Goal: Task Accomplishment & Management: Use online tool/utility

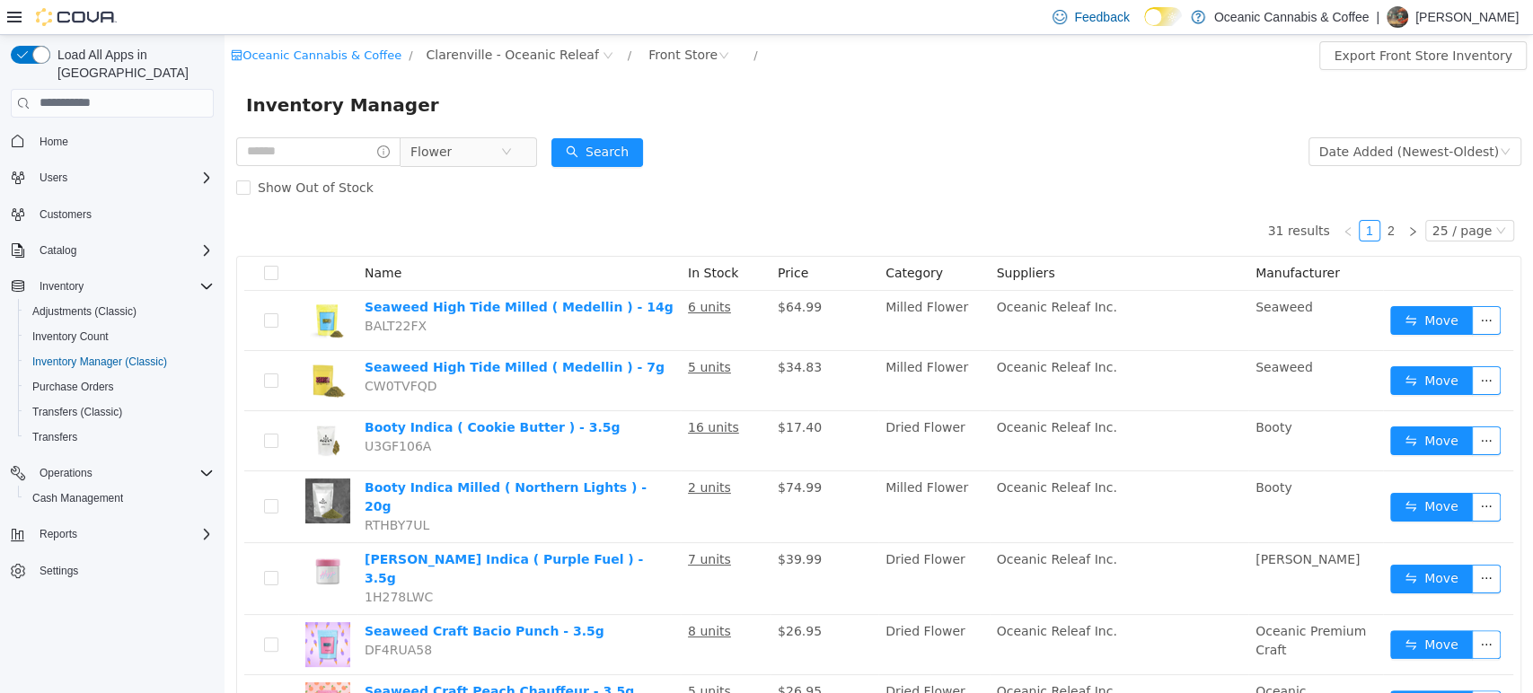
scroll to position [111, 0]
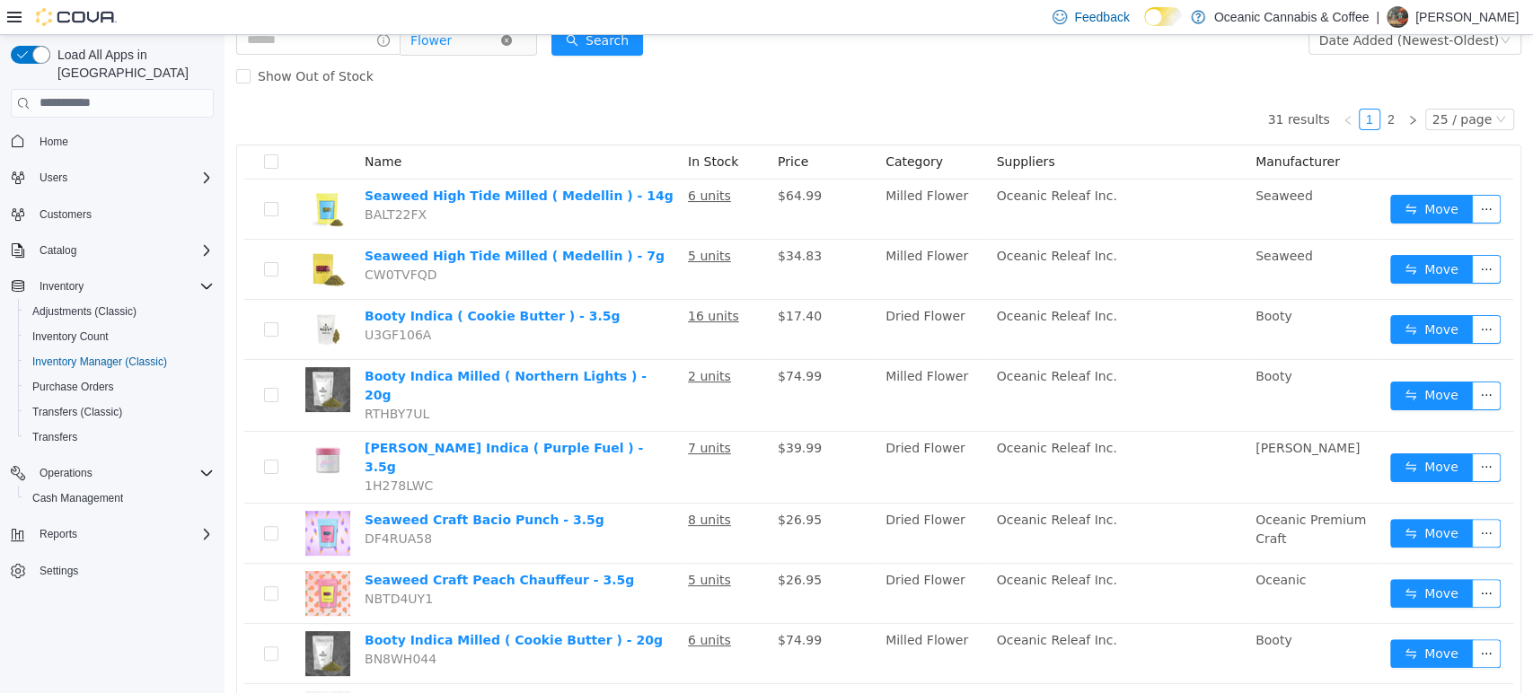
click at [512, 38] on icon "icon: close-circle" at bounding box center [506, 39] width 11 height 11
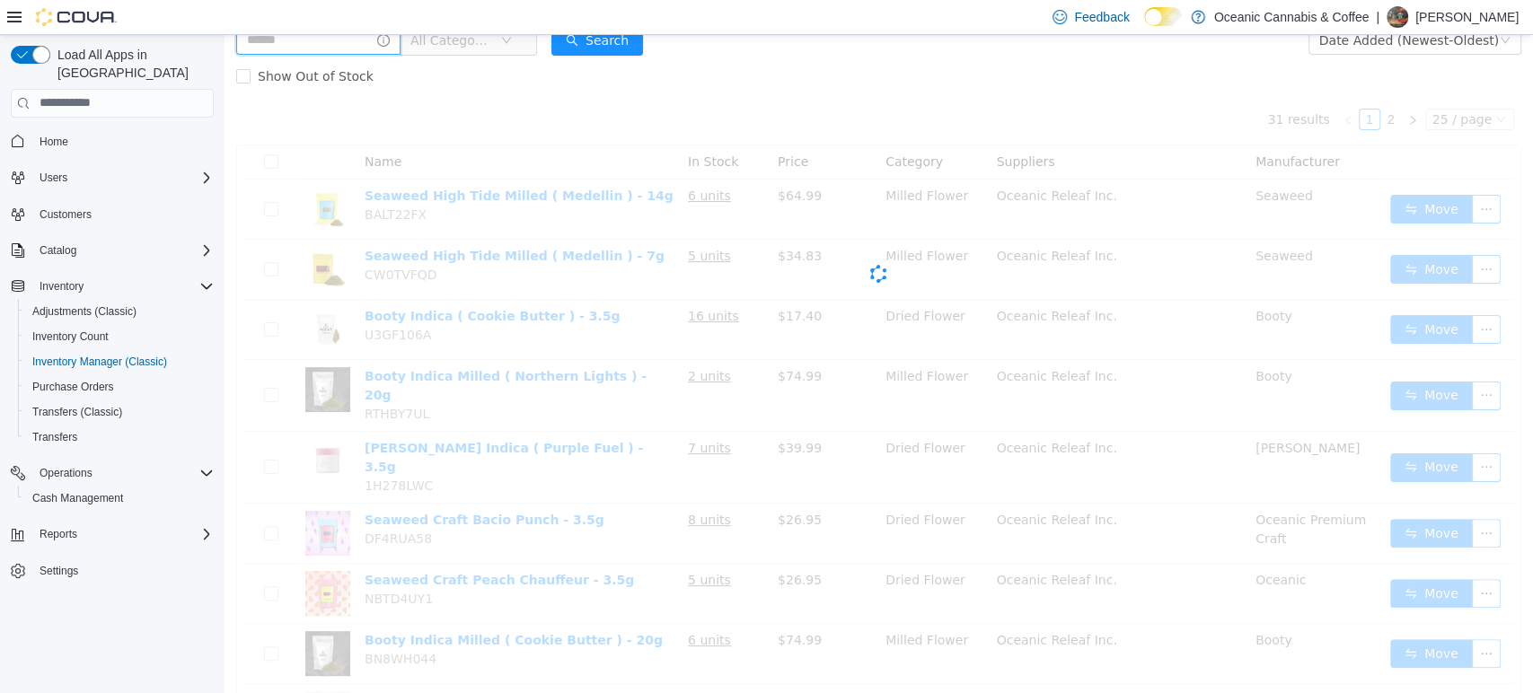
click at [309, 49] on input "text" at bounding box center [318, 39] width 164 height 29
type input "*****"
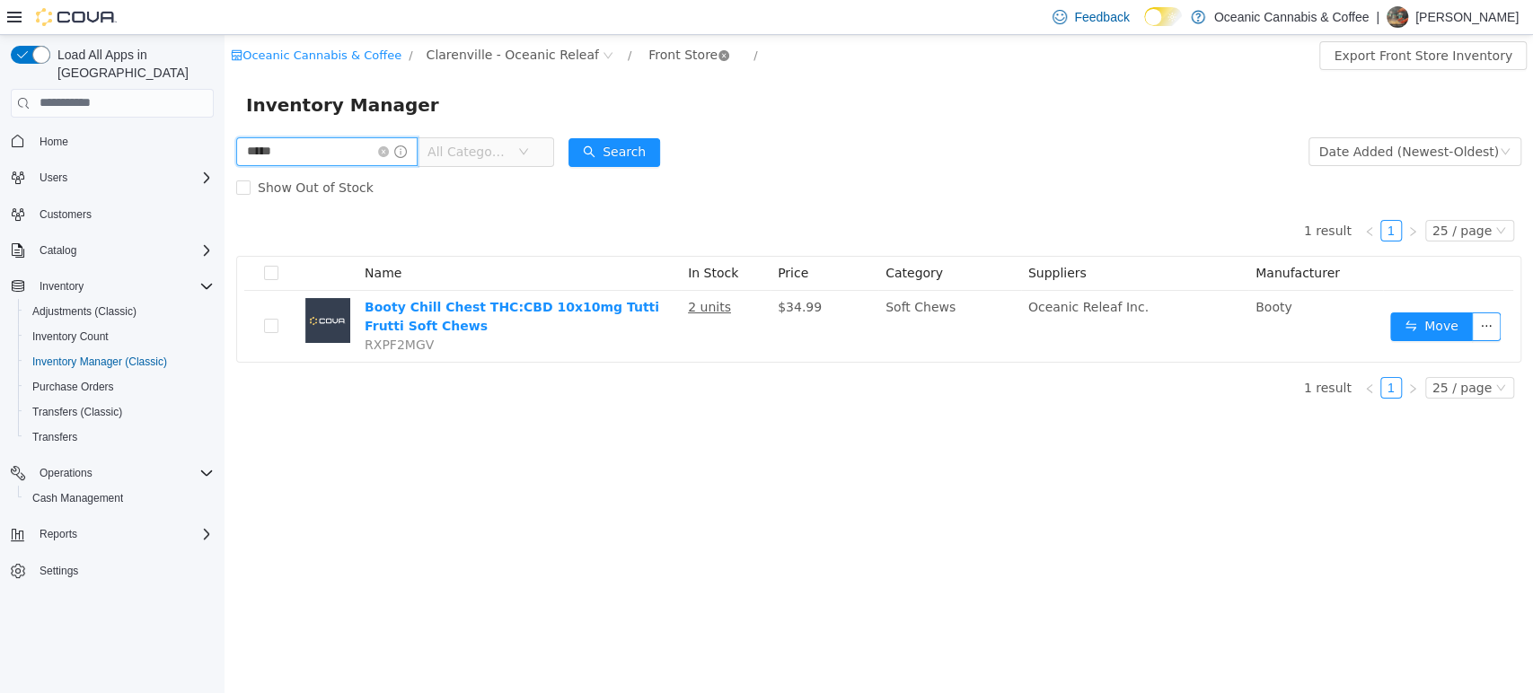
click at [719, 52] on icon "icon: close-circle" at bounding box center [724, 54] width 11 height 11
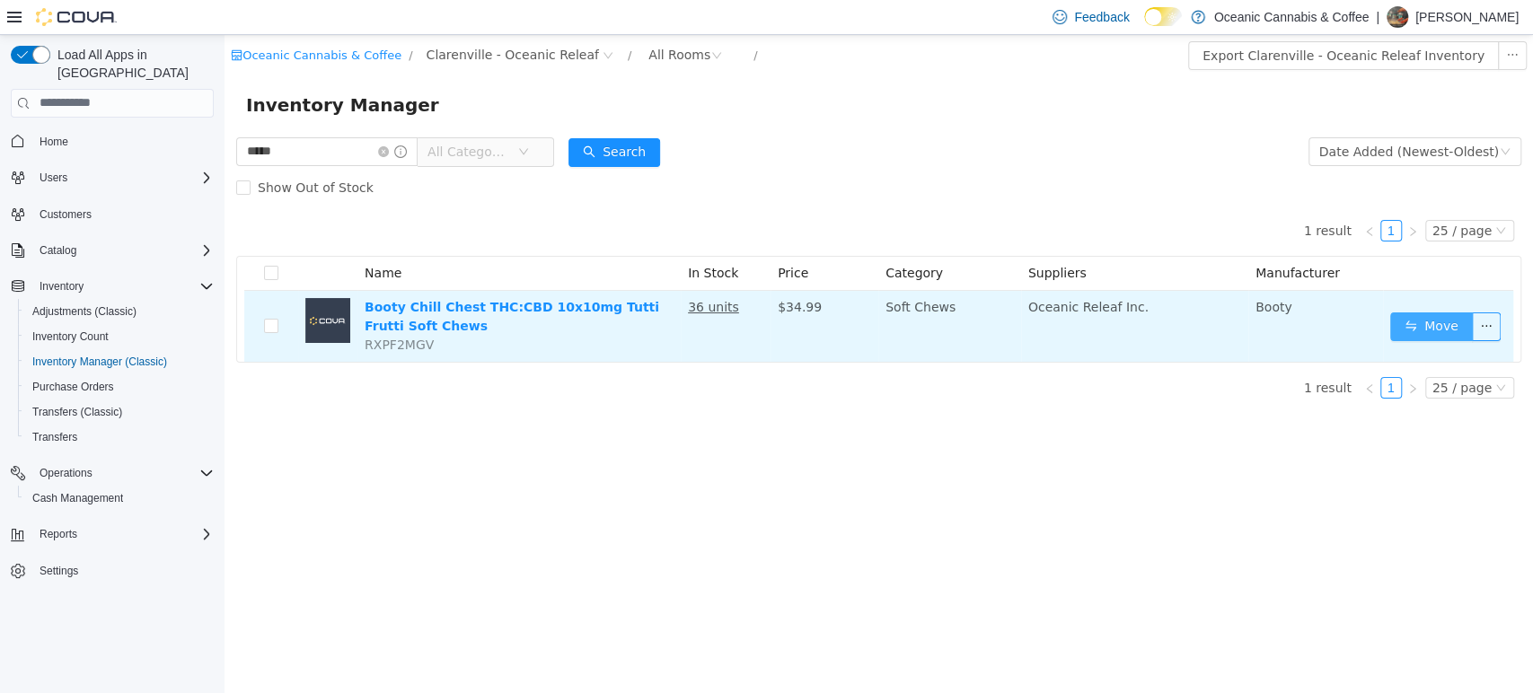
click at [1452, 321] on button "Move" at bounding box center [1431, 326] width 83 height 29
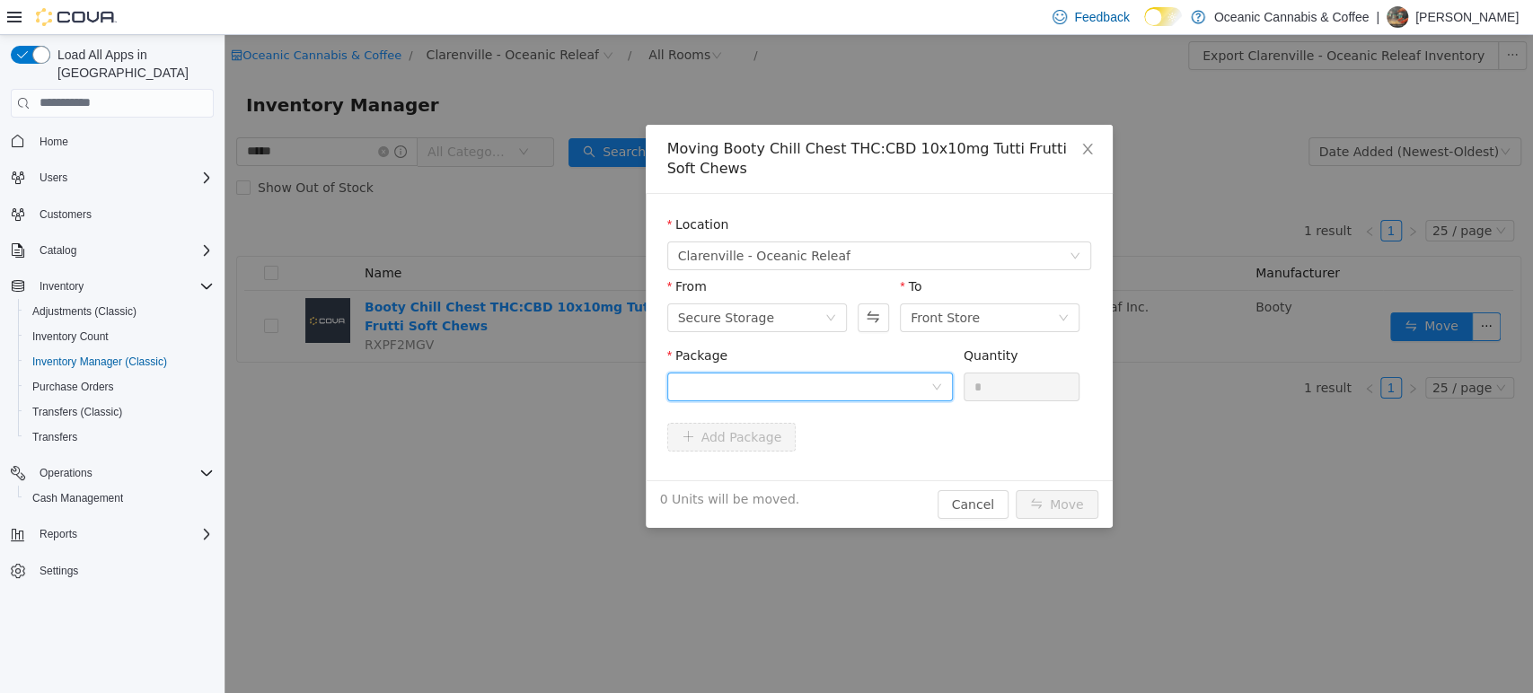
click at [767, 383] on div at bounding box center [804, 386] width 252 height 27
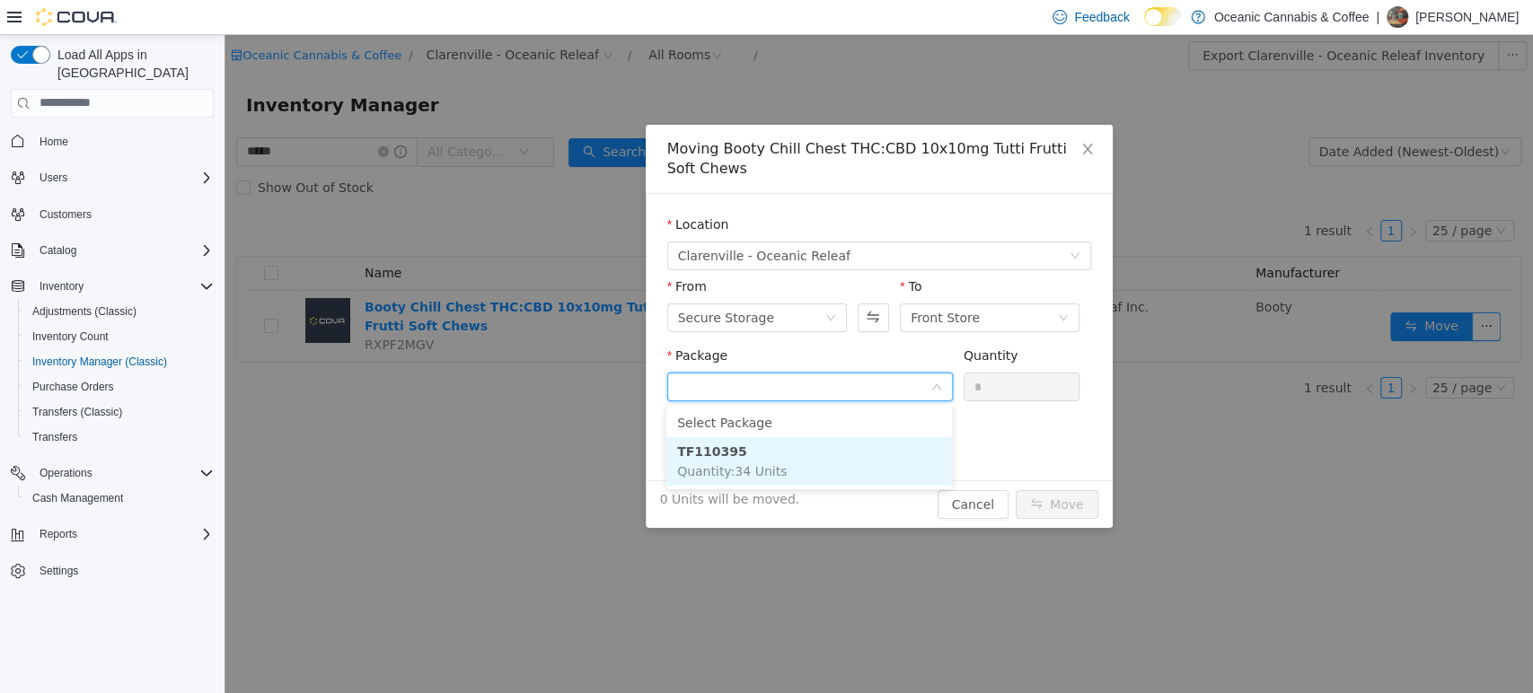
click at [764, 463] on span "Quantity : 34 Units" at bounding box center [732, 470] width 110 height 14
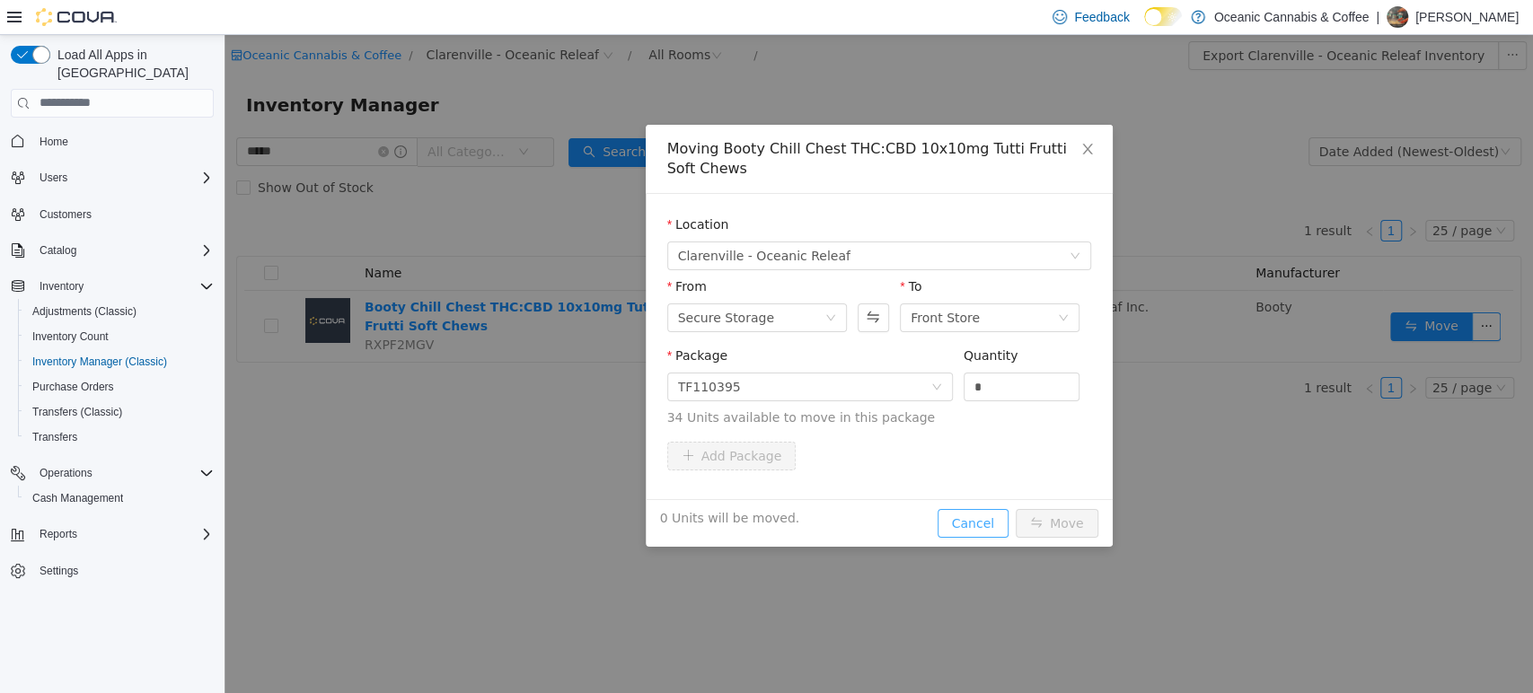
click at [987, 525] on button "Cancel" at bounding box center [973, 522] width 71 height 29
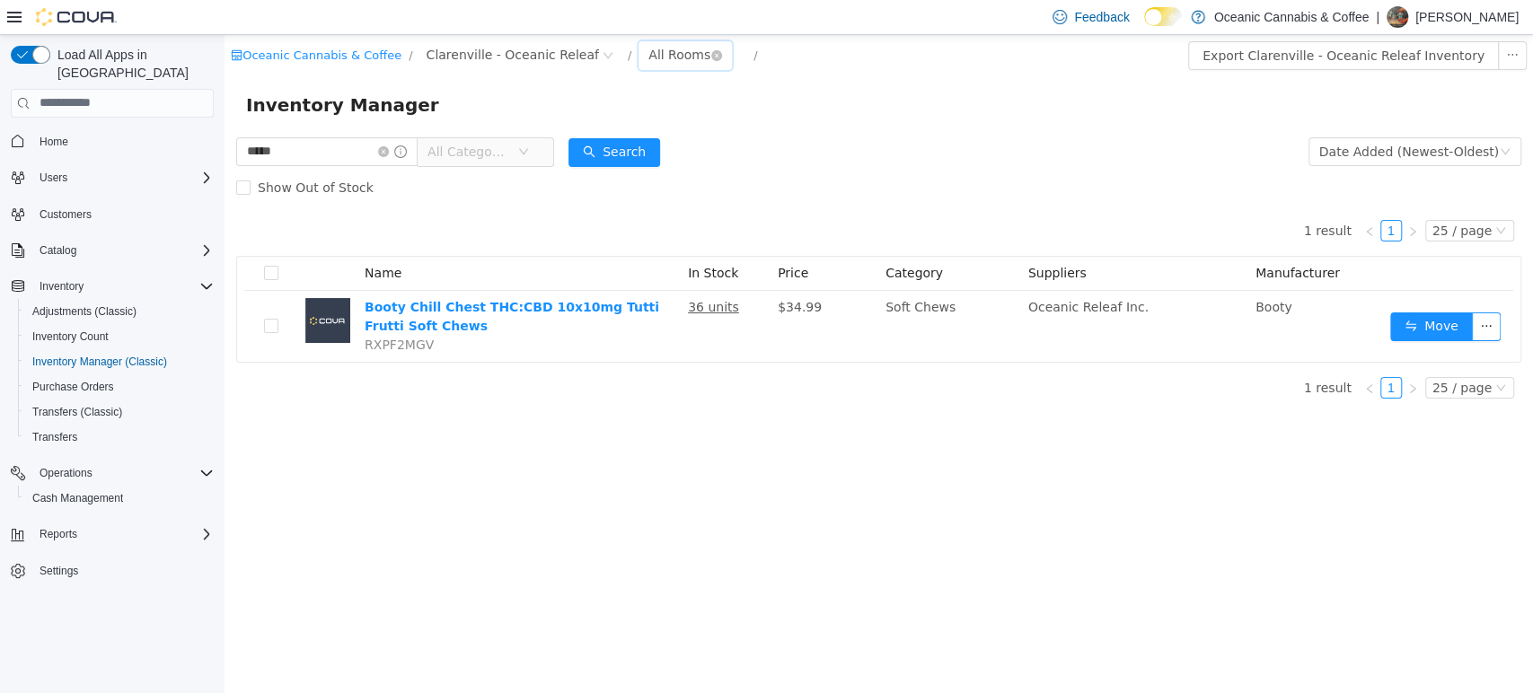
click at [649, 42] on div "All Rooms" at bounding box center [680, 53] width 62 height 27
click at [638, 114] on li "Front Store" at bounding box center [657, 119] width 108 height 29
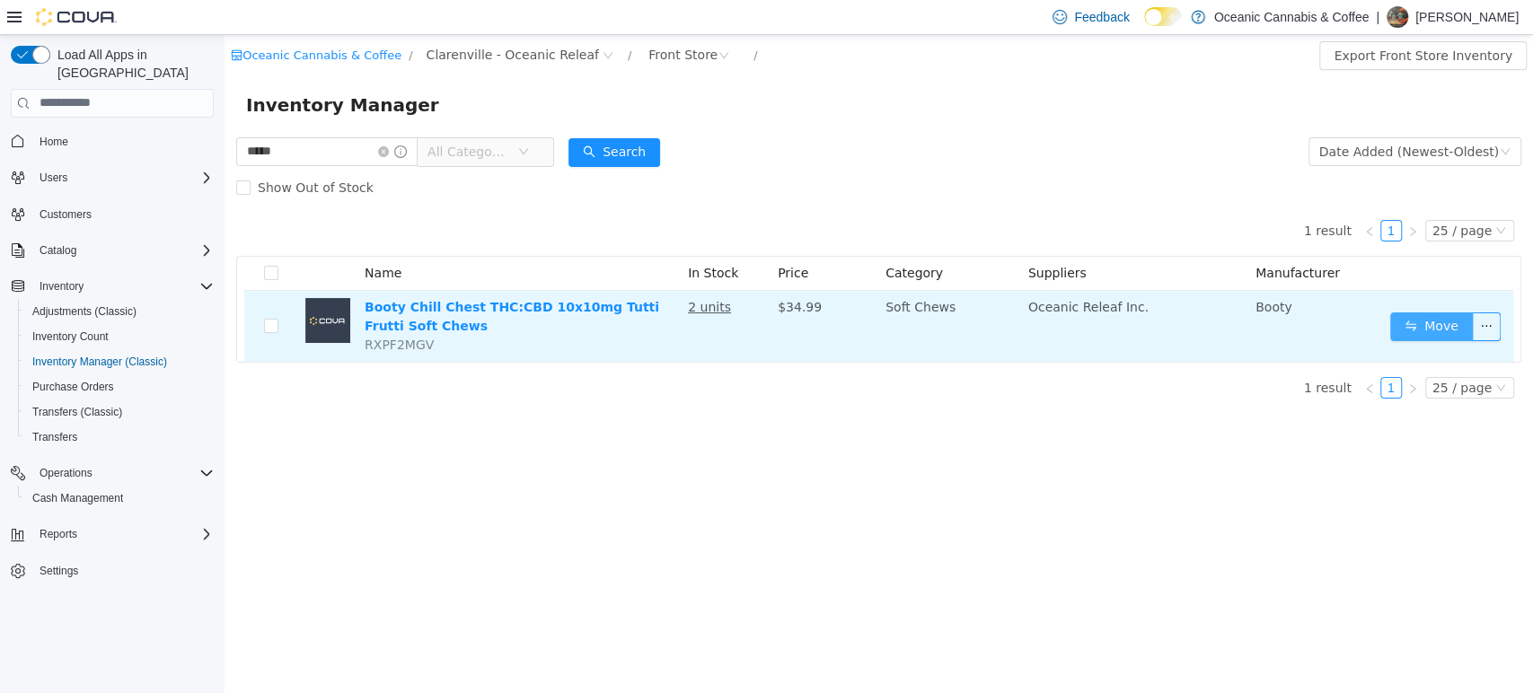
click at [1447, 323] on button "Move" at bounding box center [1431, 326] width 83 height 29
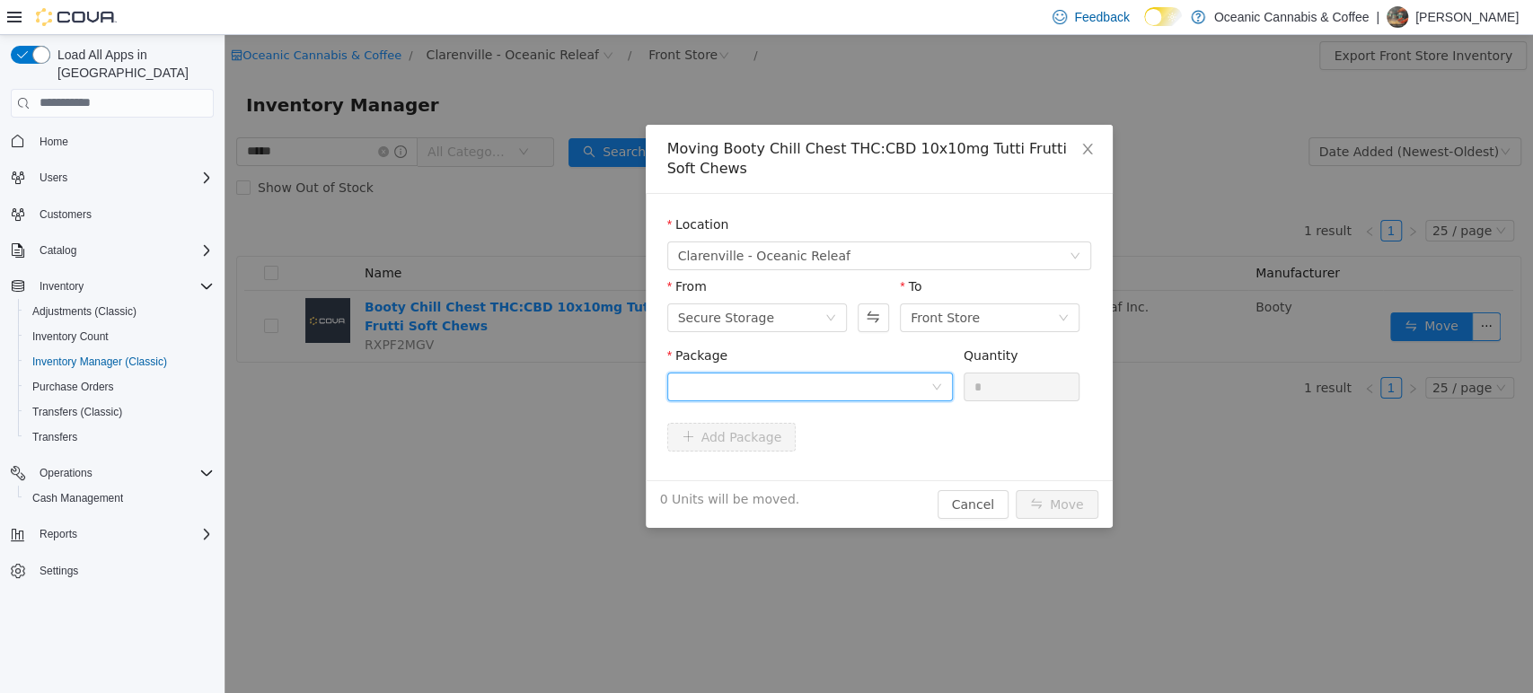
click at [767, 389] on div at bounding box center [804, 386] width 252 height 27
type input "*"
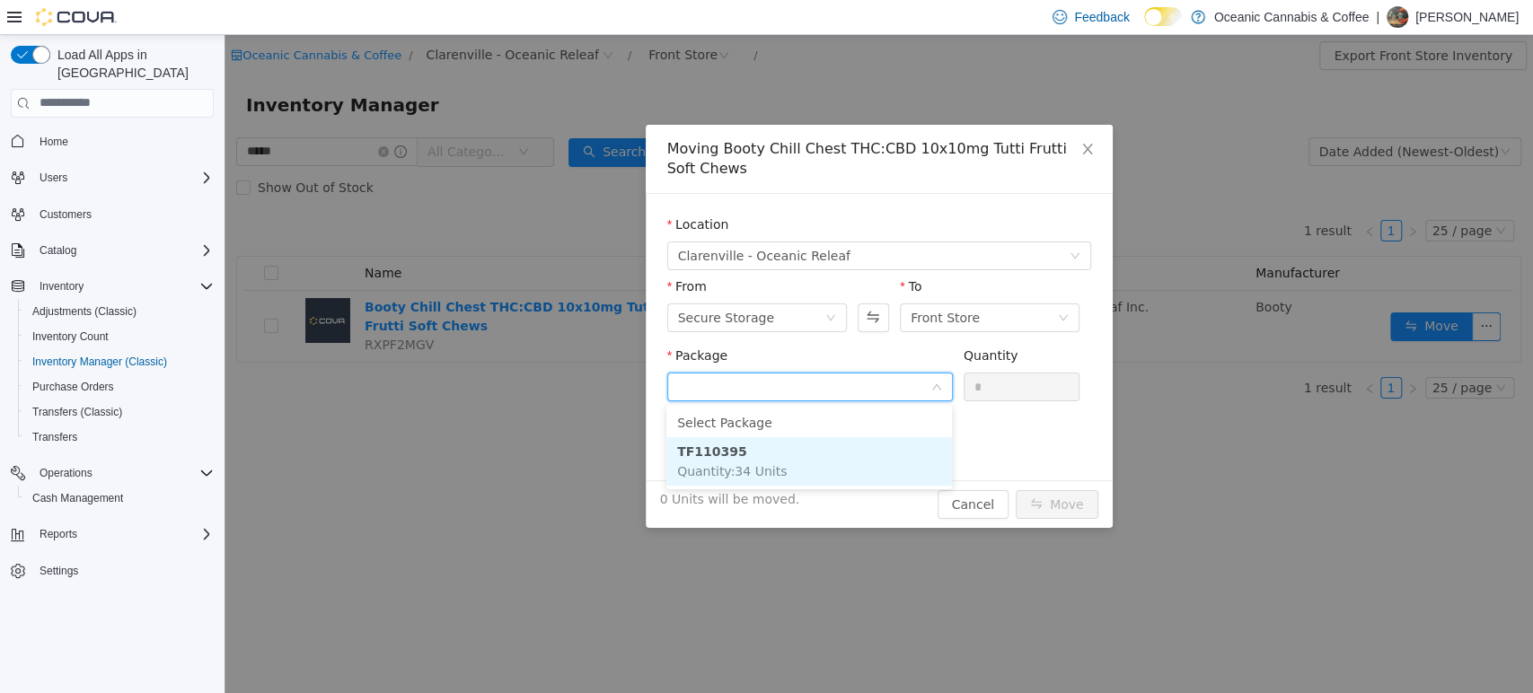
click at [772, 450] on li "TF110395 Quantity : 34 Units" at bounding box center [809, 461] width 286 height 49
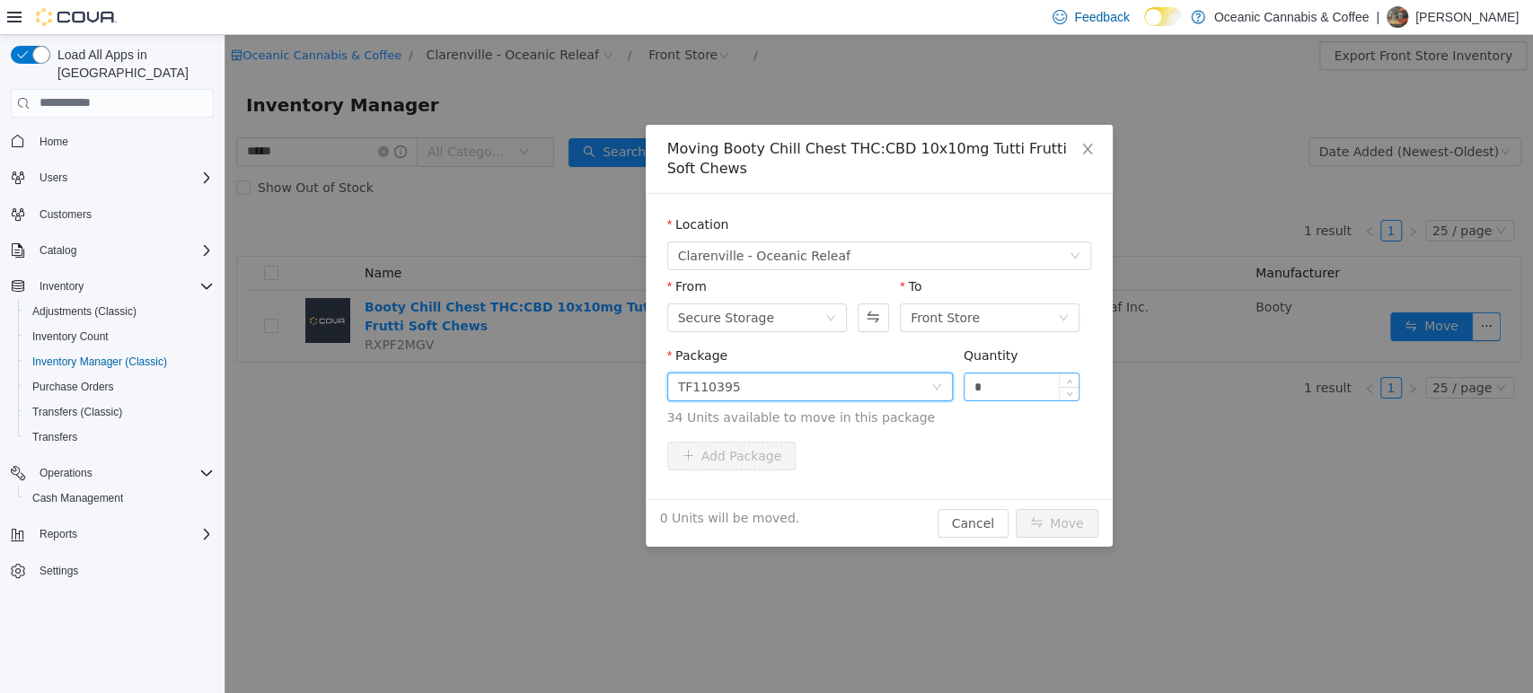
click at [1021, 373] on input "*" at bounding box center [1022, 386] width 115 height 27
type input "*"
click at [1064, 525] on button "Move" at bounding box center [1057, 522] width 83 height 29
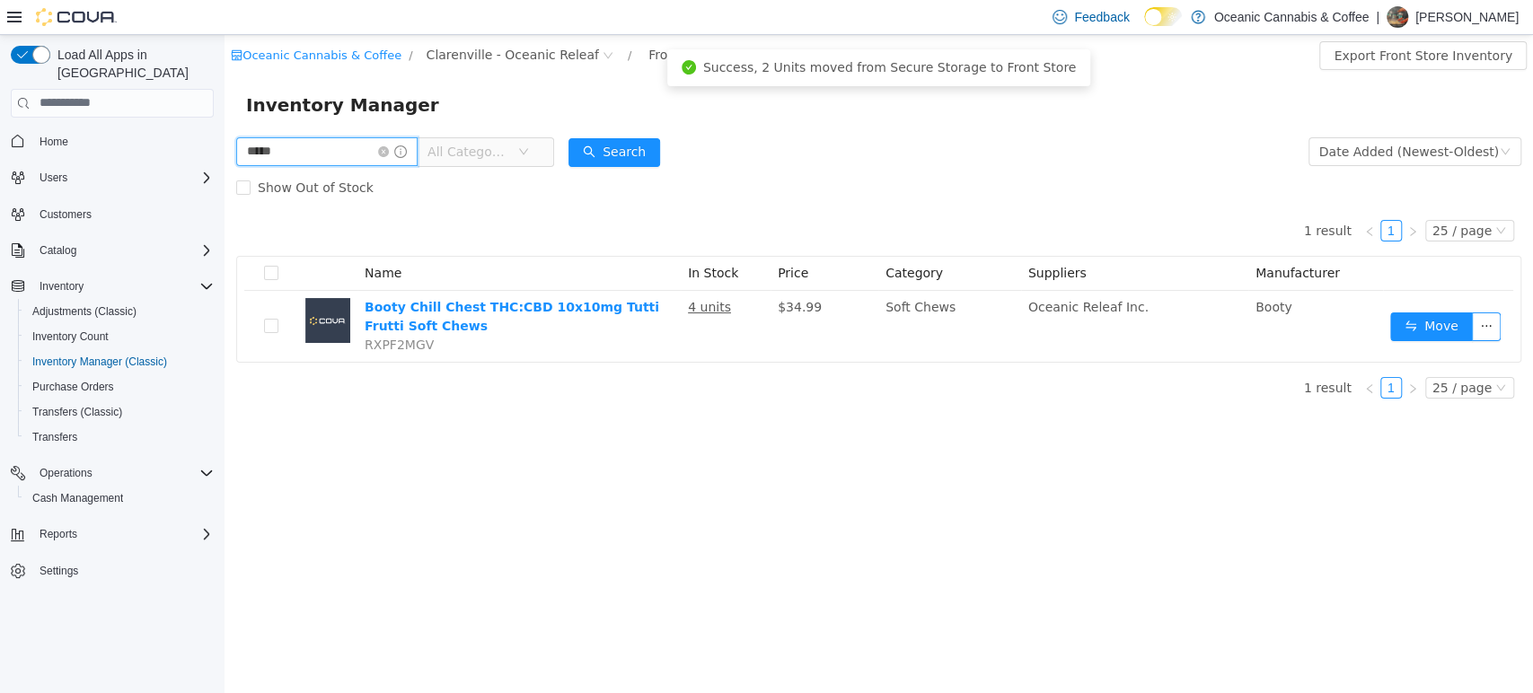
click at [345, 155] on input "*****" at bounding box center [326, 151] width 181 height 29
type input "*"
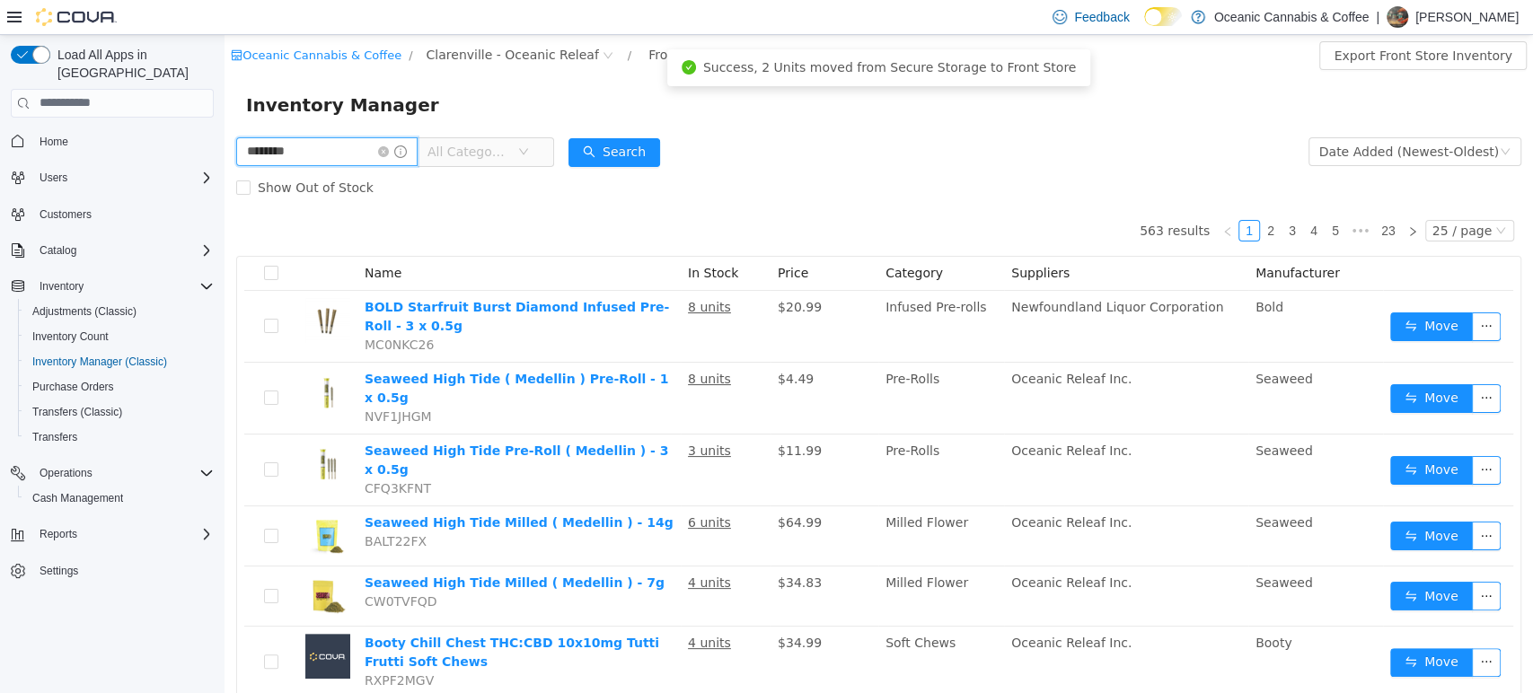
type input "********"
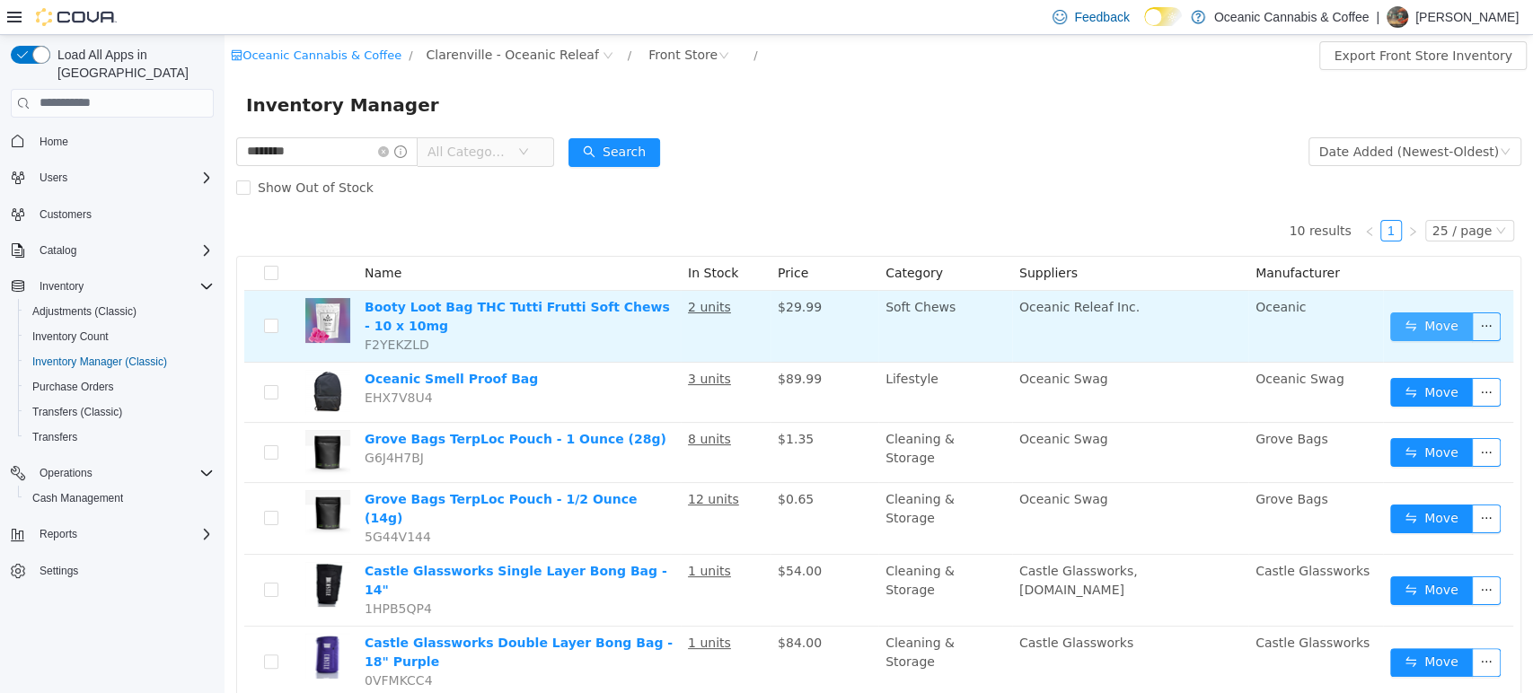
click at [1411, 328] on button "Move" at bounding box center [1431, 326] width 83 height 29
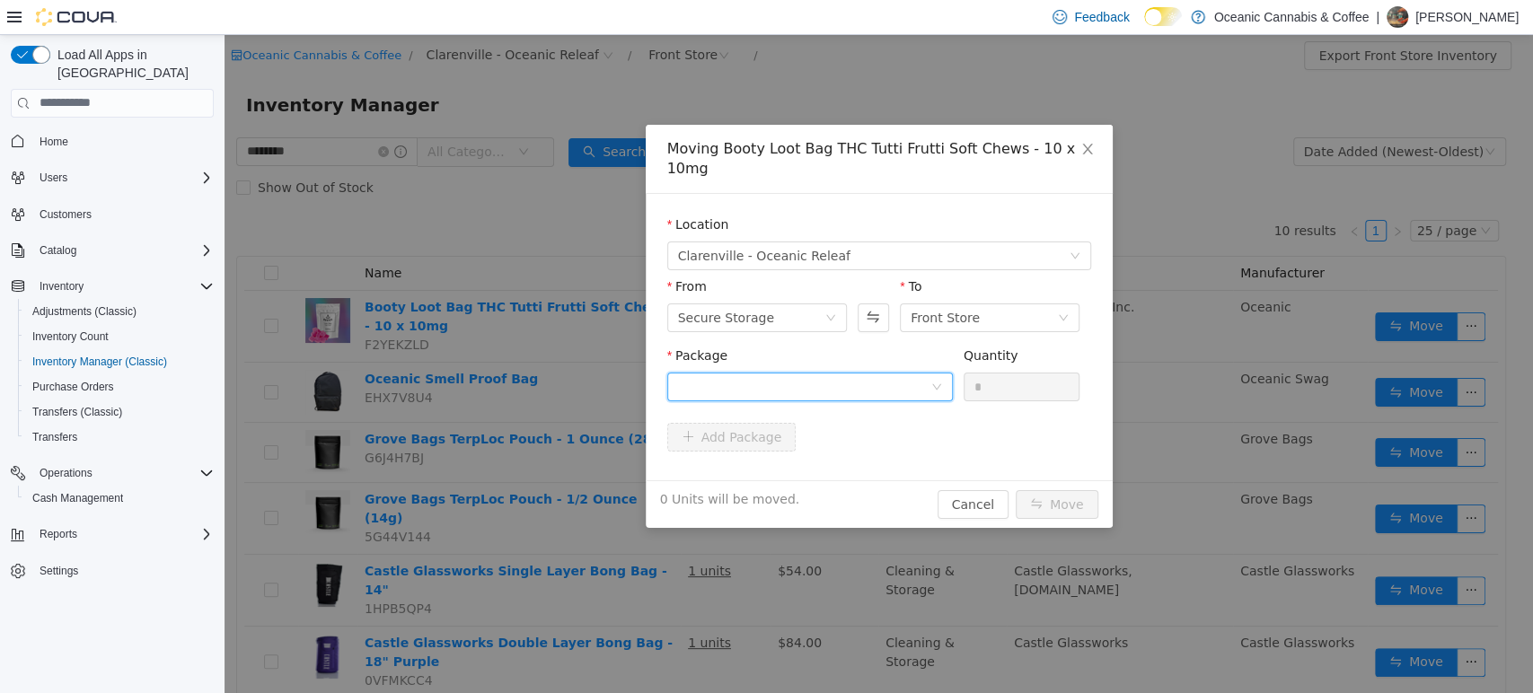
click at [753, 373] on div at bounding box center [804, 386] width 252 height 27
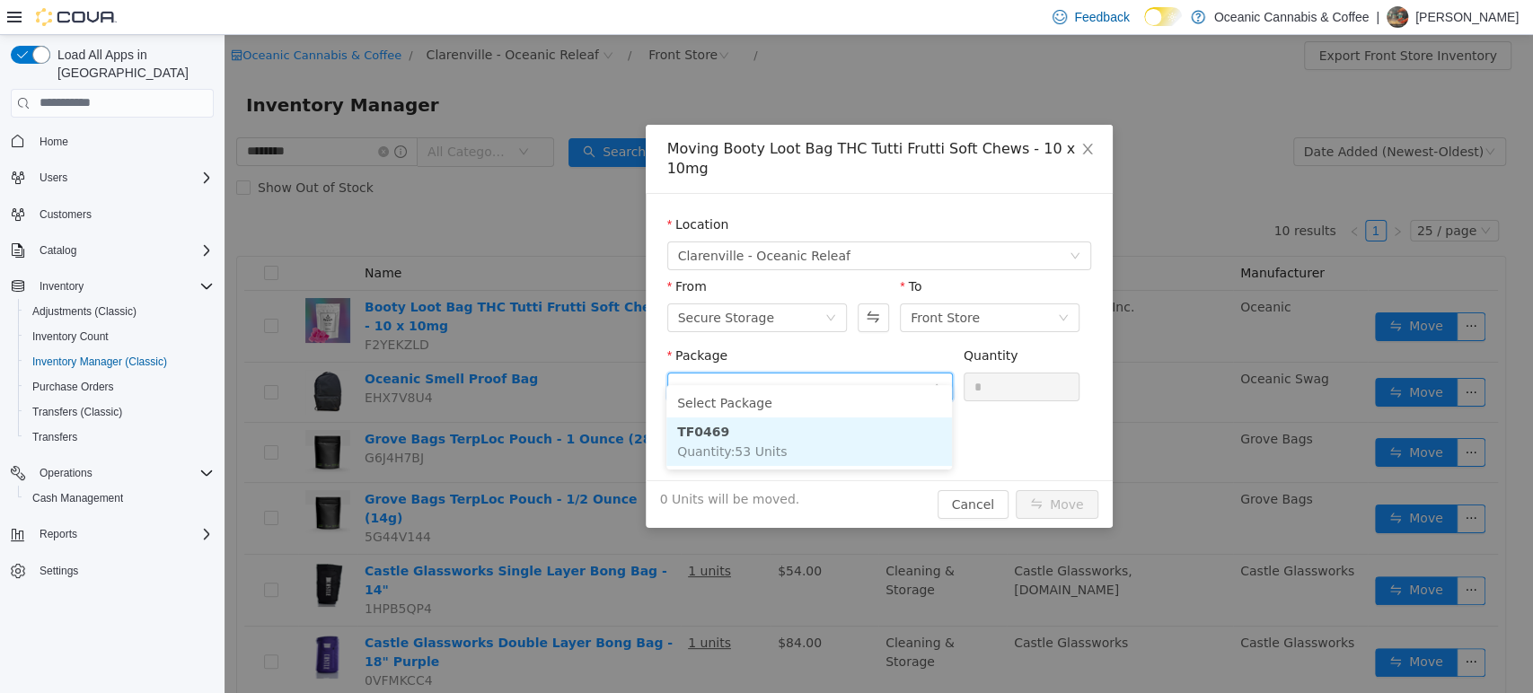
click at [779, 437] on li "TF0469 Quantity : 53 Units" at bounding box center [809, 441] width 286 height 49
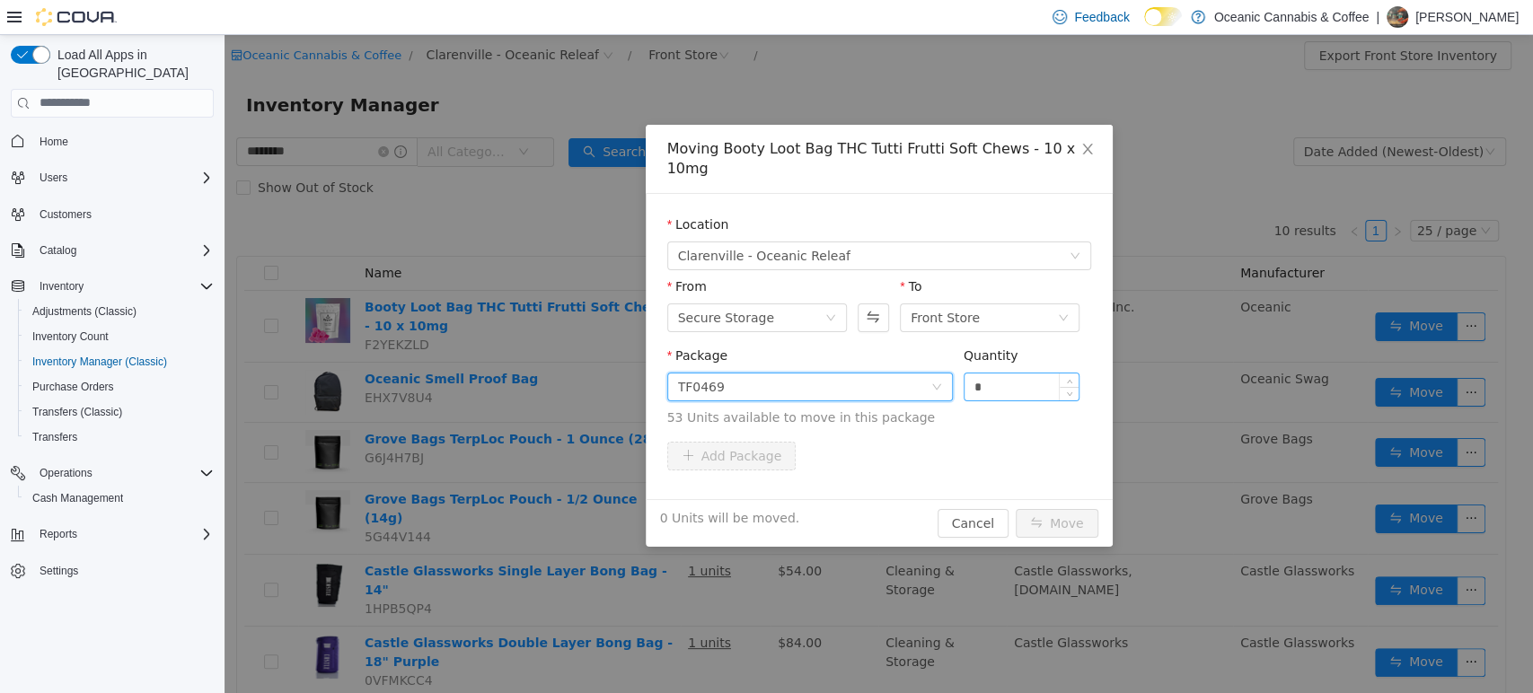
click at [1035, 373] on input "*" at bounding box center [1022, 386] width 115 height 27
type input "*"
click at [1071, 508] on button "Move" at bounding box center [1057, 522] width 83 height 29
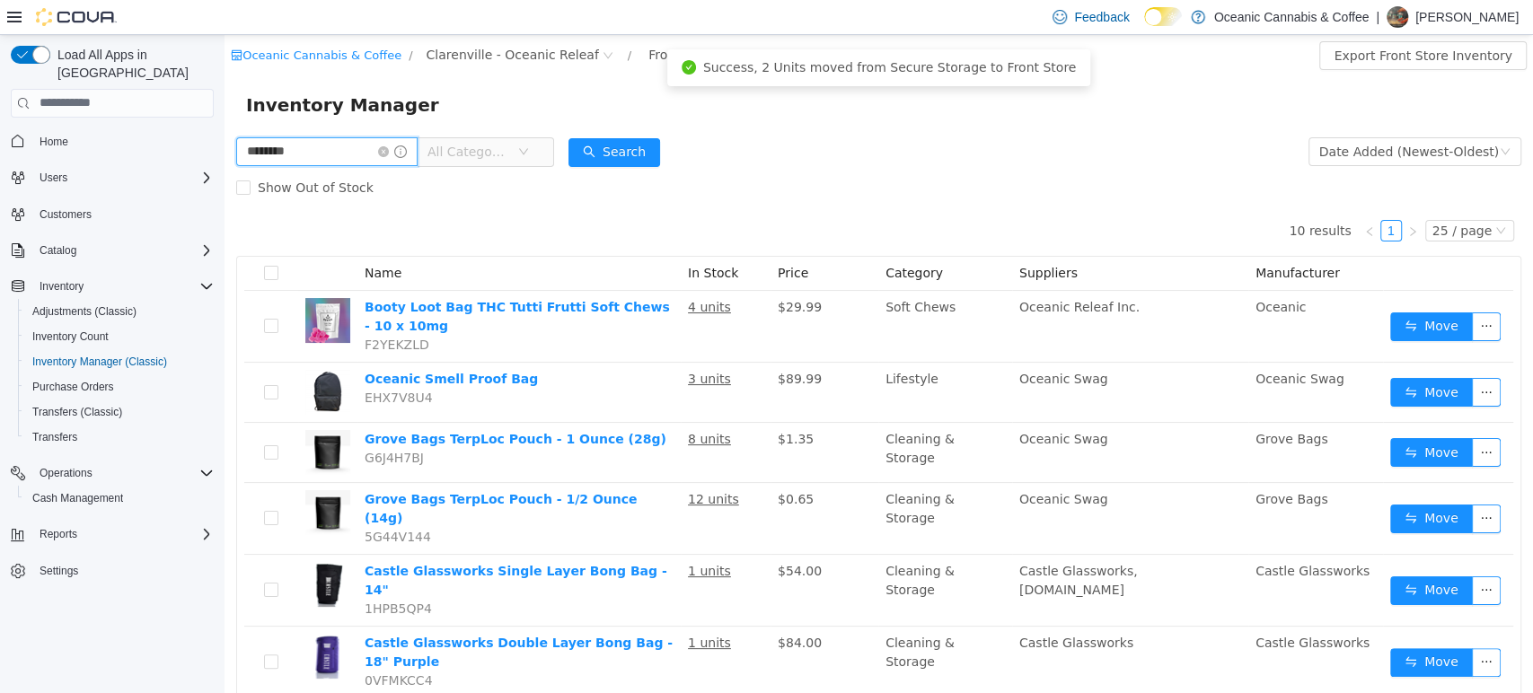
drag, startPoint x: 307, startPoint y: 152, endPoint x: 132, endPoint y: 146, distance: 175.2
click at [225, 146] on html "Oceanic Cannabis & Coffee / [GEOGRAPHIC_DATA] - Oceanic Releaf / Front Store / …" at bounding box center [879, 363] width 1309 height 658
click at [132, 165] on button "Users" at bounding box center [112, 177] width 217 height 25
type input "******"
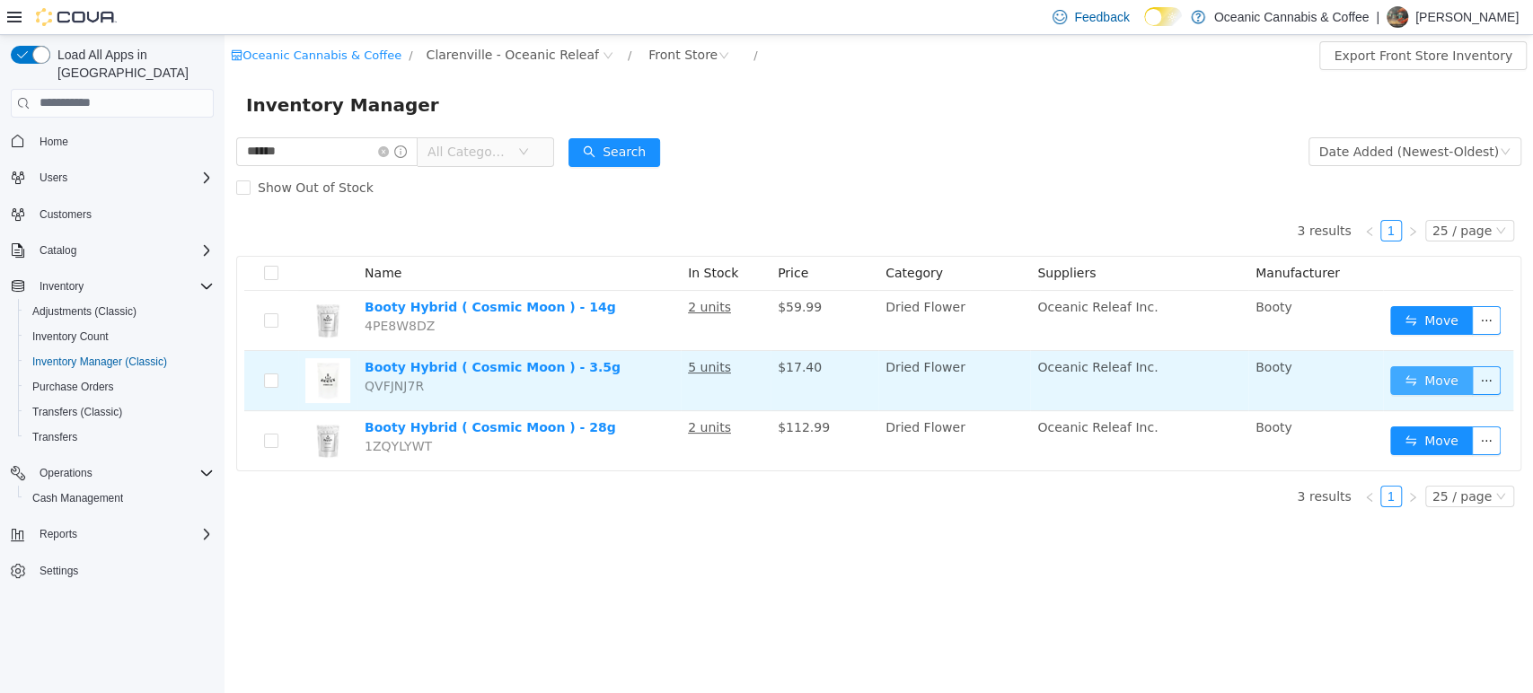
click at [1411, 384] on button "Move" at bounding box center [1431, 380] width 83 height 29
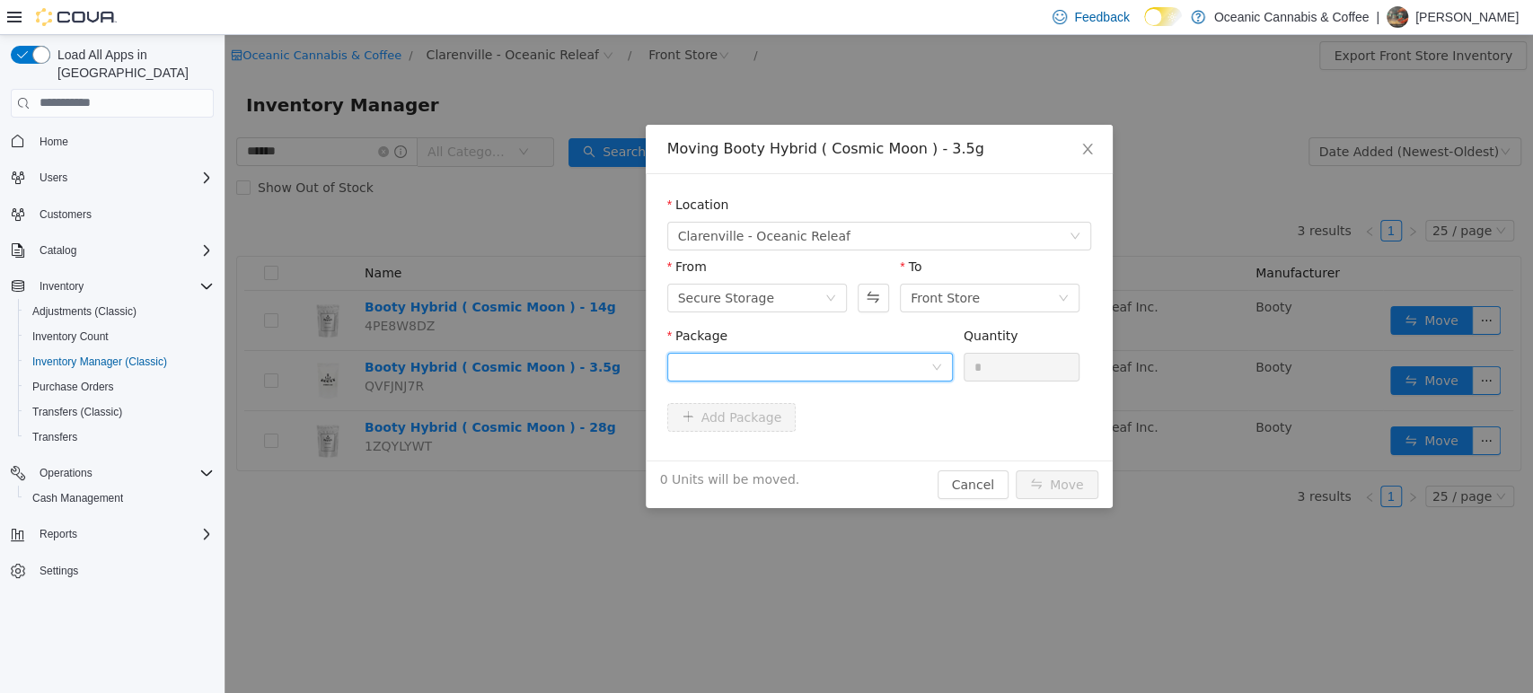
click at [832, 361] on div at bounding box center [804, 366] width 252 height 27
click at [816, 450] on li "CRB0463 Quantity : 138 Units" at bounding box center [809, 441] width 286 height 49
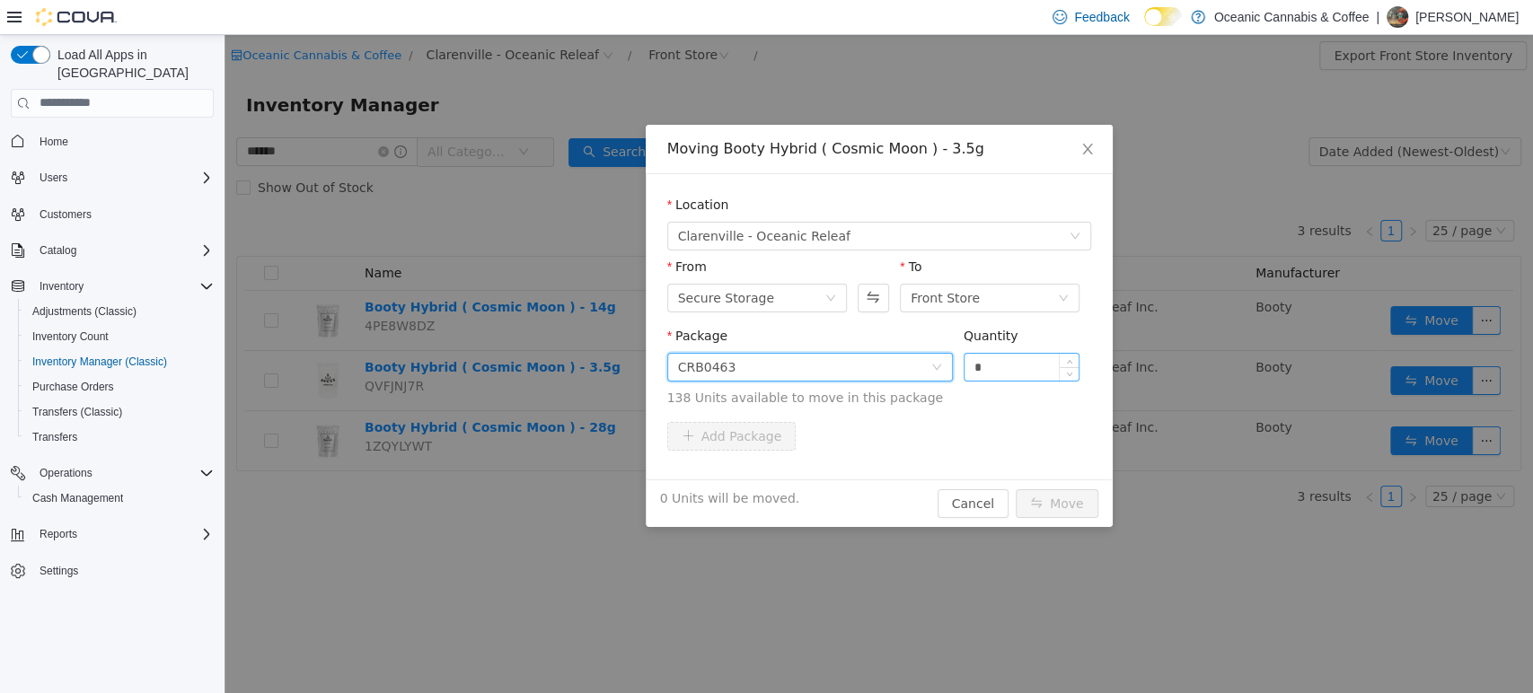
click at [1042, 365] on input "*" at bounding box center [1022, 366] width 115 height 27
type input "*"
click at [1073, 497] on button "Move" at bounding box center [1057, 503] width 83 height 29
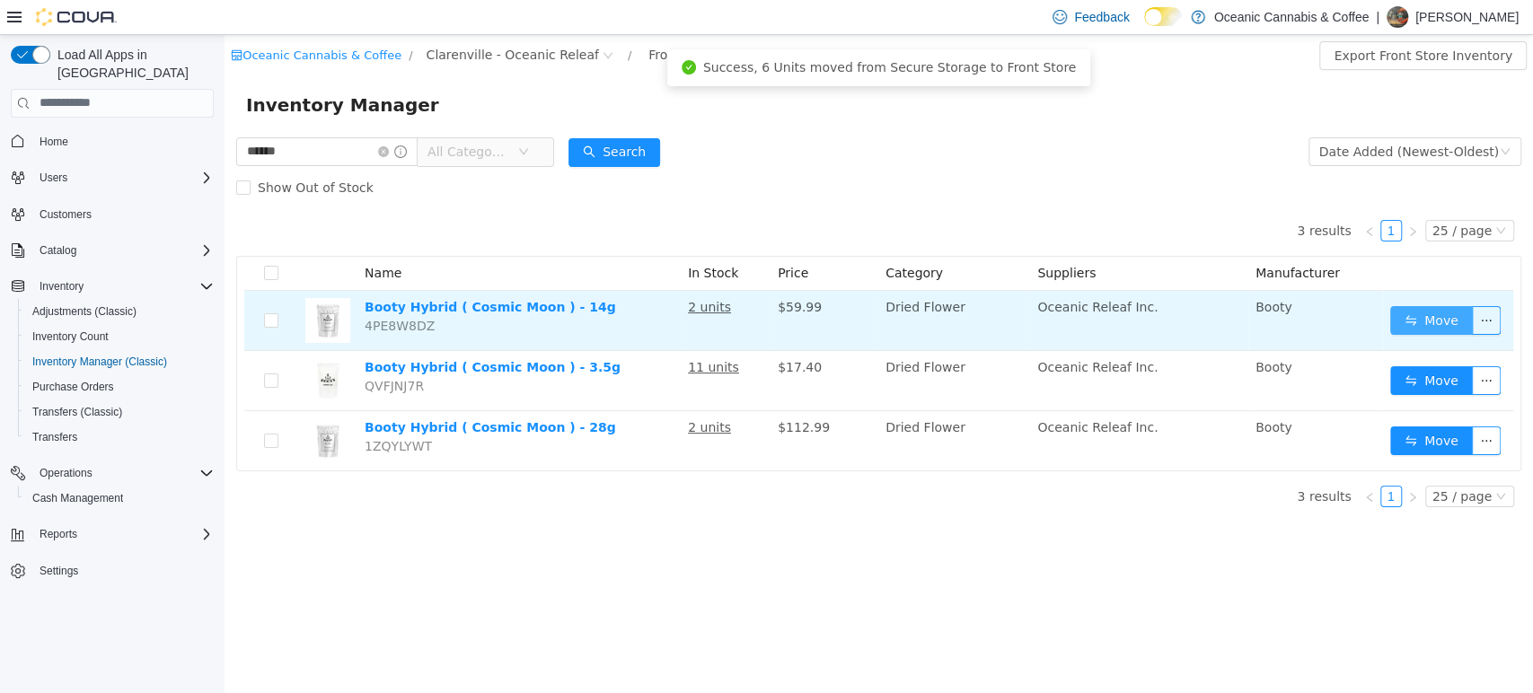
click at [1432, 321] on button "Move" at bounding box center [1431, 319] width 83 height 29
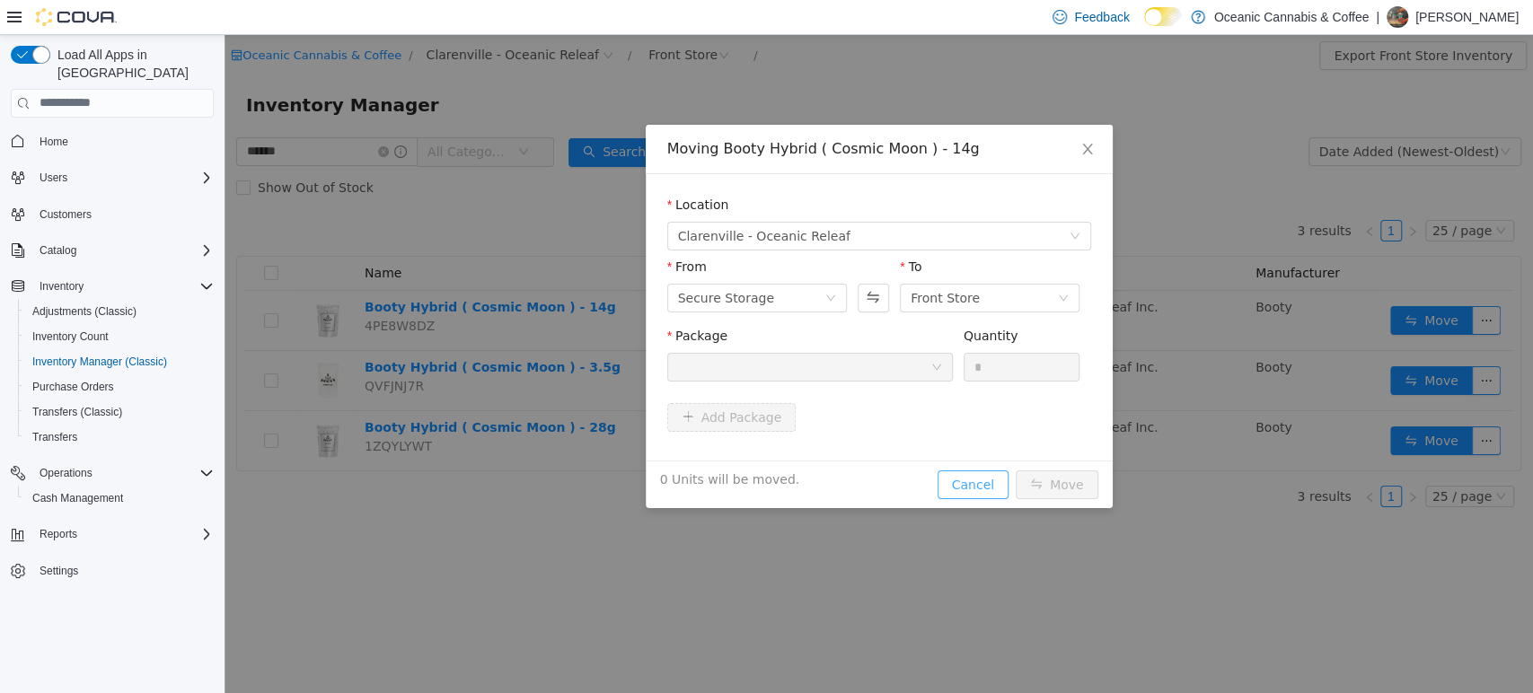
click at [989, 482] on button "Cancel" at bounding box center [973, 484] width 71 height 29
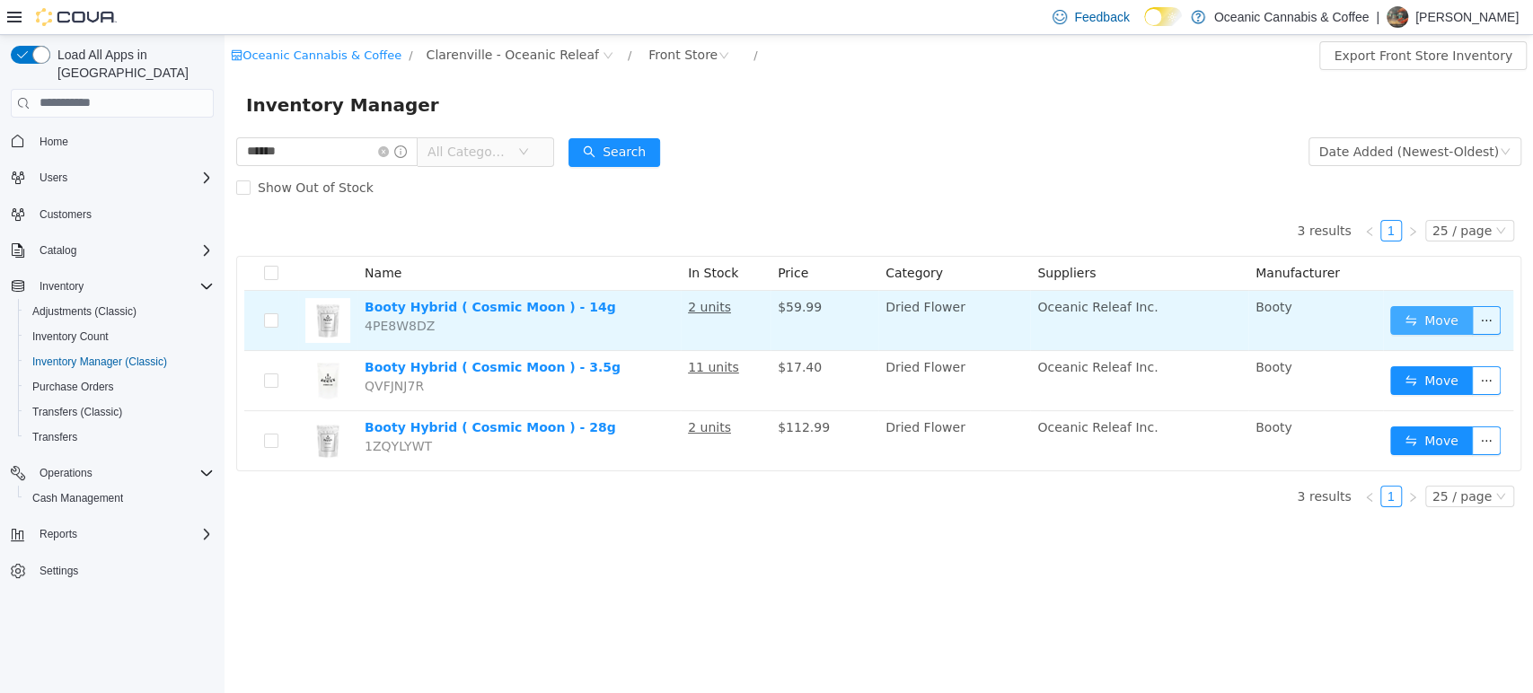
click at [1426, 327] on button "Move" at bounding box center [1431, 319] width 83 height 29
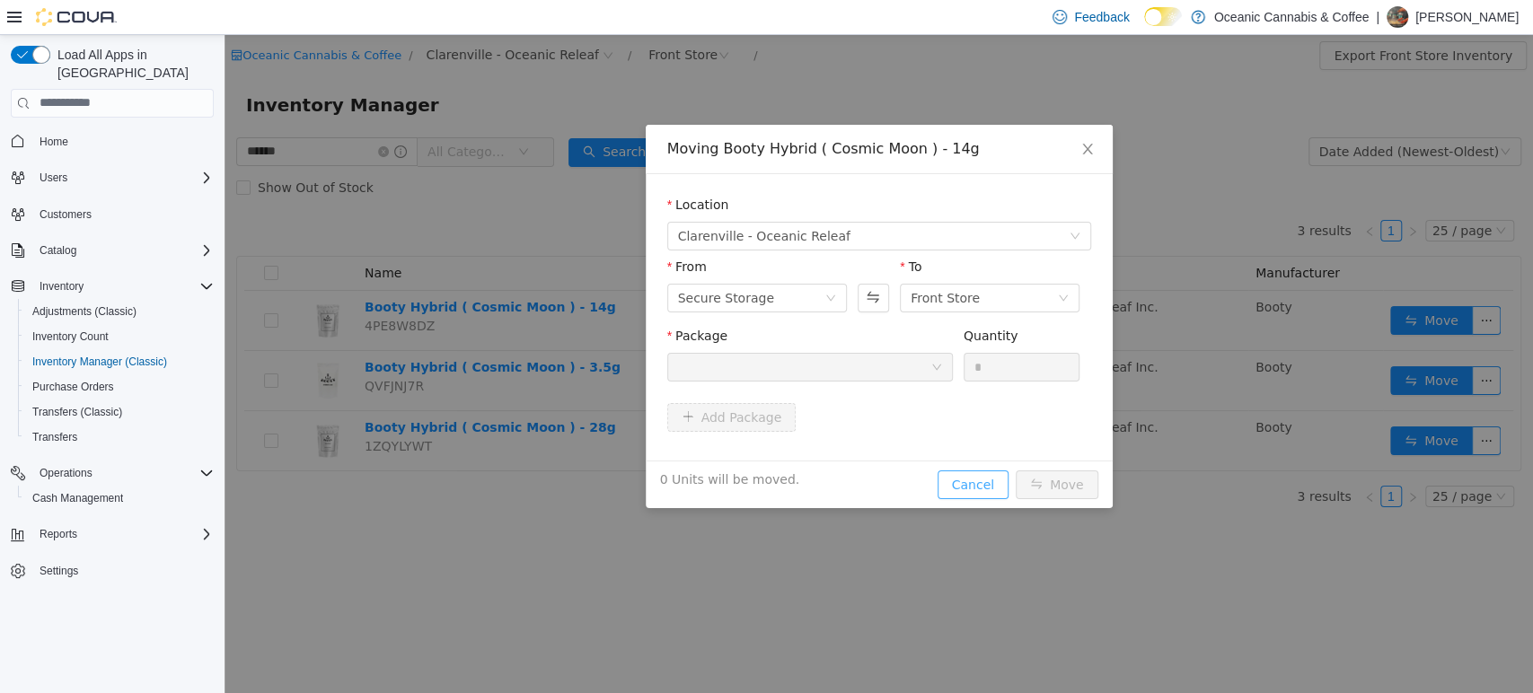
click at [984, 490] on button "Cancel" at bounding box center [973, 484] width 71 height 29
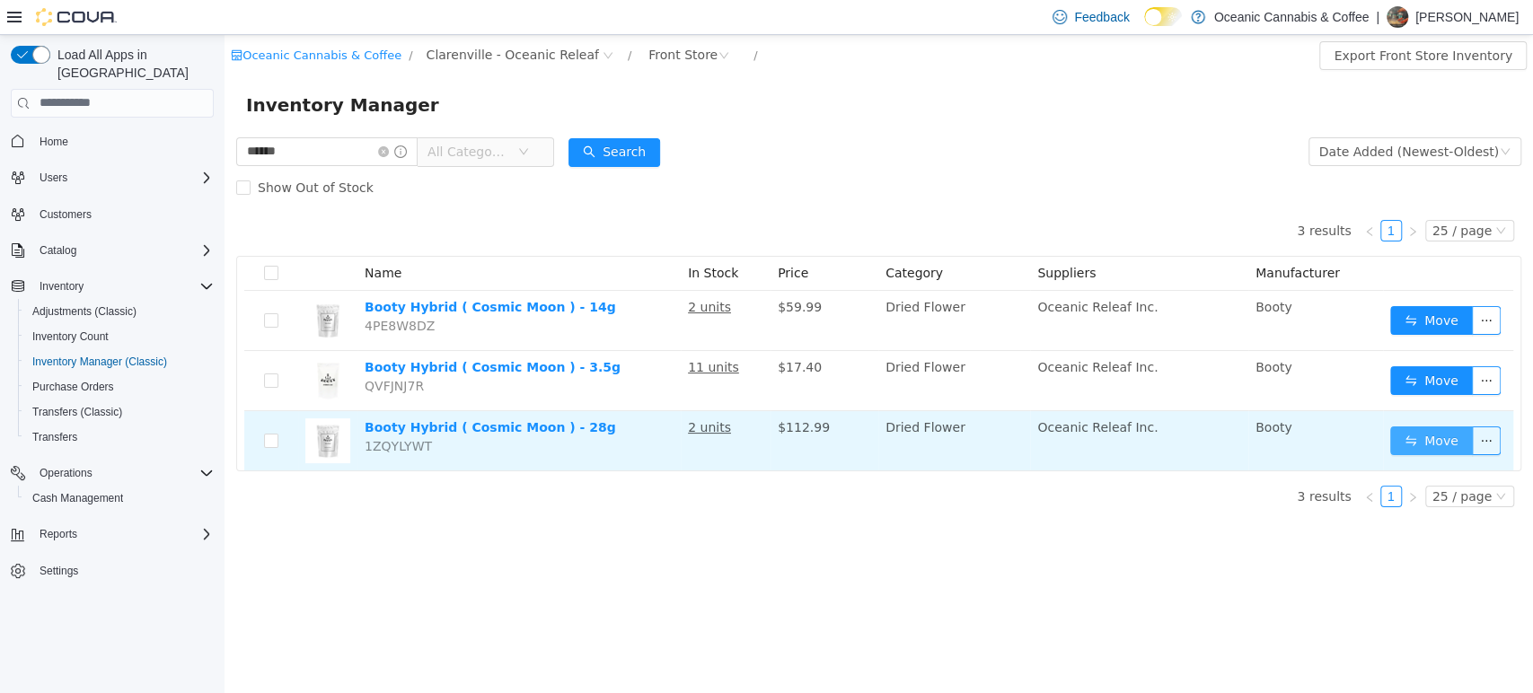
click at [1424, 432] on button "Move" at bounding box center [1431, 440] width 83 height 29
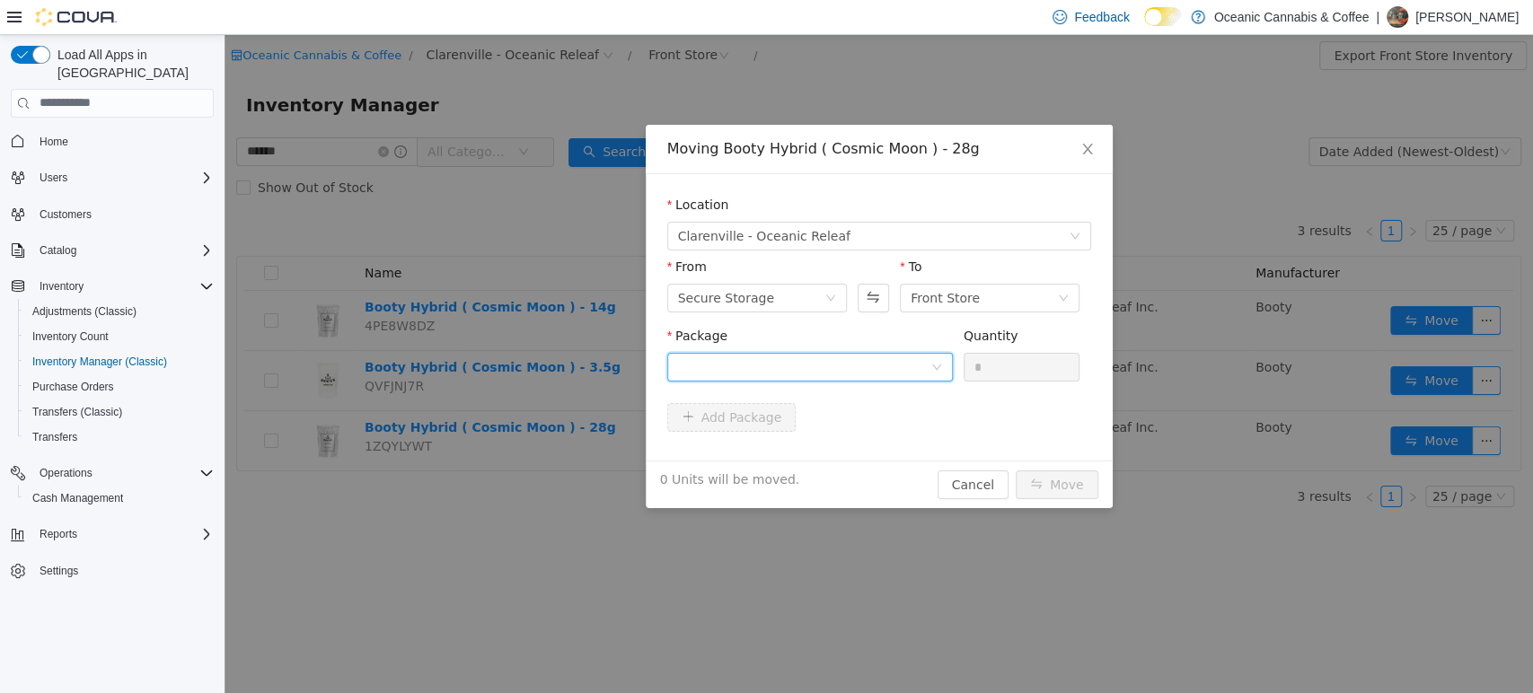
click at [809, 361] on div at bounding box center [804, 366] width 252 height 27
click at [818, 444] on li "CRB0463 Quantity : 24 Units" at bounding box center [809, 441] width 286 height 49
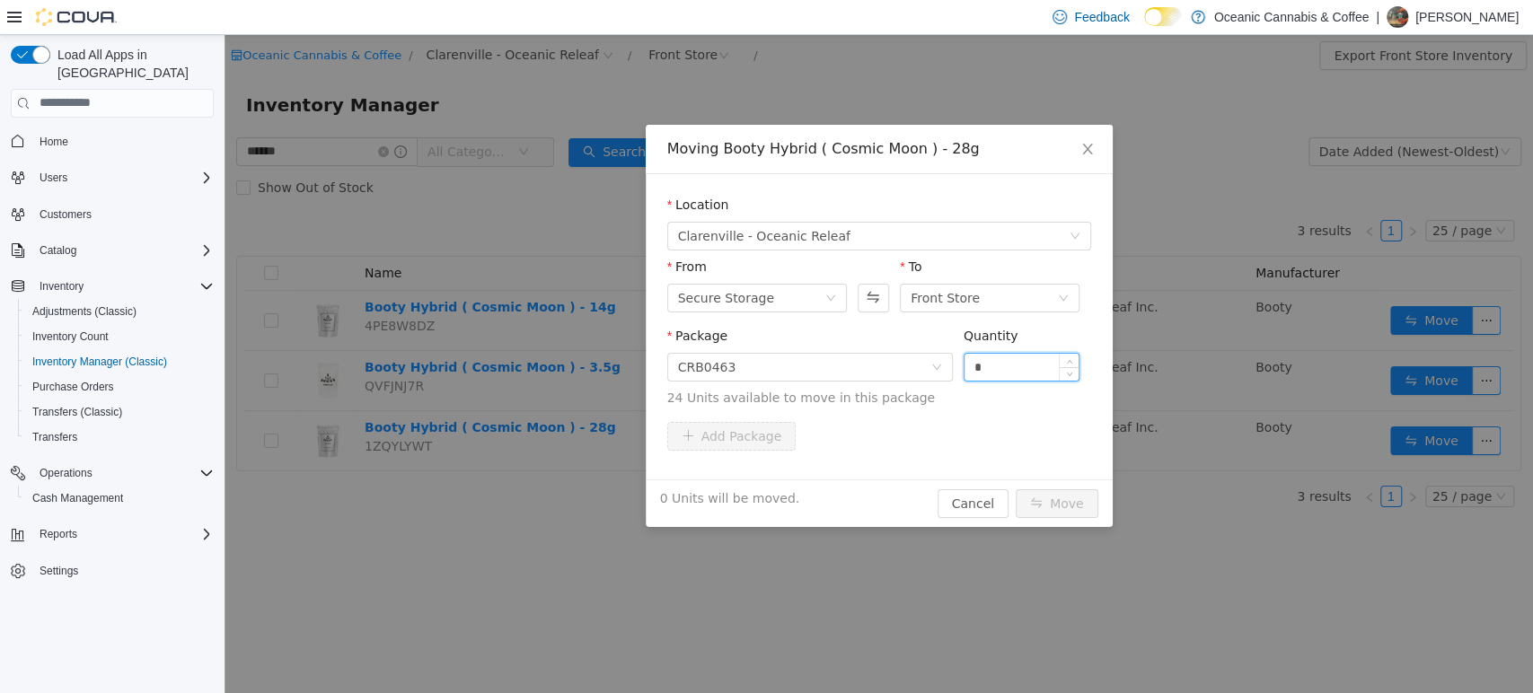
click at [1017, 362] on input "*" at bounding box center [1022, 366] width 115 height 27
type input "*"
click at [1064, 499] on button "Move" at bounding box center [1057, 503] width 83 height 29
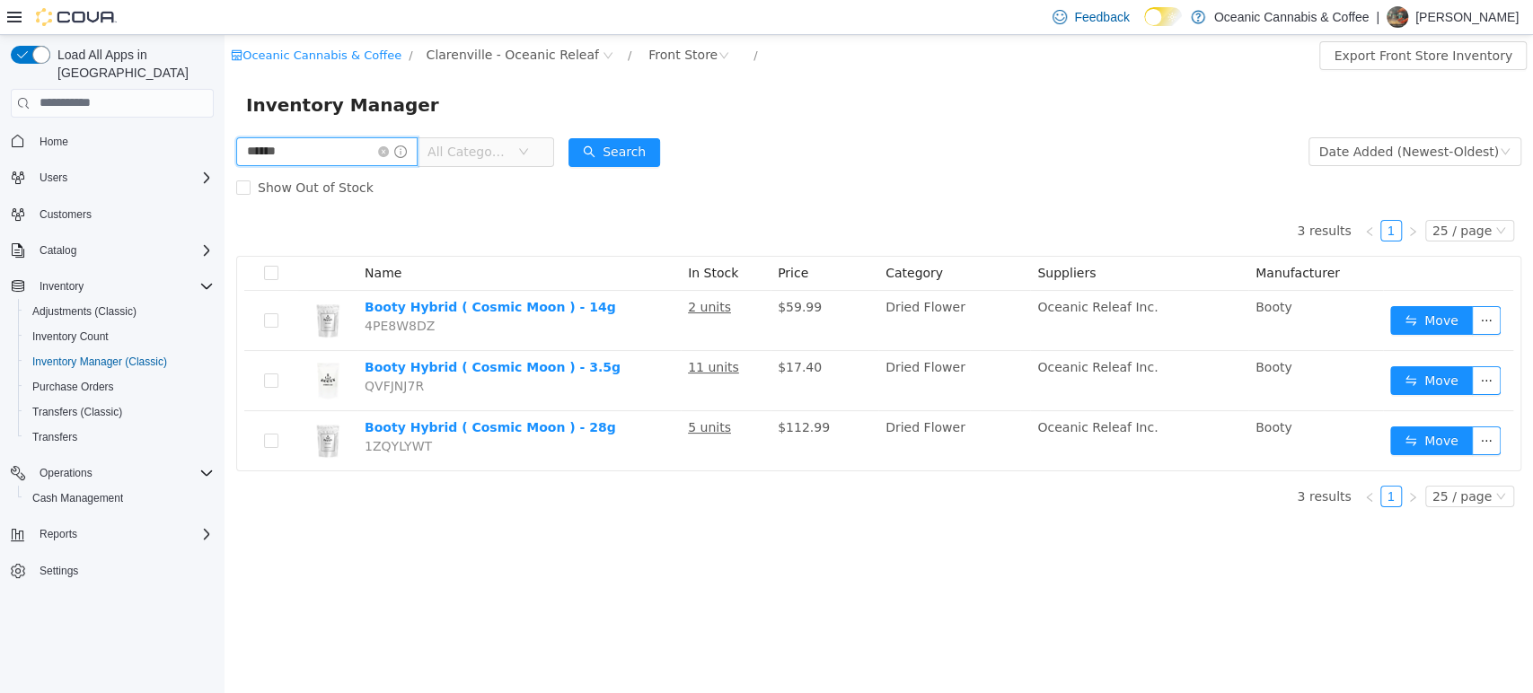
drag, startPoint x: 321, startPoint y: 147, endPoint x: 93, endPoint y: 151, distance: 227.3
click at [225, 151] on html "Oceanic Cannabis & Coffee / [GEOGRAPHIC_DATA] - Oceanic Releaf / Front Store / …" at bounding box center [879, 363] width 1309 height 658
type input "******"
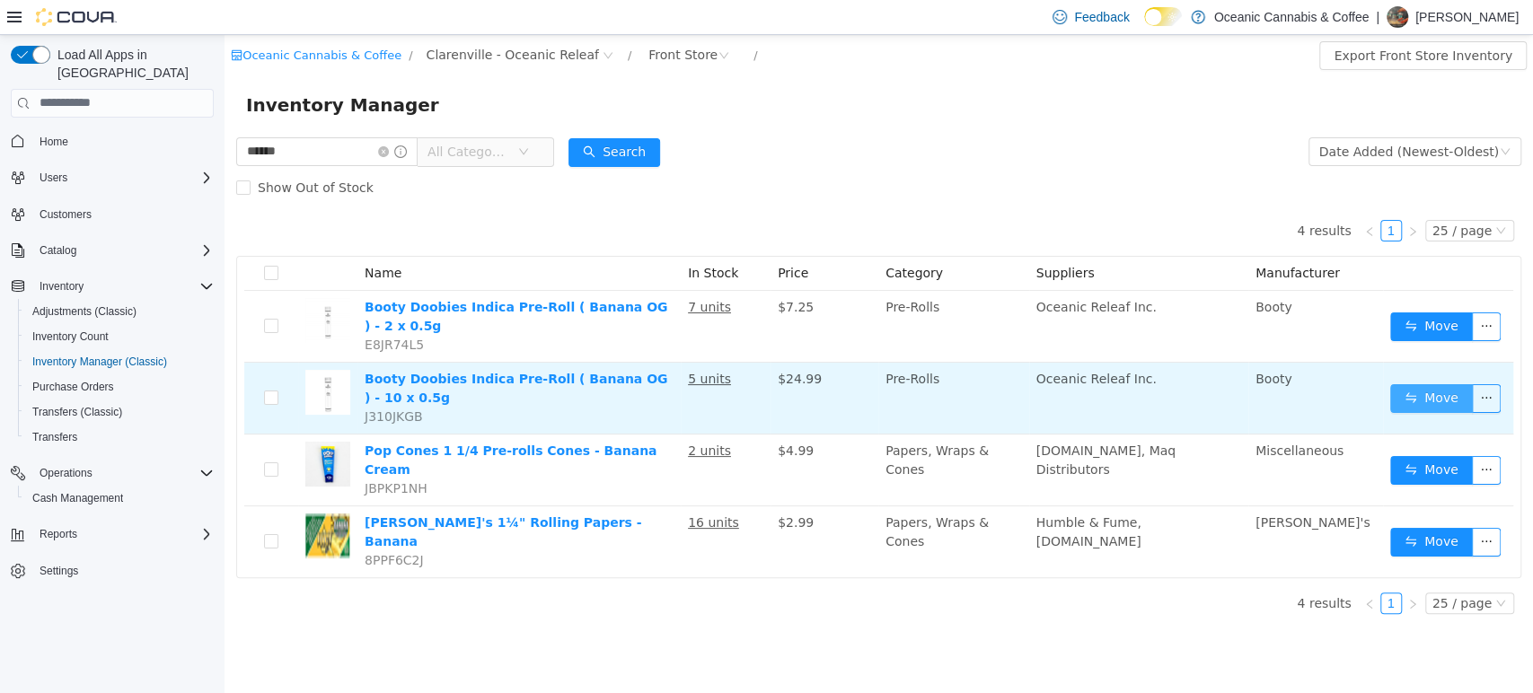
click at [1413, 402] on button "Move" at bounding box center [1431, 398] width 83 height 29
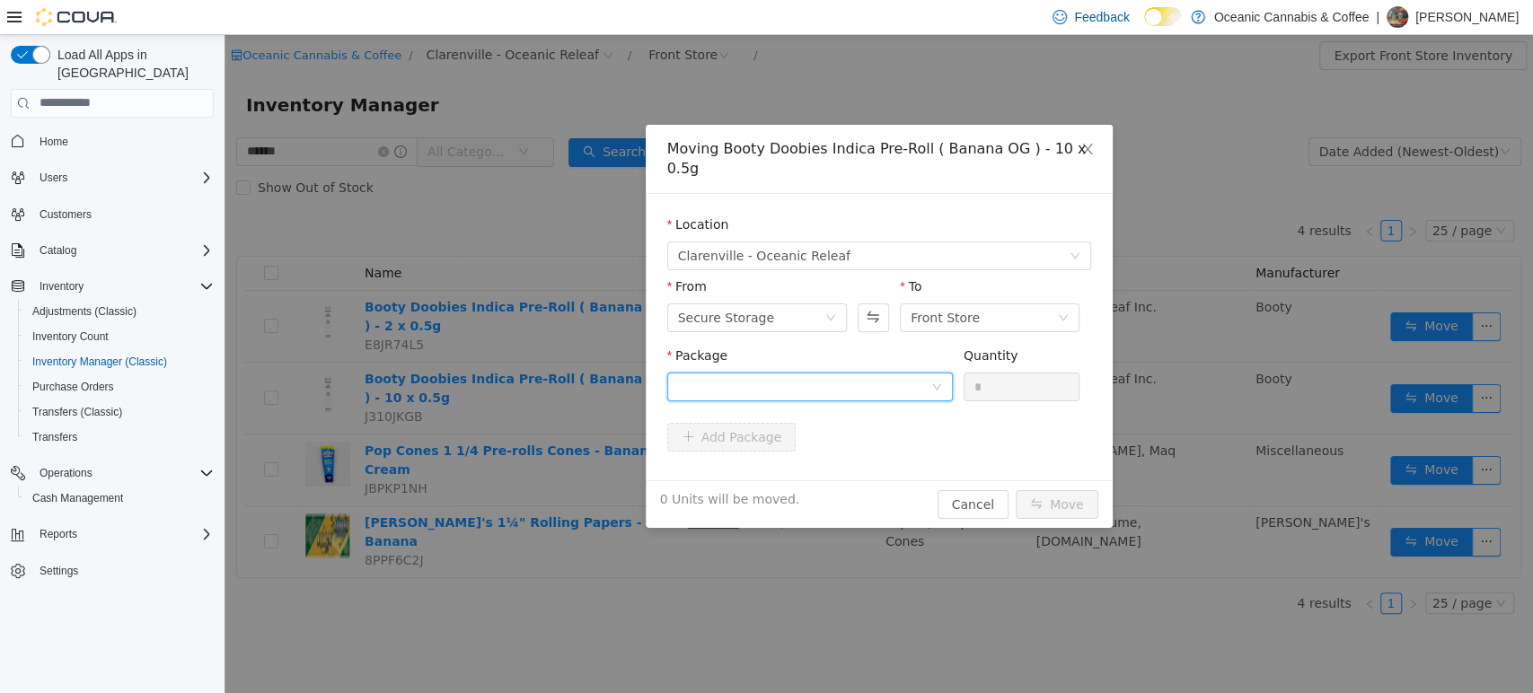
click at [915, 373] on div at bounding box center [804, 386] width 252 height 27
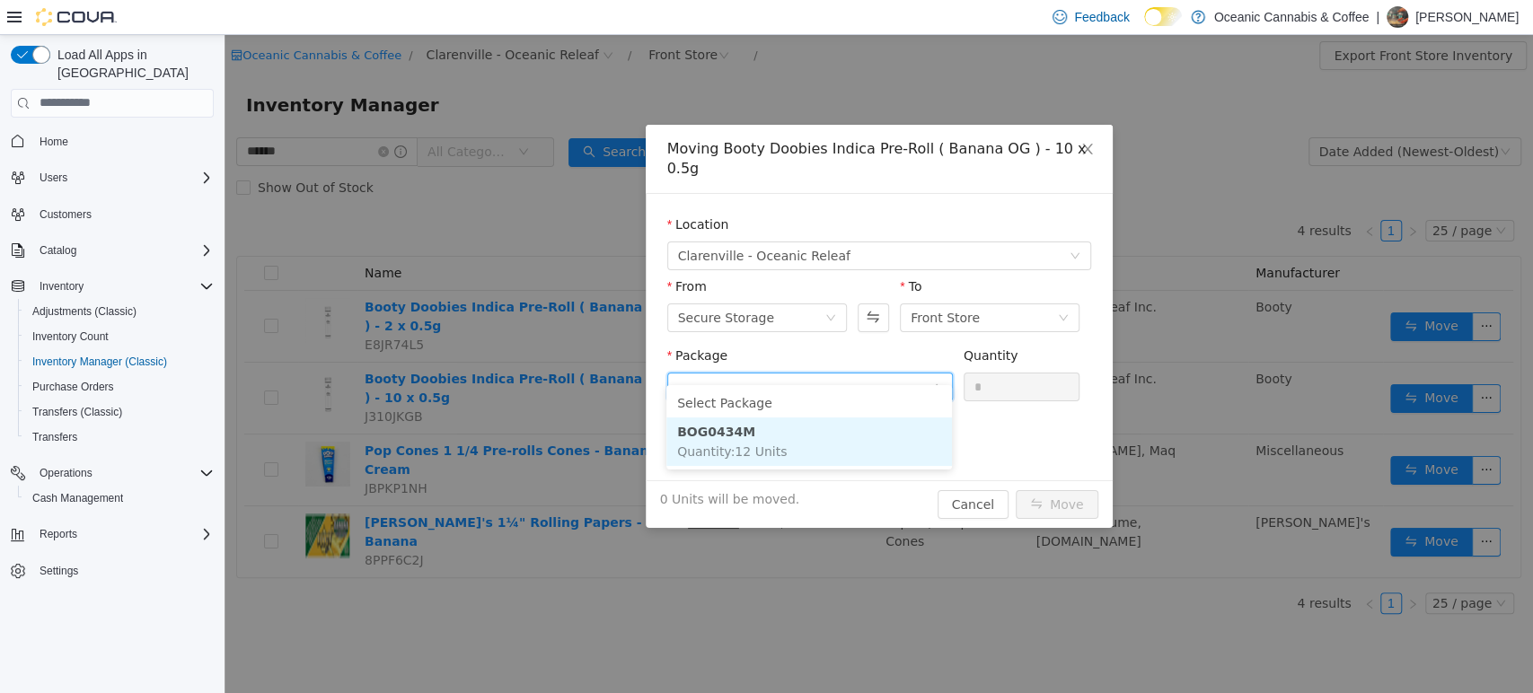
click at [729, 453] on span "Quantity : 12 Units" at bounding box center [732, 451] width 110 height 14
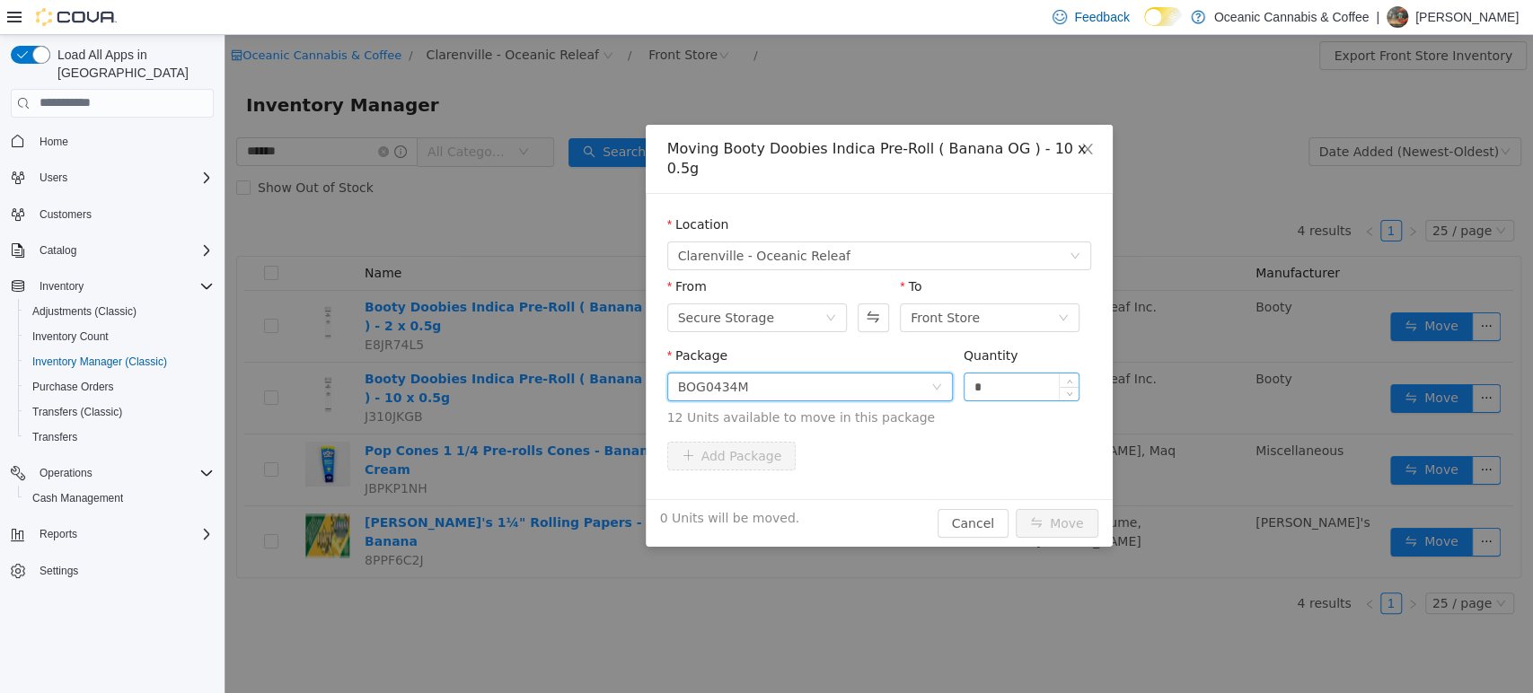
click at [1000, 374] on input "*" at bounding box center [1022, 386] width 115 height 27
type input "*"
click at [1065, 508] on button "Move" at bounding box center [1057, 522] width 83 height 29
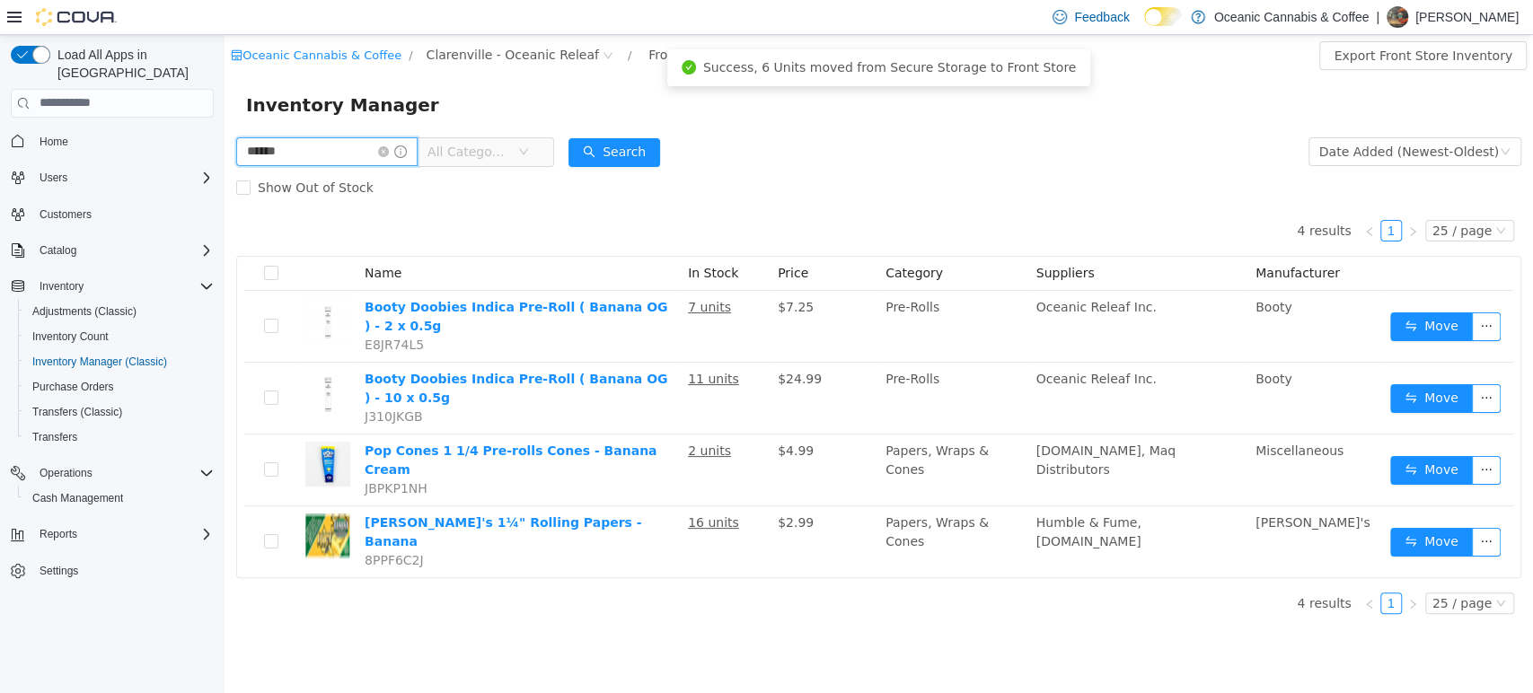
drag, startPoint x: 325, startPoint y: 139, endPoint x: 165, endPoint y: 142, distance: 159.9
click at [225, 142] on html "Oceanic Cannabis & Coffee / [GEOGRAPHIC_DATA] - Oceanic Releaf / Front Store / …" at bounding box center [879, 363] width 1309 height 658
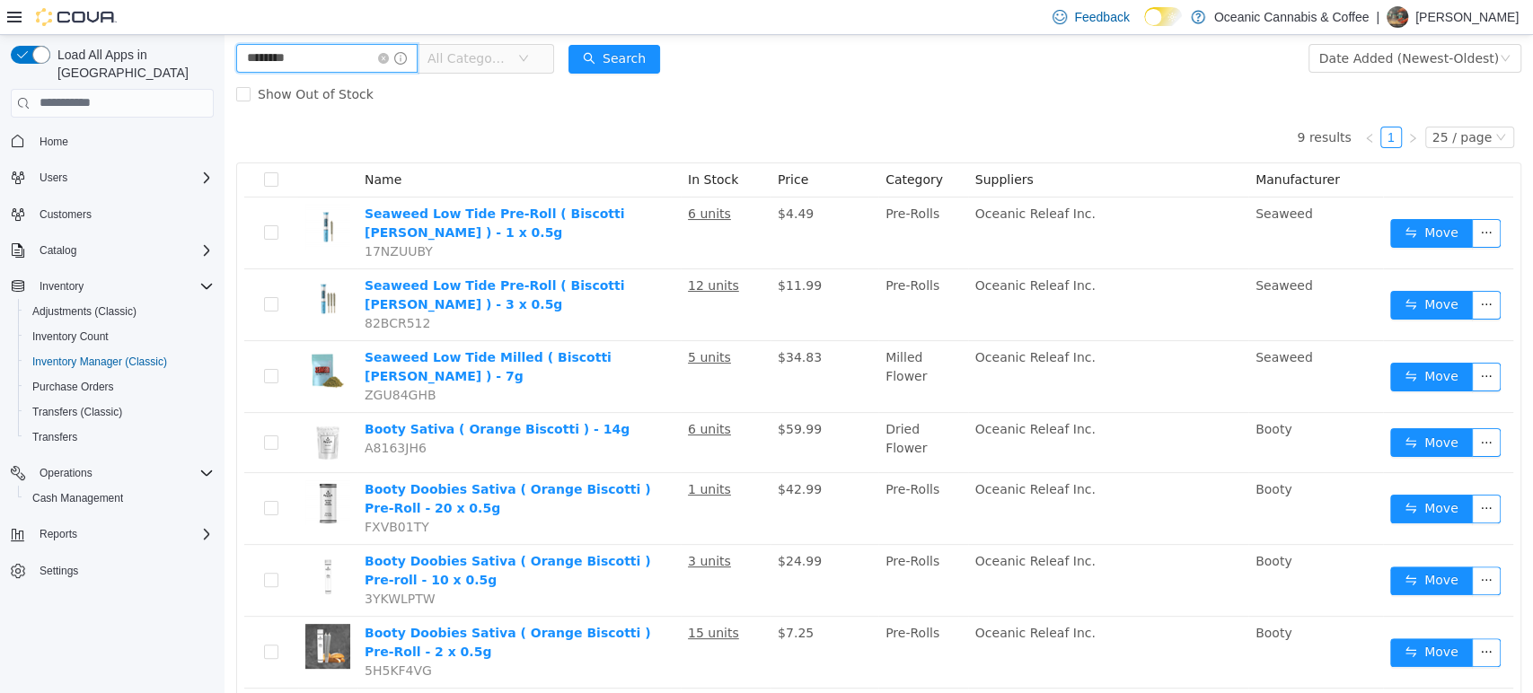
scroll to position [96, 0]
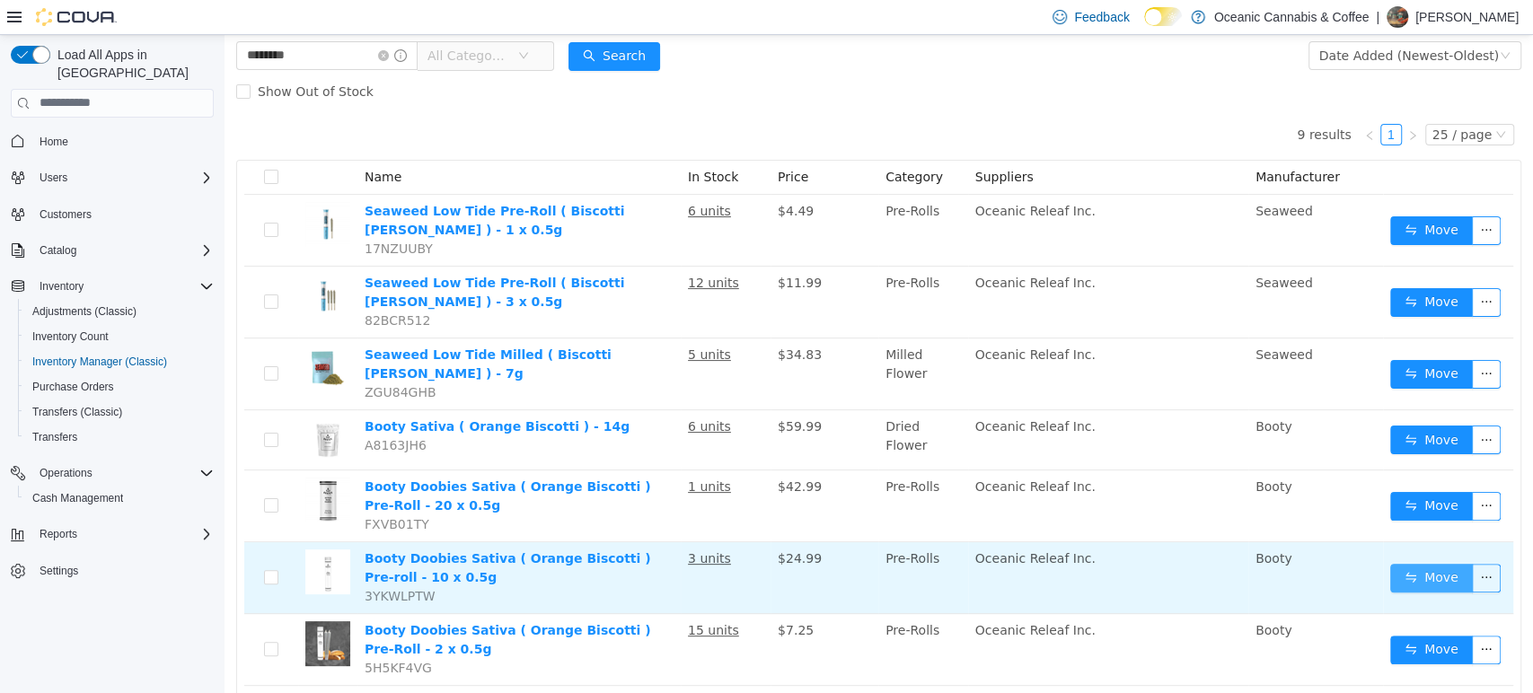
click at [1390, 563] on button "Move" at bounding box center [1431, 577] width 83 height 29
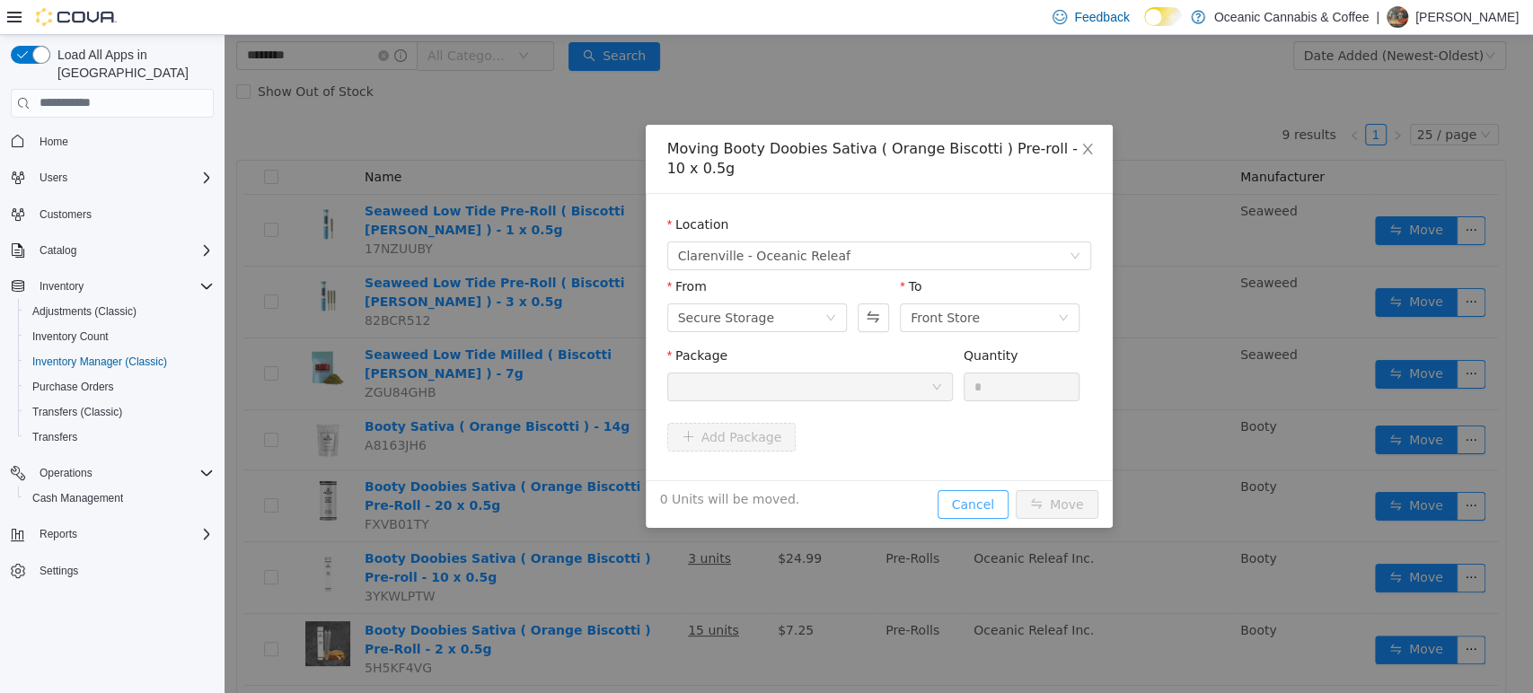
click at [975, 506] on button "Cancel" at bounding box center [973, 504] width 71 height 29
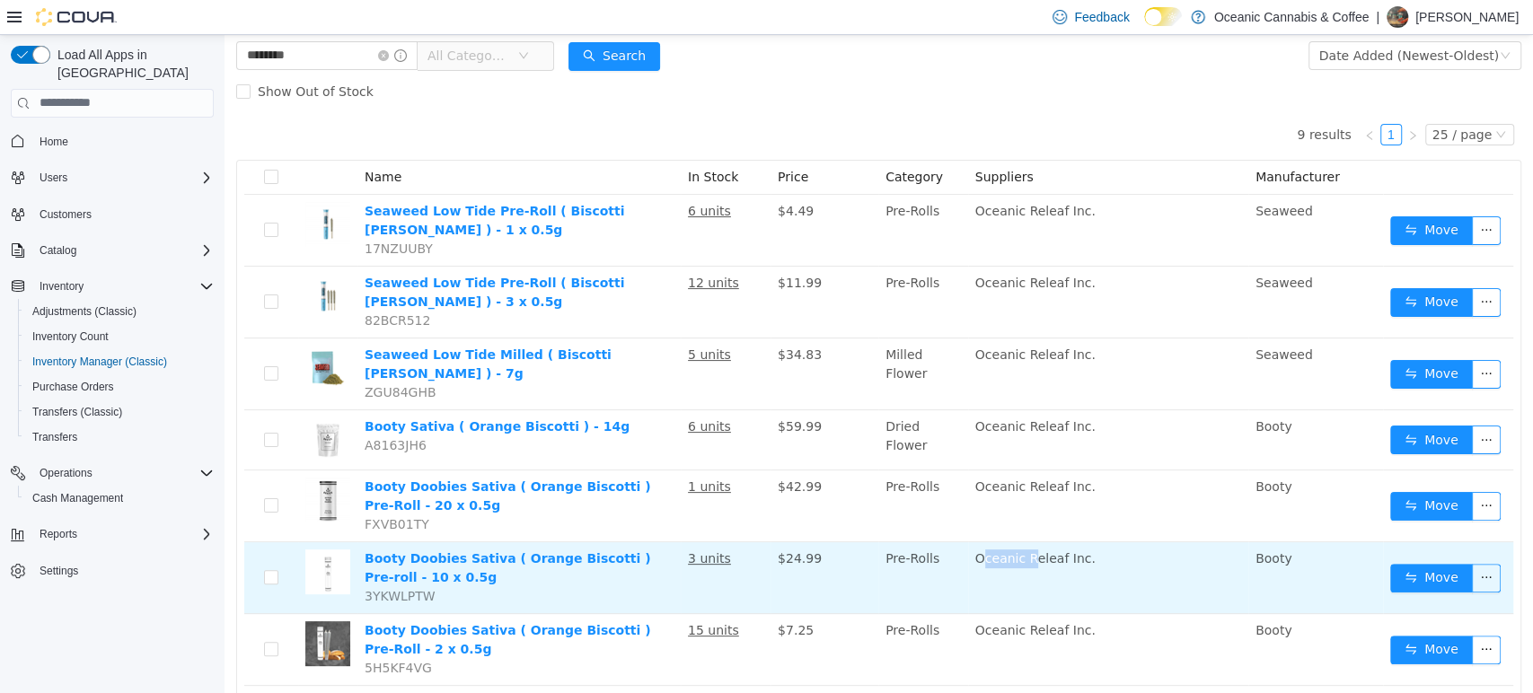
drag, startPoint x: 975, startPoint y: 506, endPoint x: 1027, endPoint y: 534, distance: 58.7
click at [1027, 542] on td "Oceanic Releaf Inc." at bounding box center [1108, 578] width 280 height 72
click at [1397, 563] on button "Move" at bounding box center [1431, 577] width 83 height 29
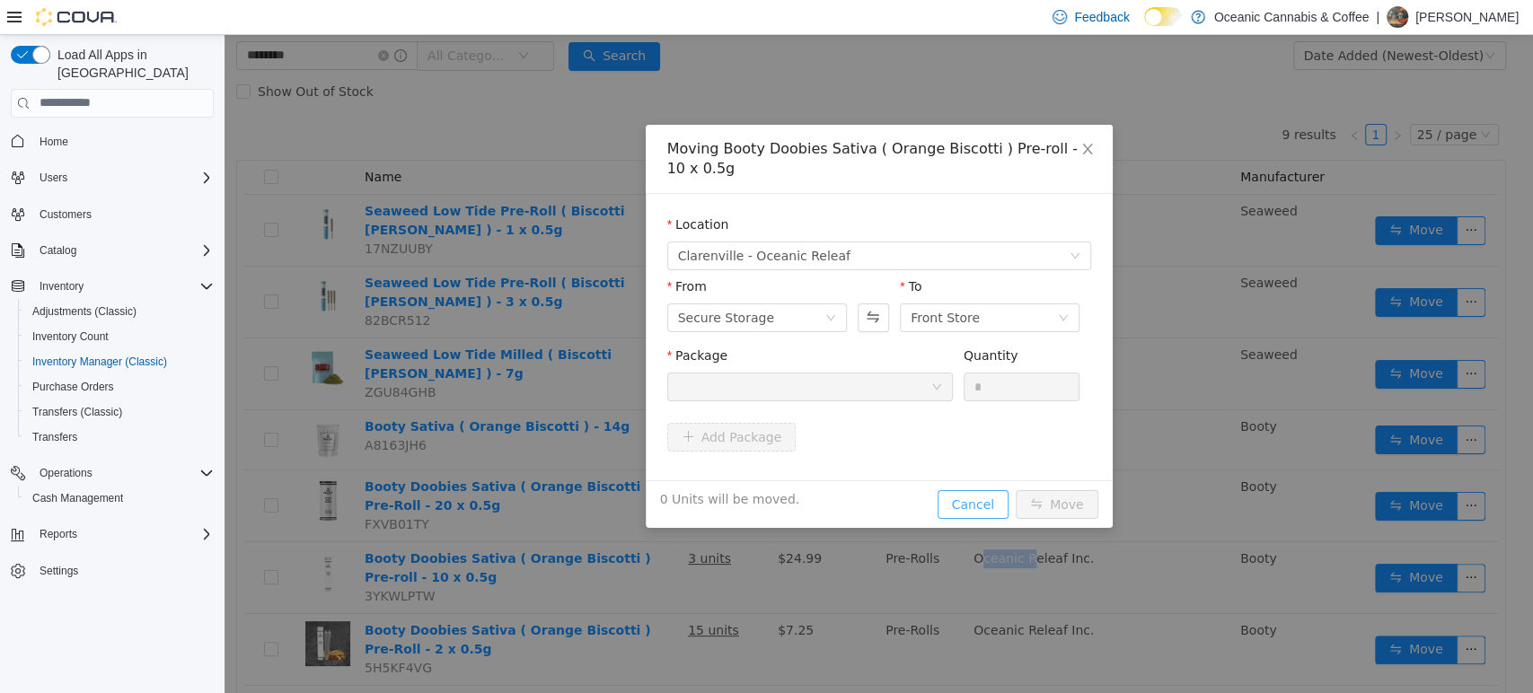
click at [981, 493] on button "Cancel" at bounding box center [973, 504] width 71 height 29
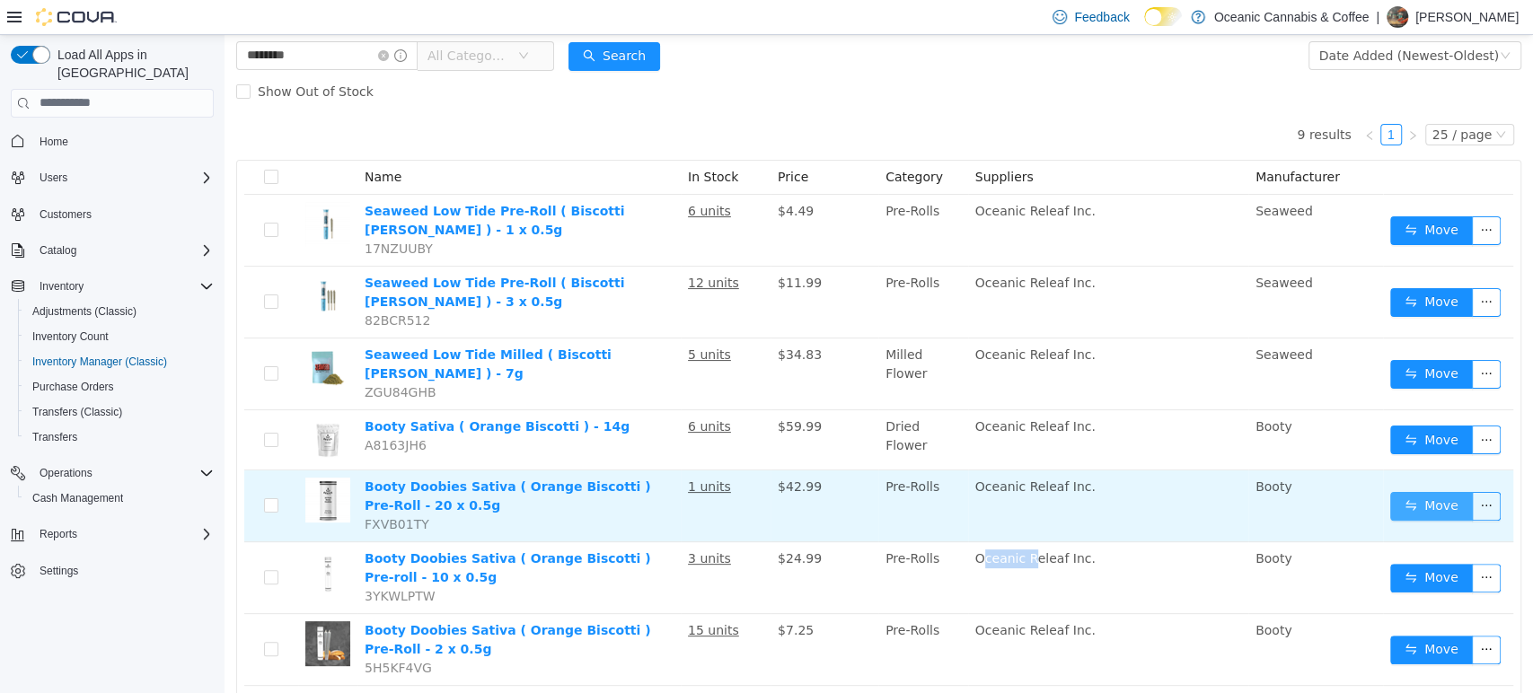
click at [1402, 491] on button "Move" at bounding box center [1431, 505] width 83 height 29
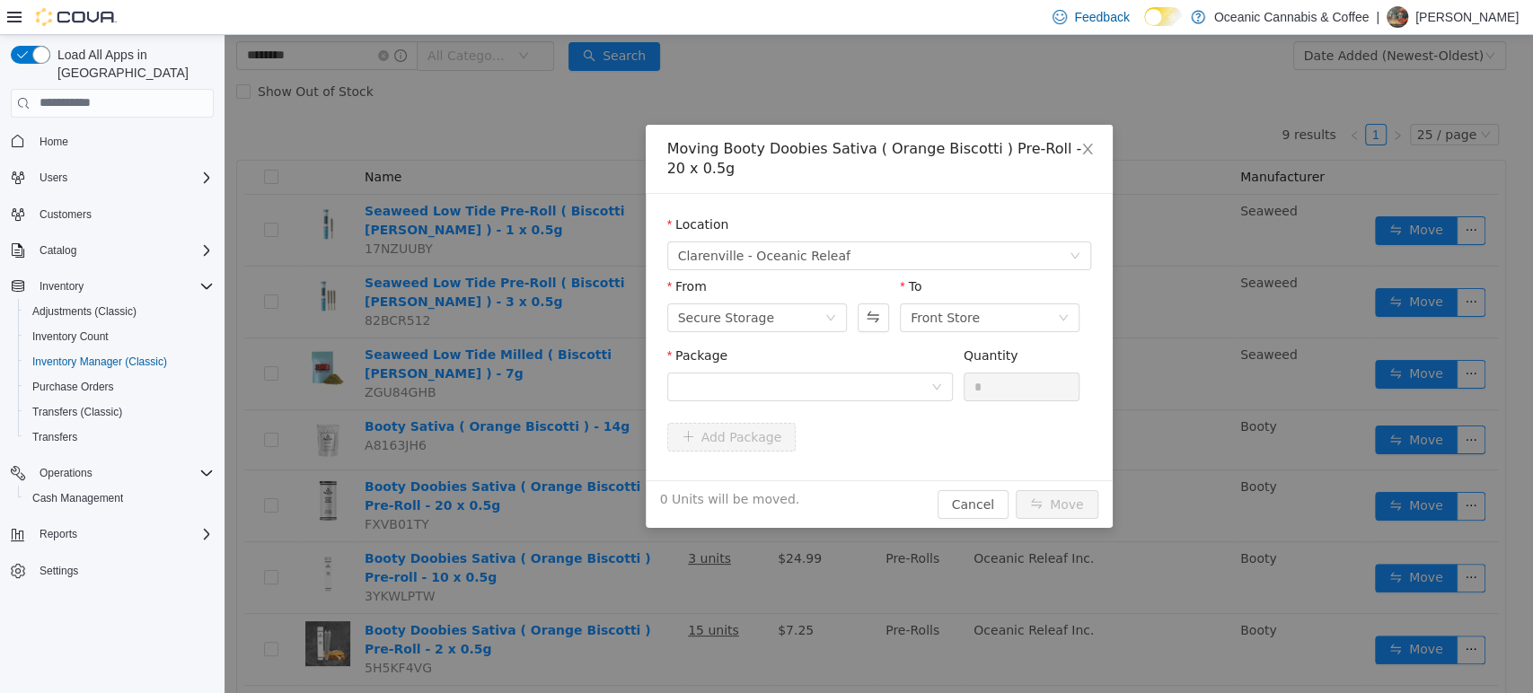
click at [848, 366] on div "Package" at bounding box center [810, 359] width 286 height 26
click at [860, 381] on div at bounding box center [804, 386] width 252 height 27
click at [978, 507] on div "Moving Booty Doobies Sativa ( Orange Biscotti ) Pre-Roll - 20 x 0.5g Location […" at bounding box center [879, 325] width 467 height 403
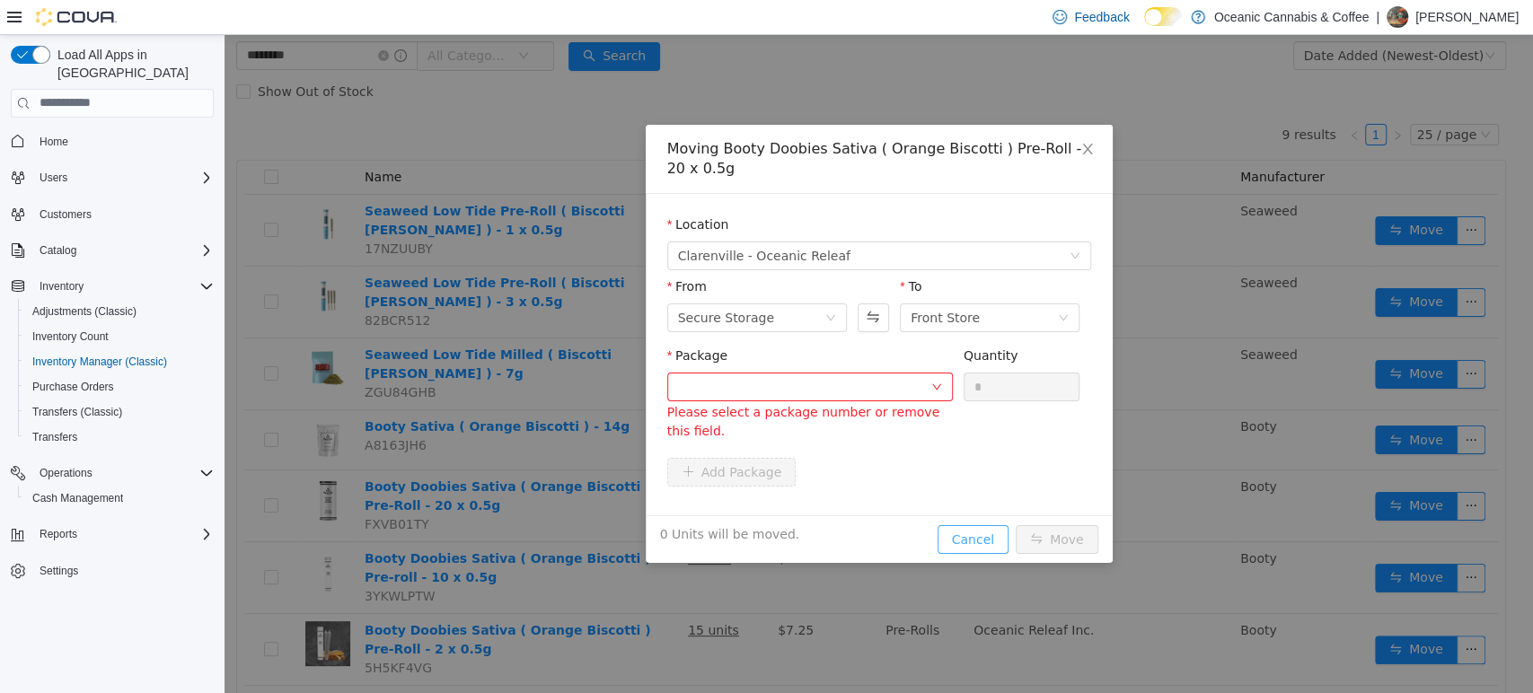
click at [985, 530] on button "Cancel" at bounding box center [973, 539] width 71 height 29
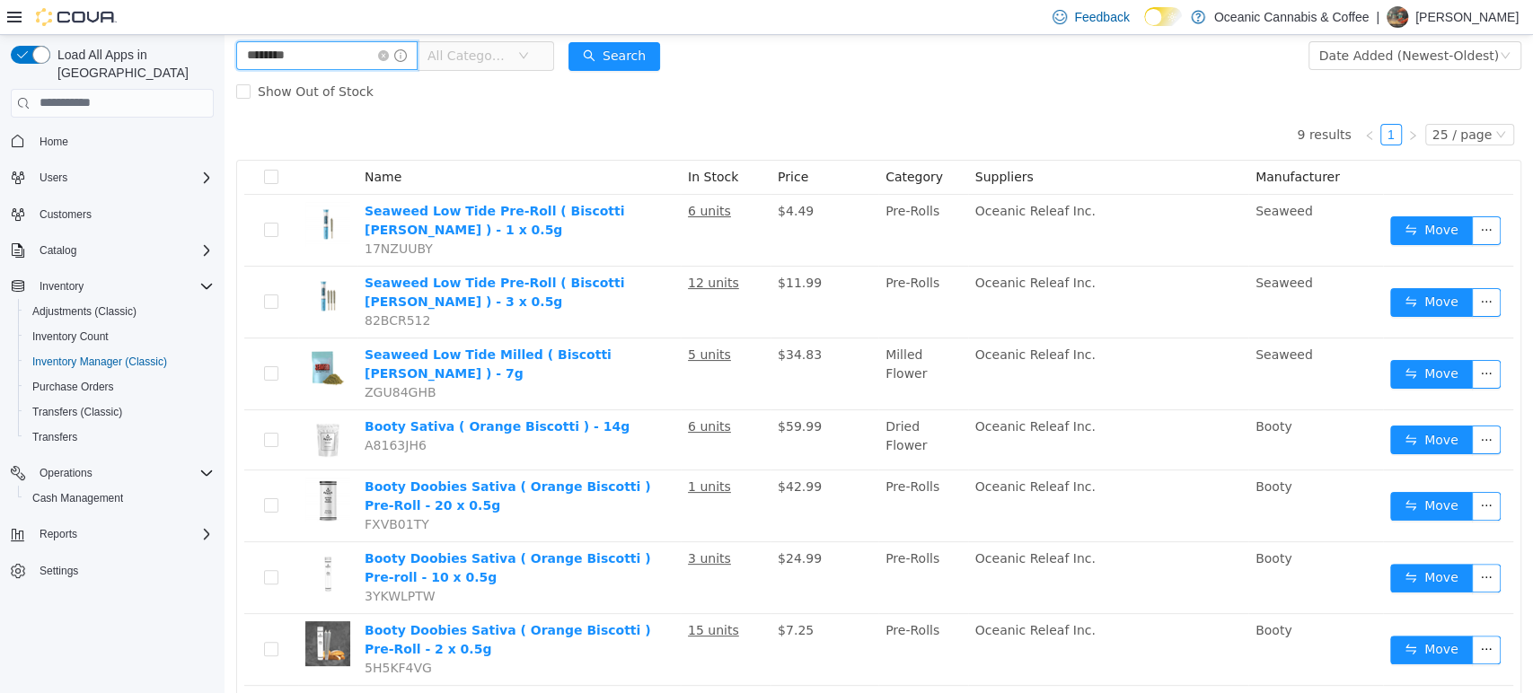
drag, startPoint x: 332, startPoint y: 52, endPoint x: 190, endPoint y: 66, distance: 142.6
click at [225, 66] on html "Oceanic Cannabis & Coffee / [GEOGRAPHIC_DATA] - Oceanic Releaf / Front Store / …" at bounding box center [879, 267] width 1309 height 658
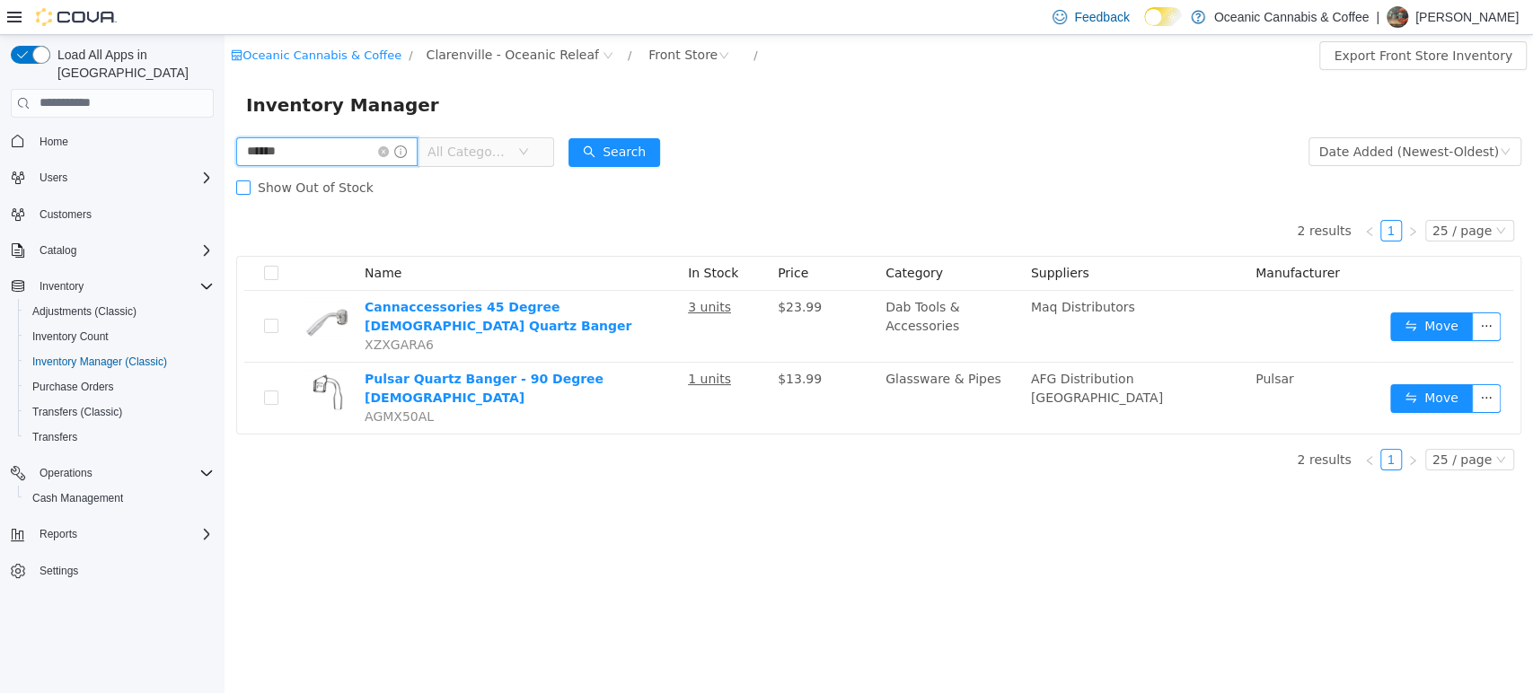
drag, startPoint x: 315, startPoint y: 154, endPoint x: 246, endPoint y: 168, distance: 70.5
click at [246, 168] on form "****** All Categories Date Added (Newest-Oldest) Search Show Out of Stock" at bounding box center [878, 169] width 1285 height 72
type input "********"
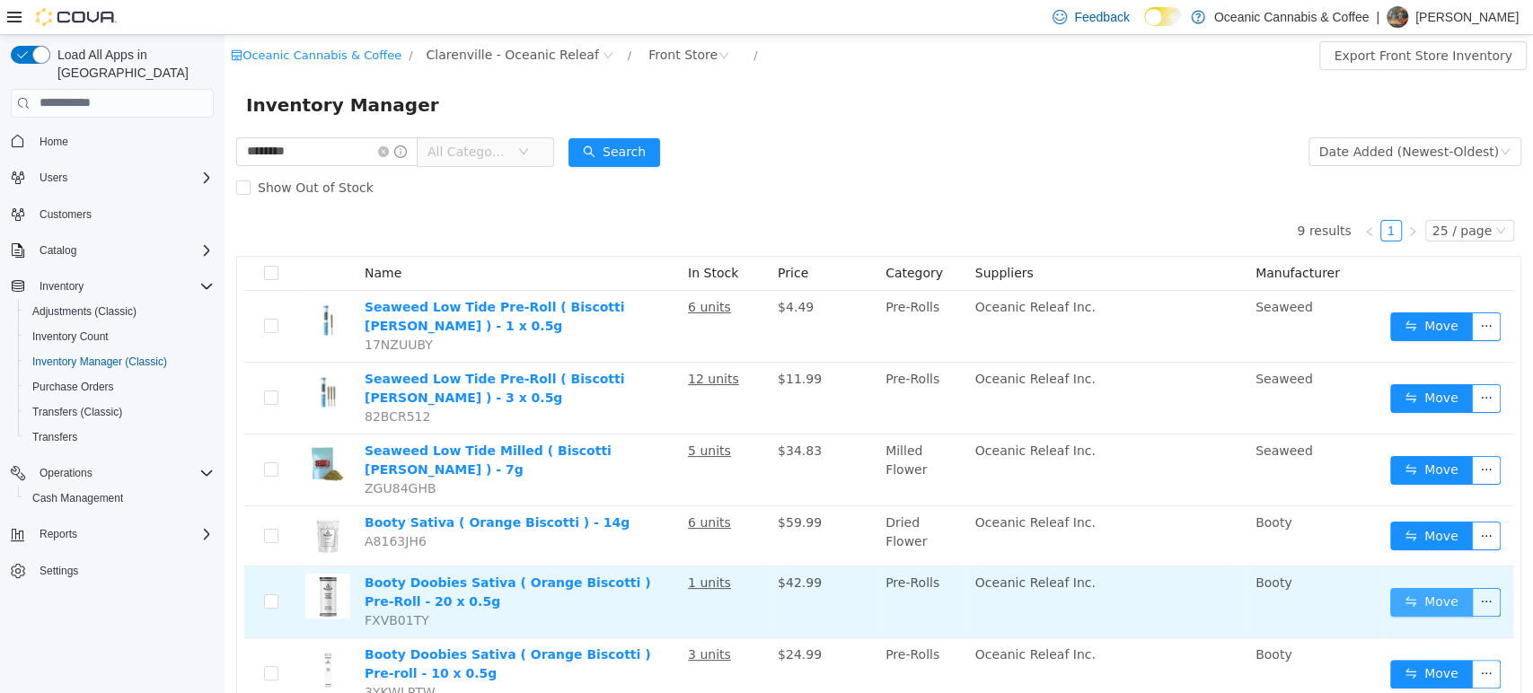
click at [1402, 587] on button "Move" at bounding box center [1431, 601] width 83 height 29
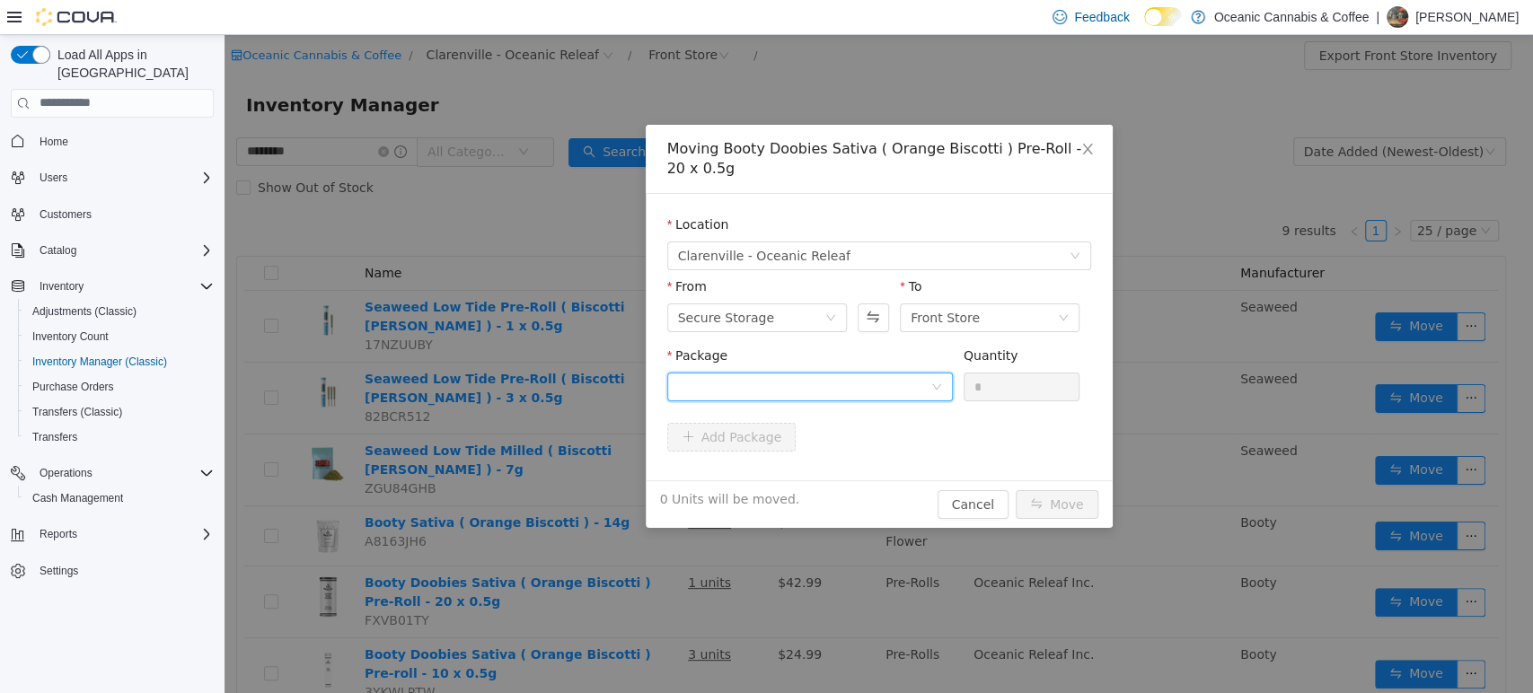
click at [852, 380] on div at bounding box center [804, 386] width 252 height 27
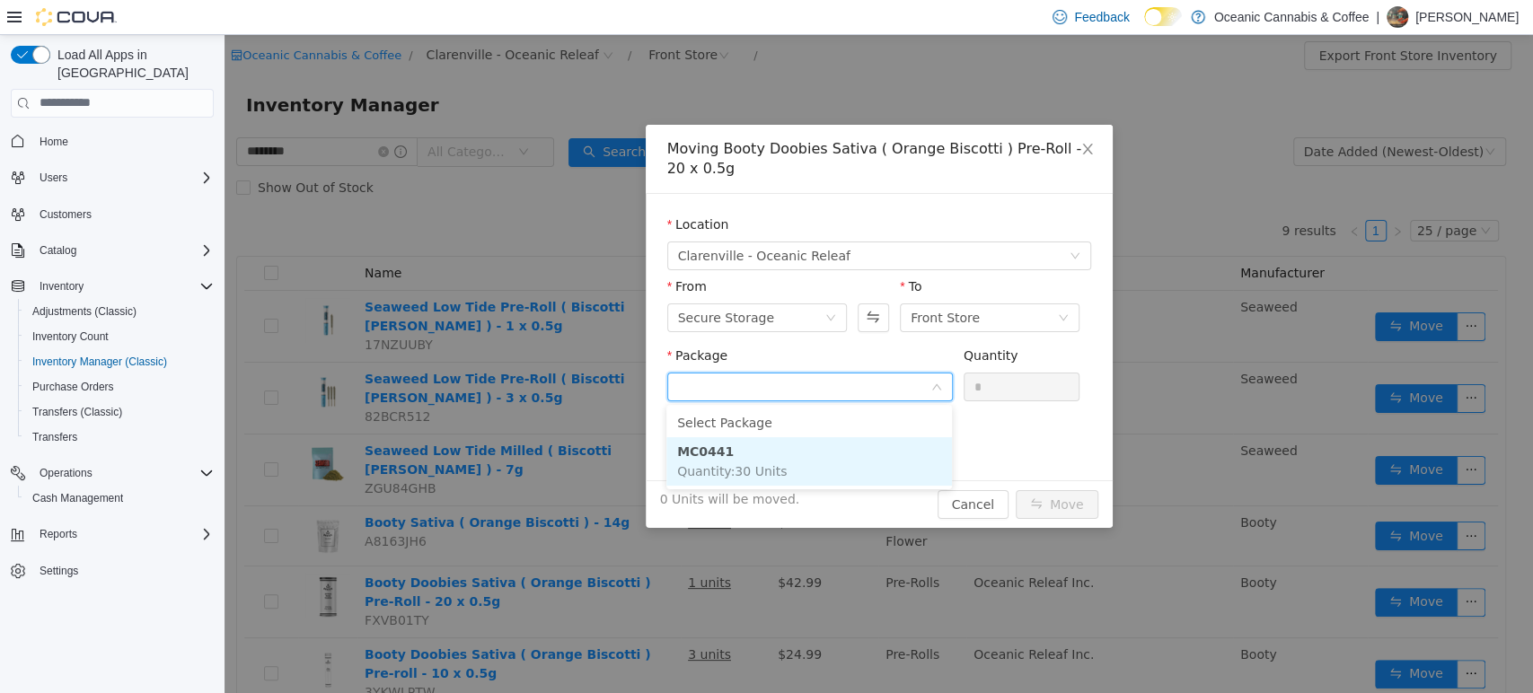
click at [852, 476] on li "MC0441 Quantity : 30 Units" at bounding box center [809, 461] width 286 height 49
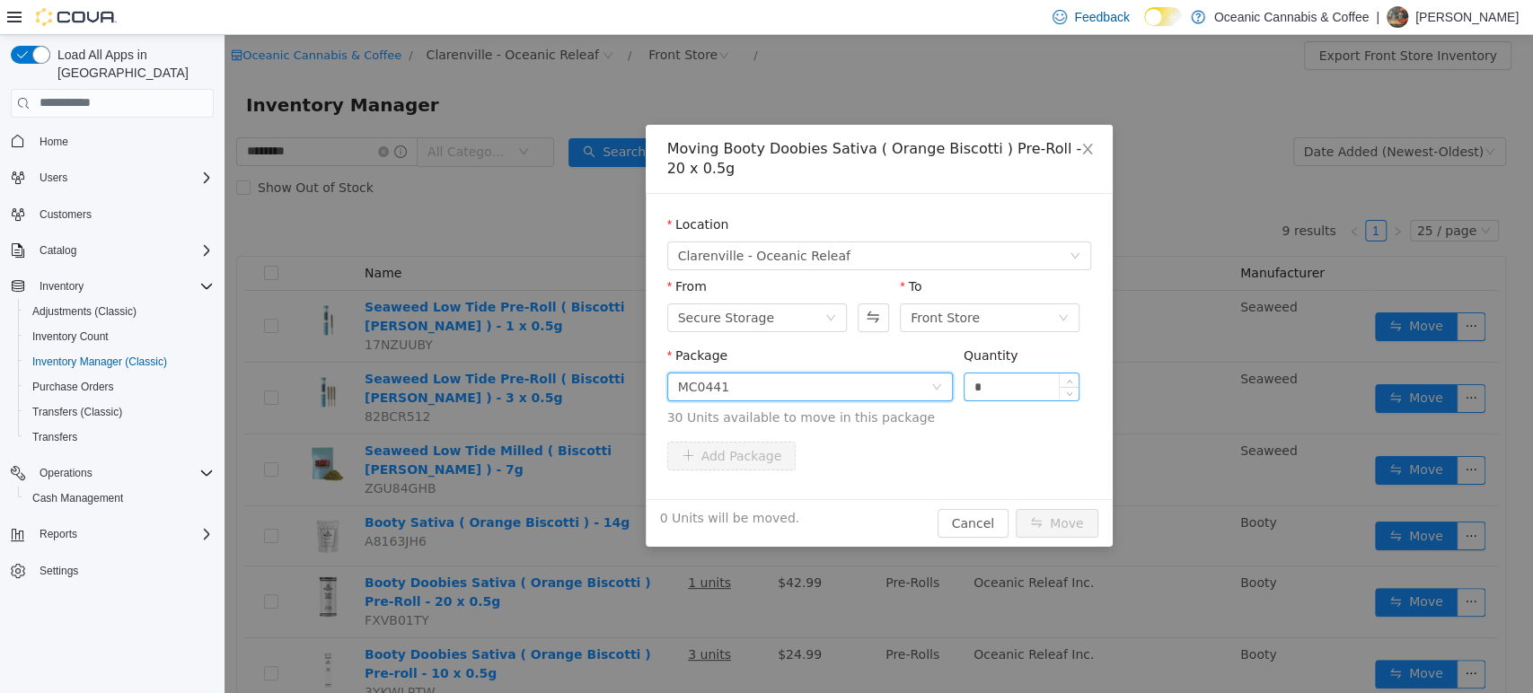
click at [1037, 382] on input "*" at bounding box center [1022, 386] width 115 height 27
type input "*"
click at [1071, 523] on button "Move" at bounding box center [1057, 522] width 83 height 29
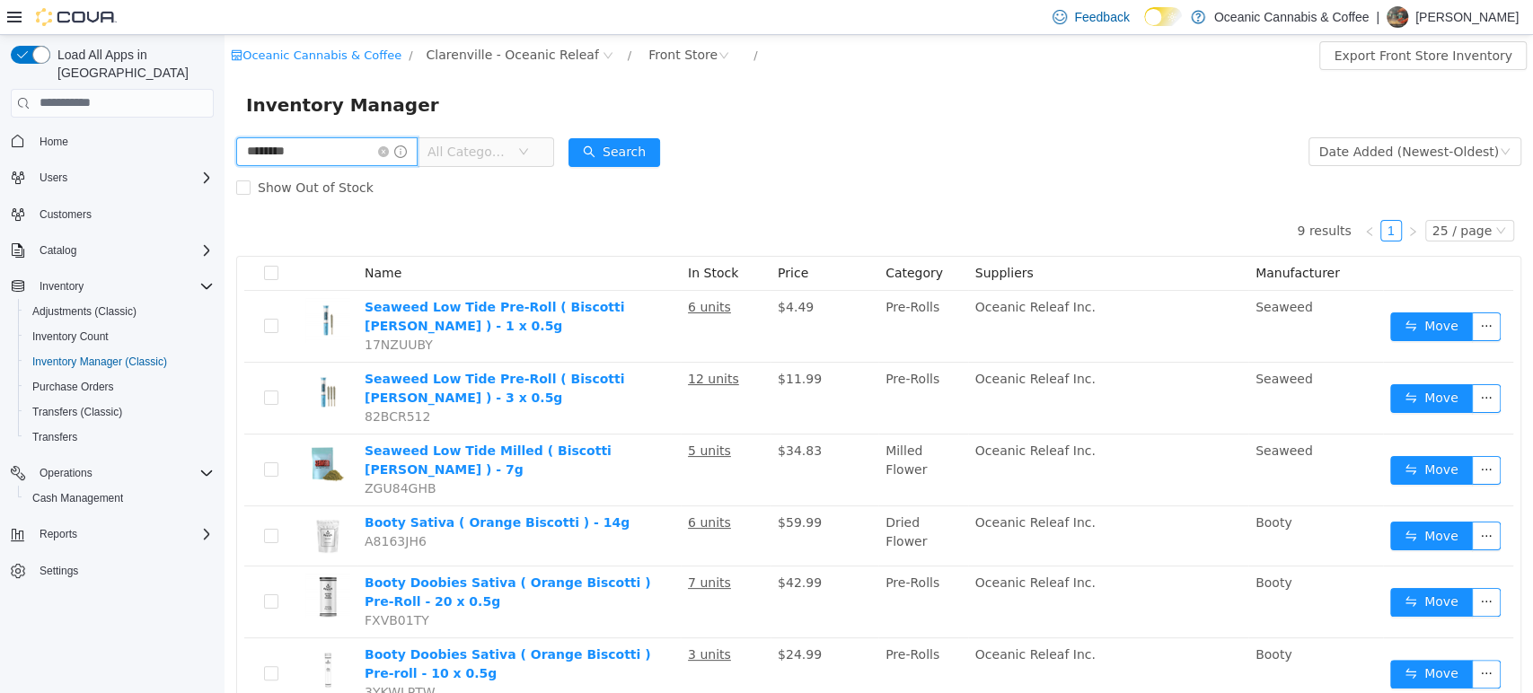
drag, startPoint x: 330, startPoint y: 146, endPoint x: 168, endPoint y: 119, distance: 163.9
click at [225, 119] on html "Oceanic Cannabis & Coffee / [GEOGRAPHIC_DATA] - Oceanic Releaf / Front Store / …" at bounding box center [879, 363] width 1309 height 658
type input "*"
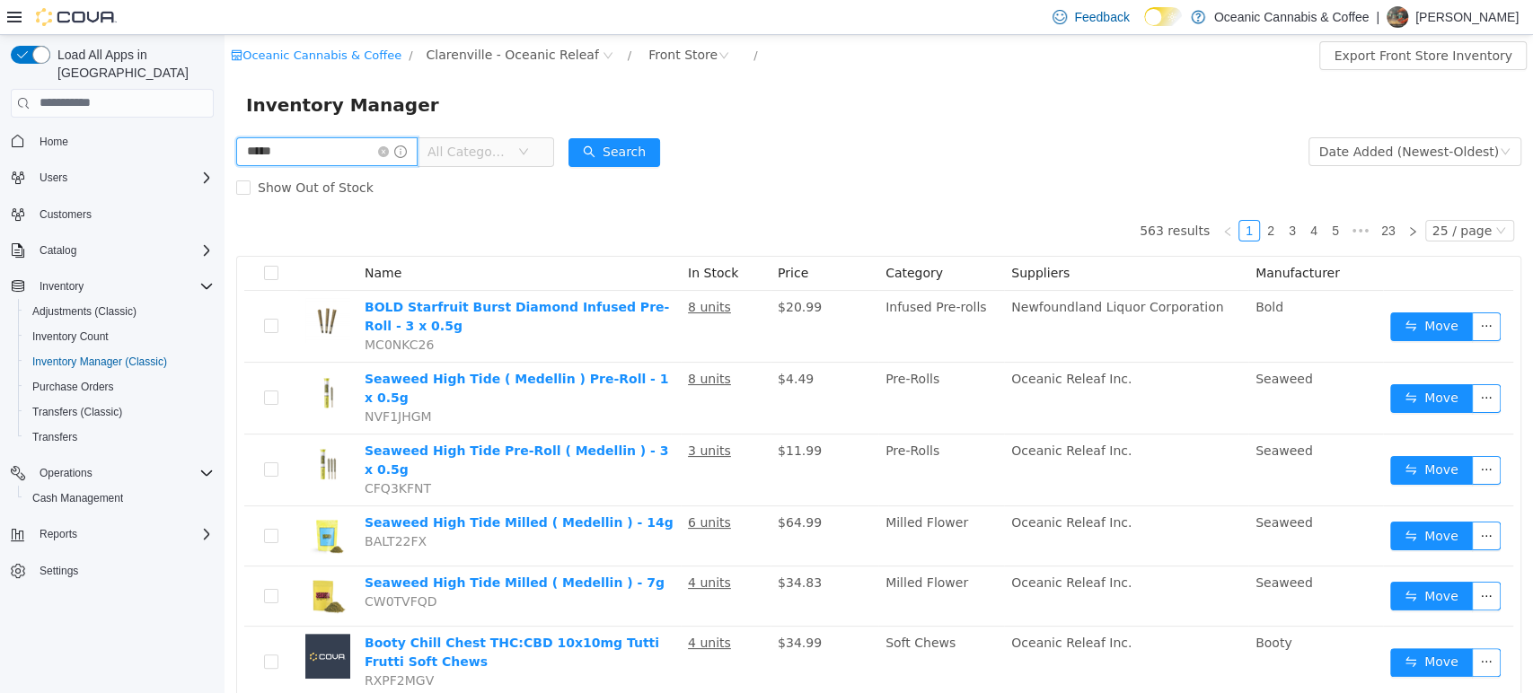
type input "*****"
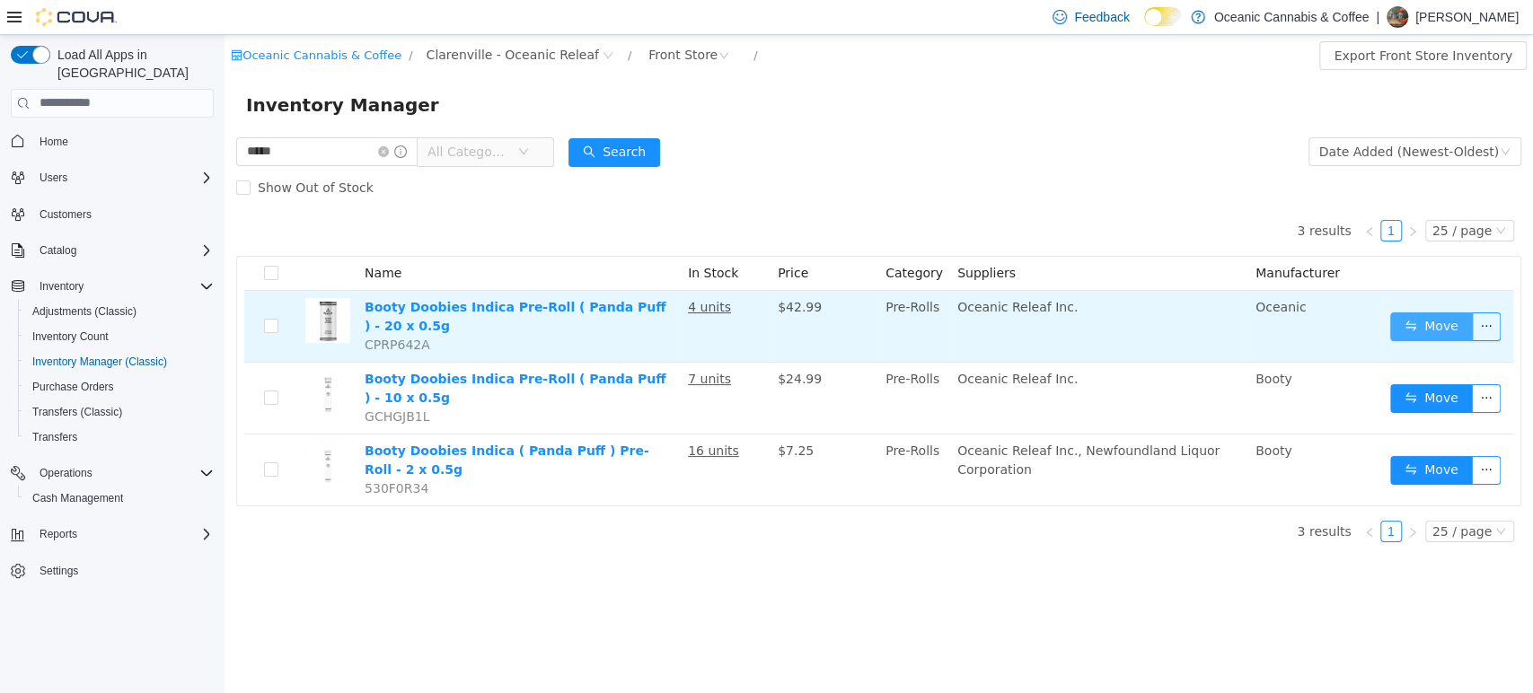
click at [1435, 321] on button "Move" at bounding box center [1431, 326] width 83 height 29
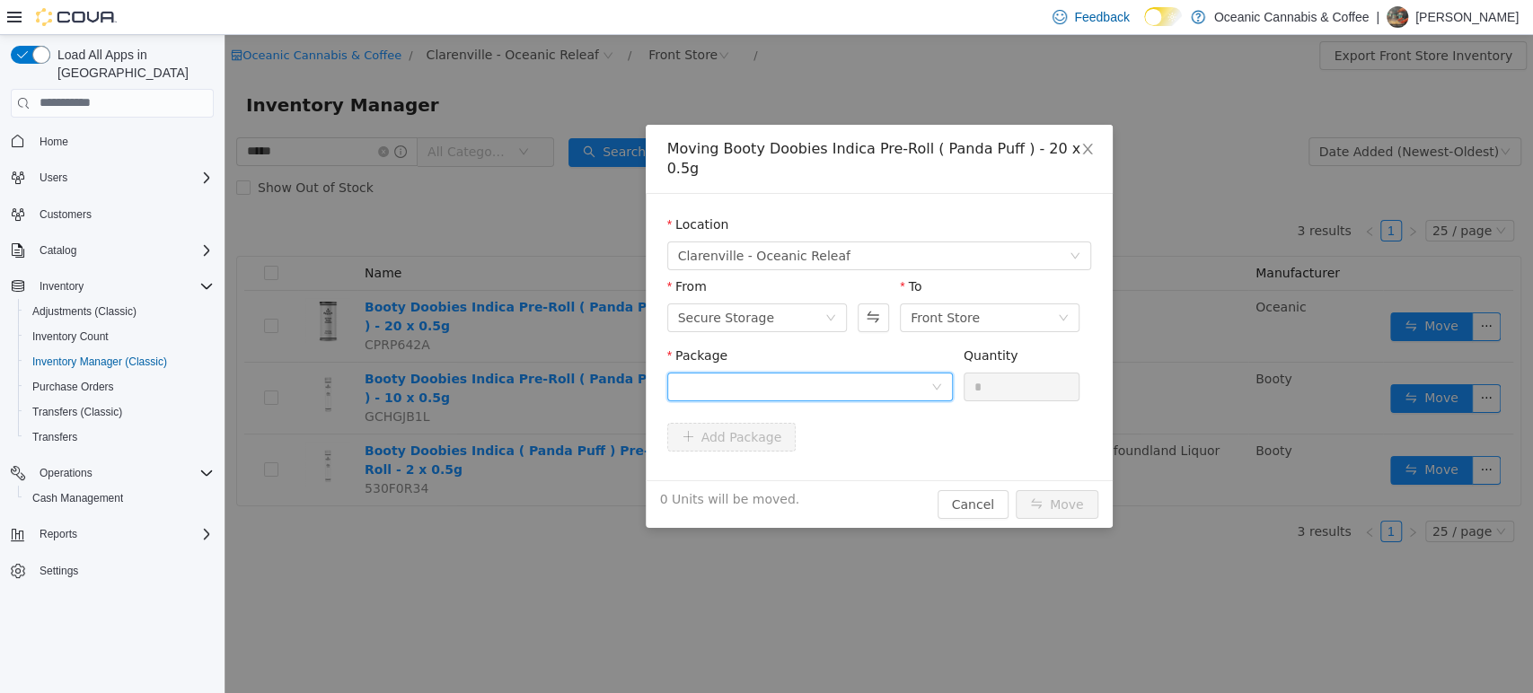
click at [819, 373] on div at bounding box center [804, 386] width 252 height 27
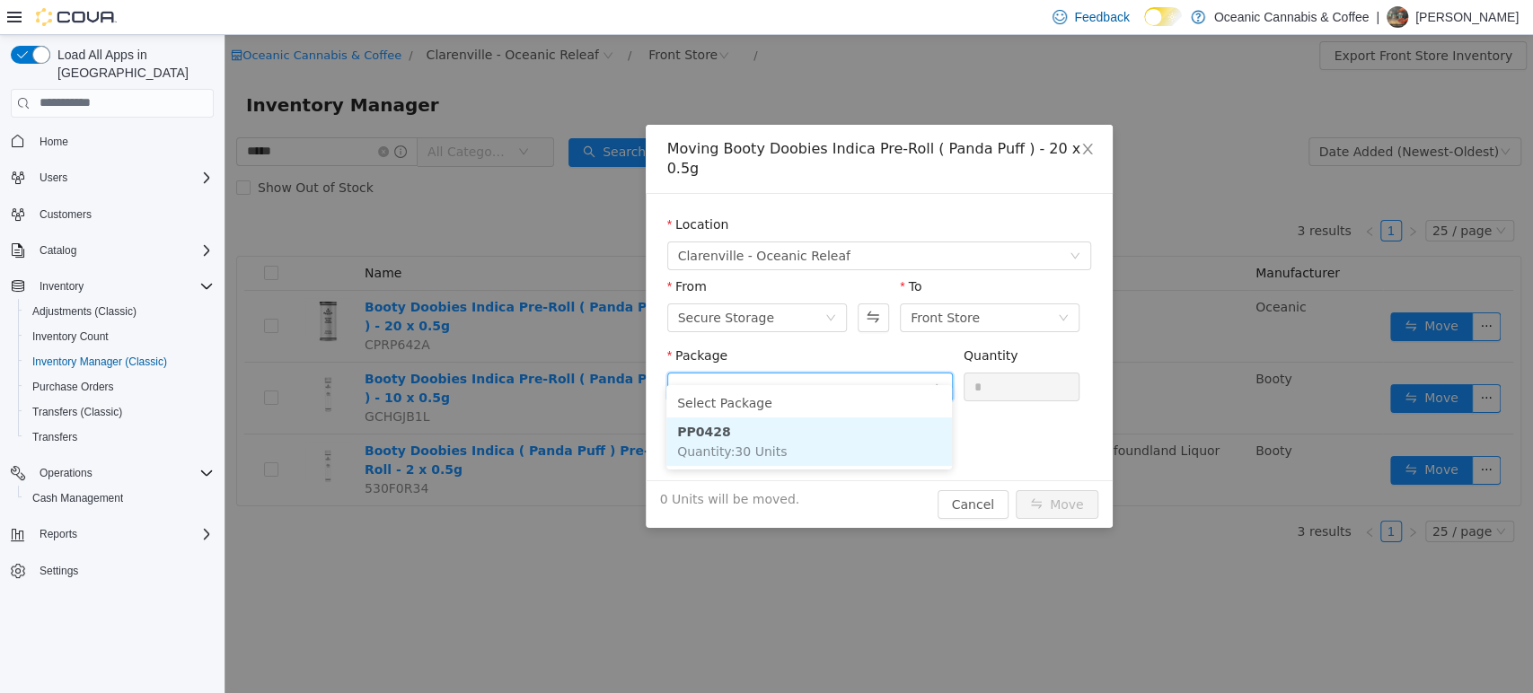
click at [830, 438] on li "PP0428 Quantity : 30 Units" at bounding box center [809, 441] width 286 height 49
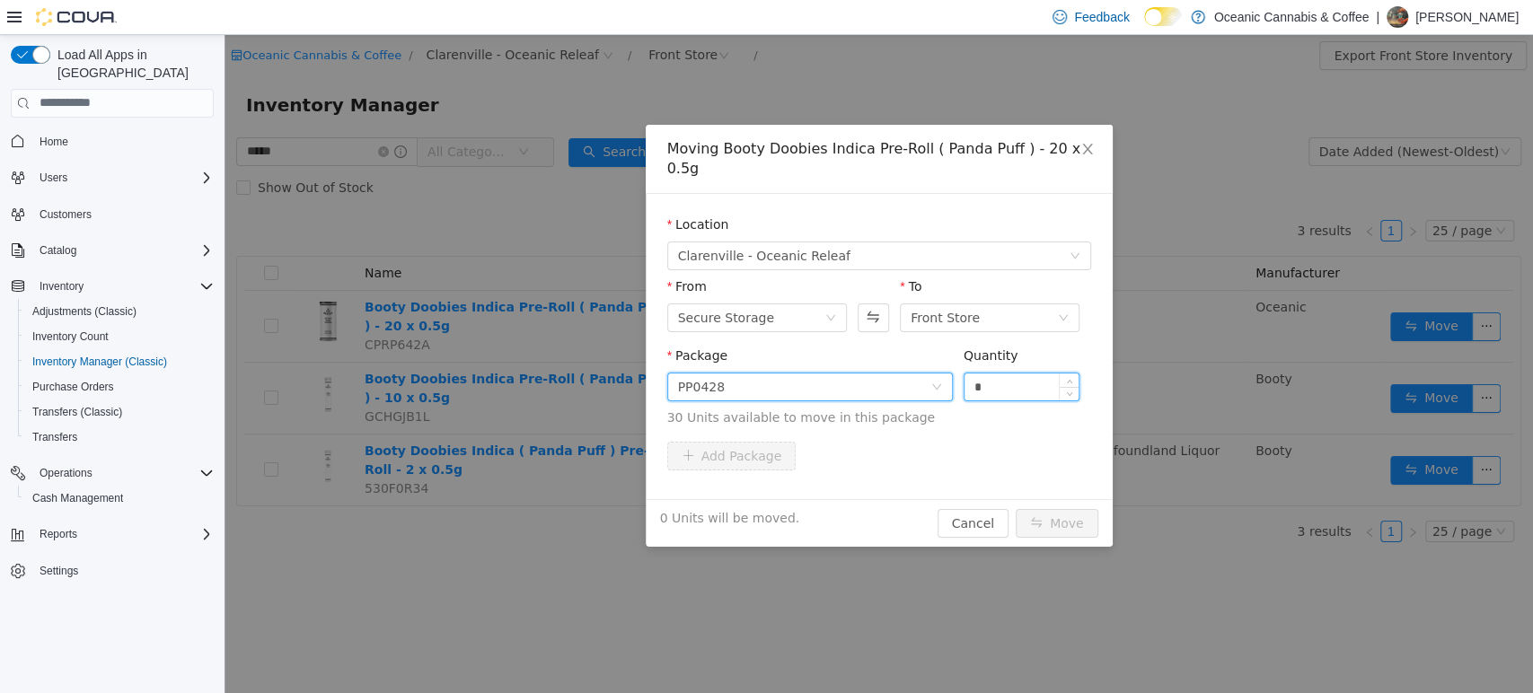
click at [1031, 373] on input "*" at bounding box center [1022, 386] width 115 height 27
type input "*"
click at [1042, 508] on button "Move" at bounding box center [1057, 522] width 83 height 29
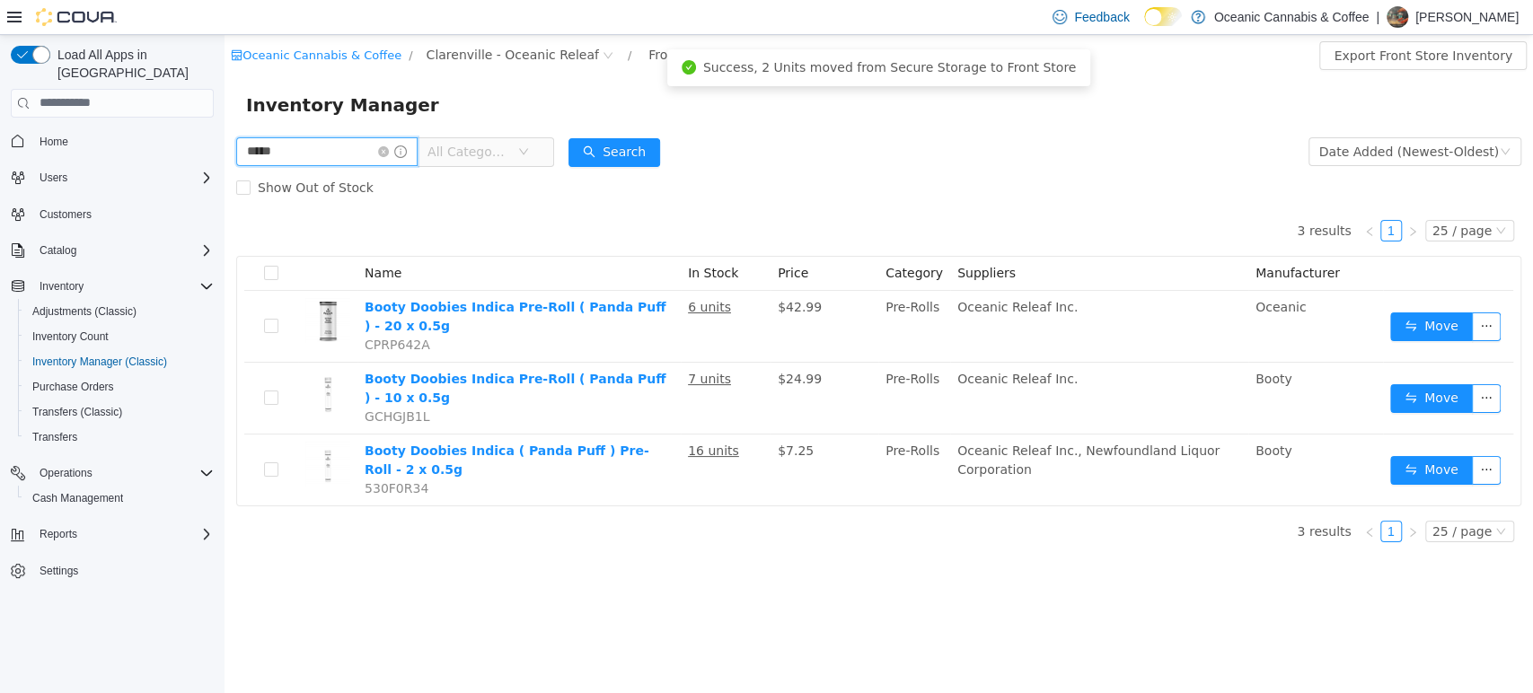
drag, startPoint x: 352, startPoint y: 144, endPoint x: 72, endPoint y: 127, distance: 280.8
click at [225, 127] on html "Oceanic Cannabis & Coffee / [GEOGRAPHIC_DATA] - Oceanic Releaf / Front Store / …" at bounding box center [879, 363] width 1309 height 658
type input "******"
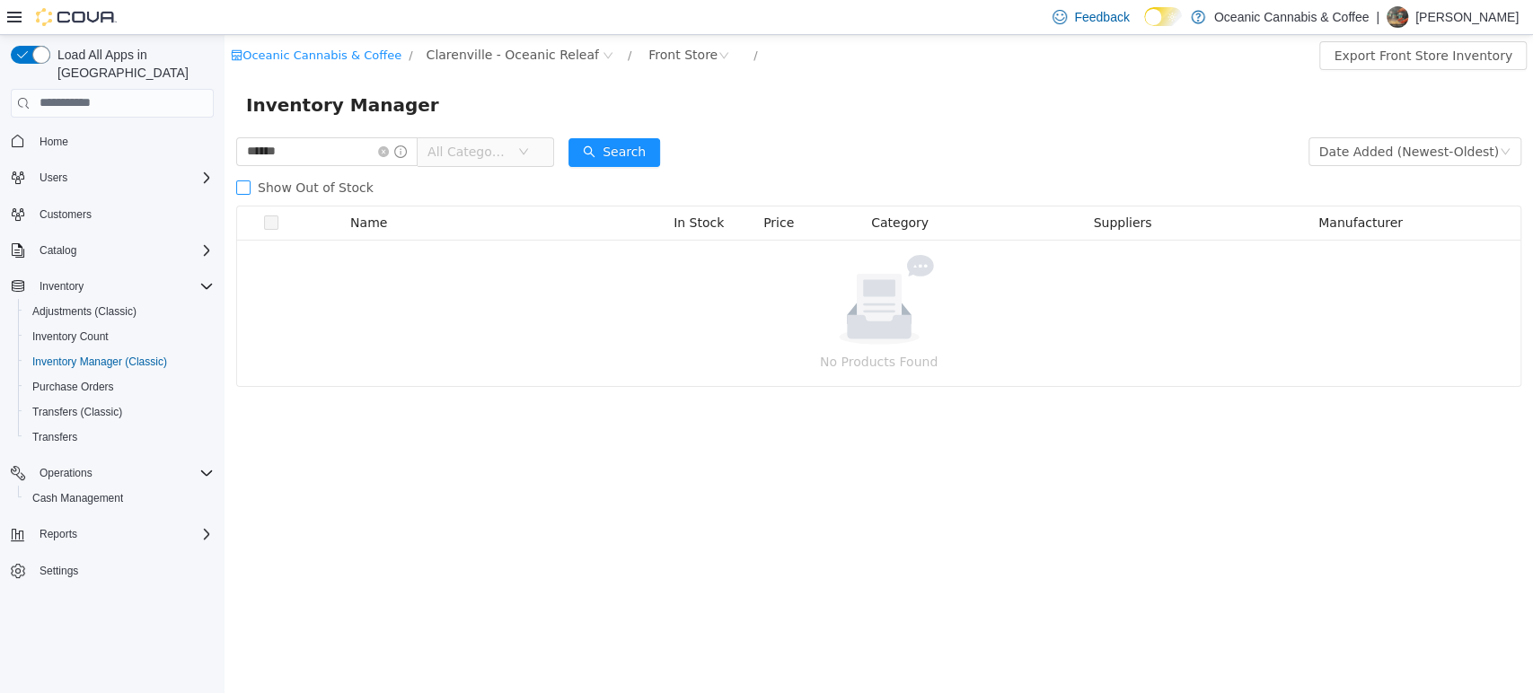
click at [303, 184] on span "Show Out of Stock" at bounding box center [316, 187] width 130 height 14
drag, startPoint x: 333, startPoint y: 158, endPoint x: 188, endPoint y: 165, distance: 145.7
click at [225, 165] on html "Oceanic Cannabis & Coffee / [GEOGRAPHIC_DATA] - Oceanic Releaf / Front Store / …" at bounding box center [879, 363] width 1309 height 658
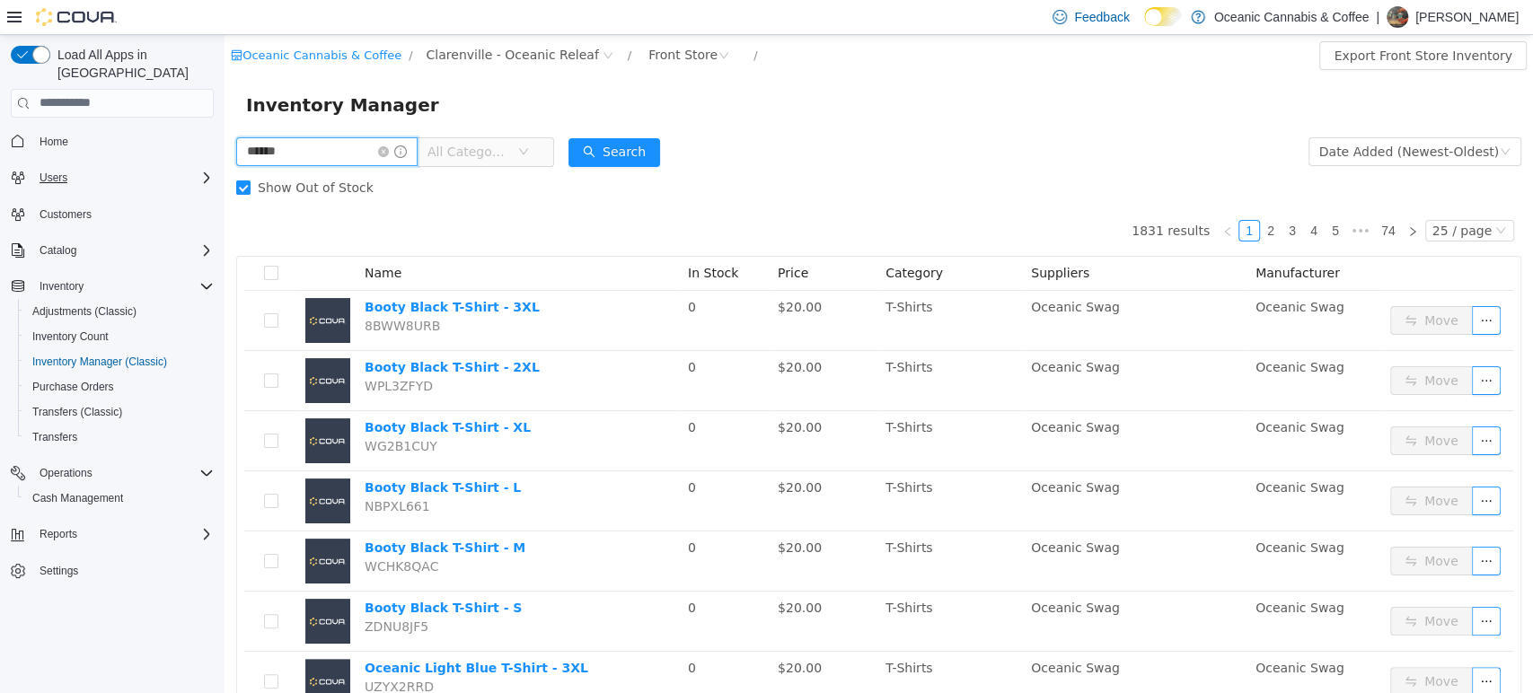
type input "******"
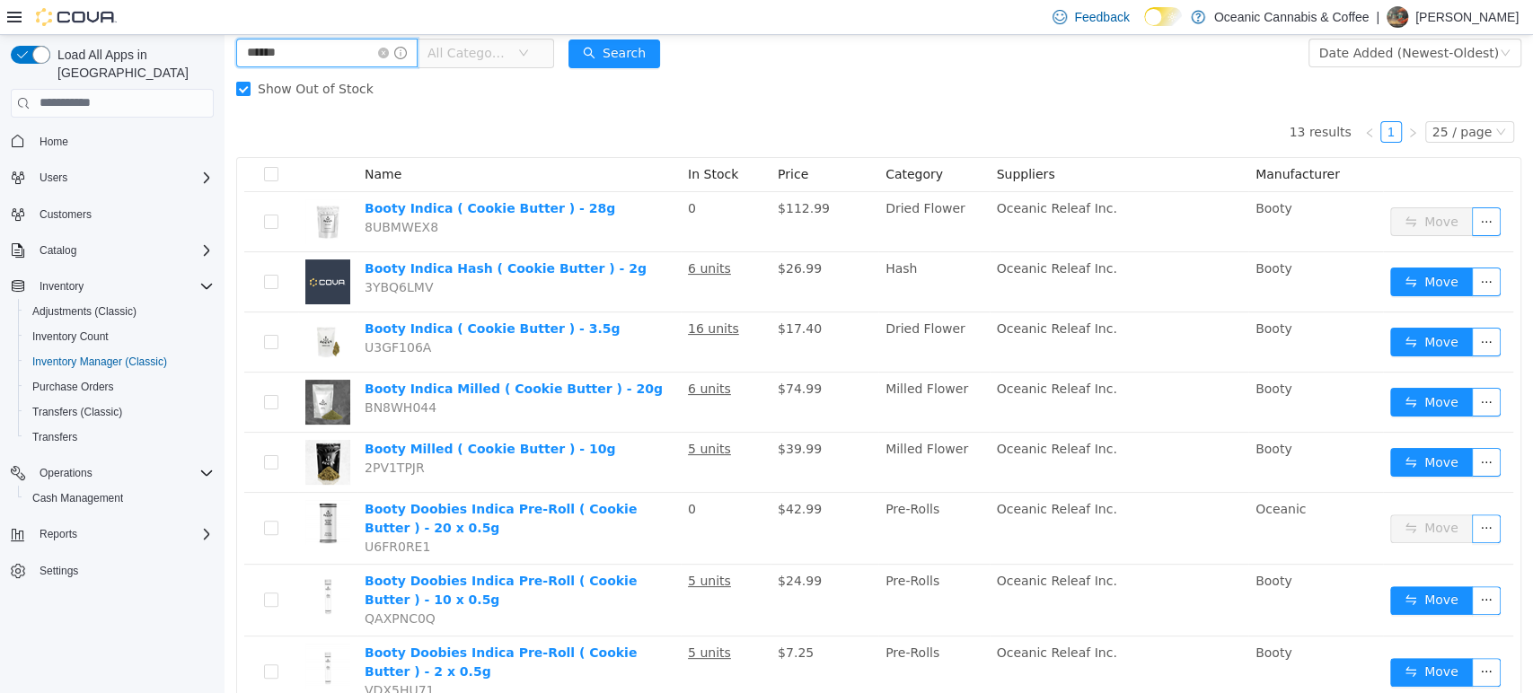
scroll to position [112, 0]
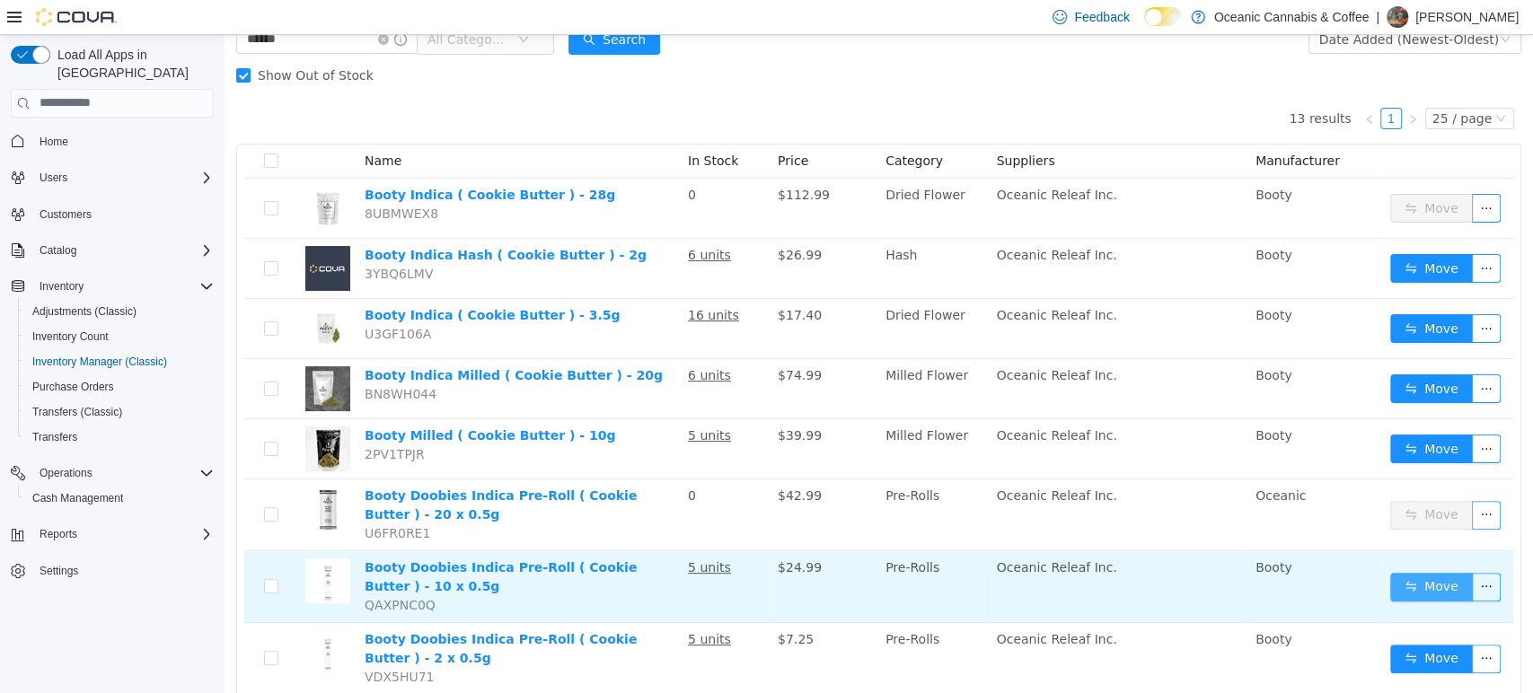
click at [1390, 582] on button "Move" at bounding box center [1431, 586] width 83 height 29
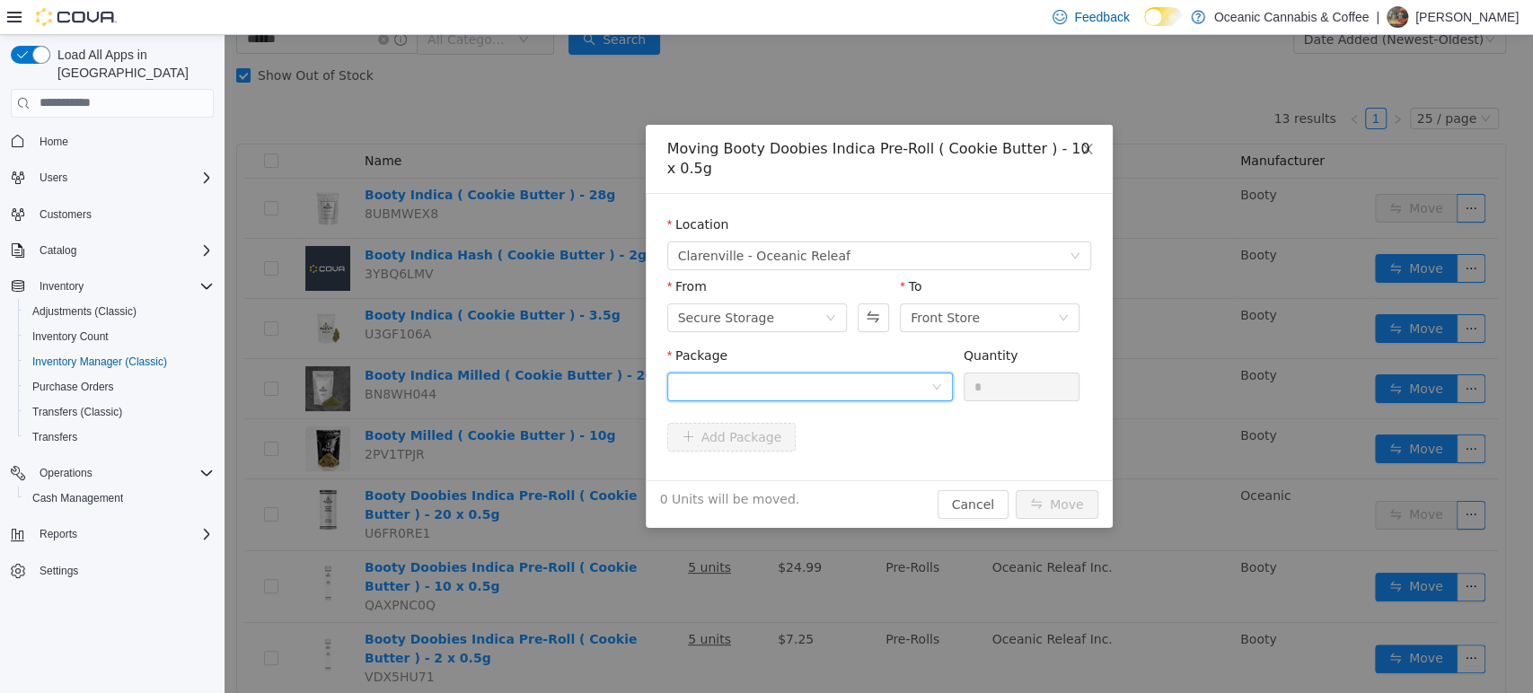
click at [776, 378] on div at bounding box center [804, 386] width 252 height 27
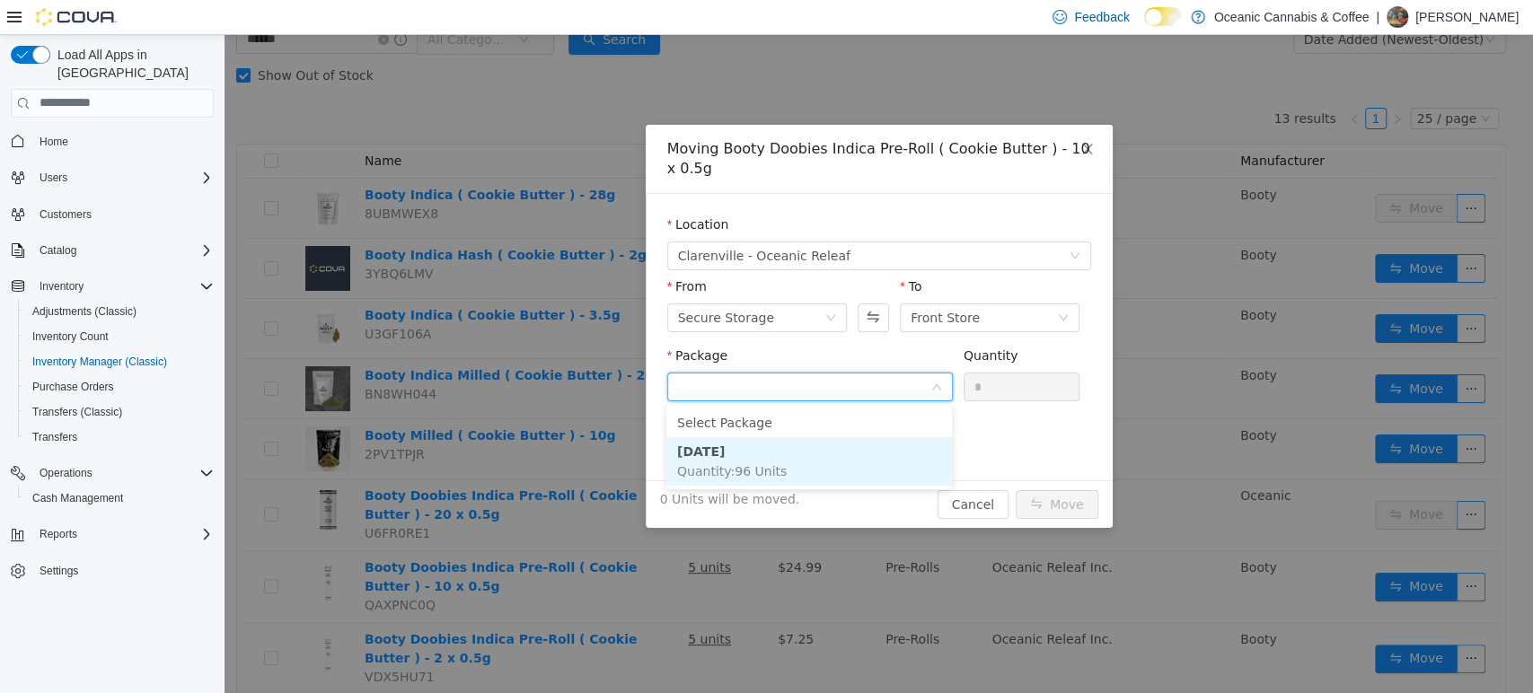
click at [781, 472] on li "[DATE] Quantity : 96 Units" at bounding box center [809, 461] width 286 height 49
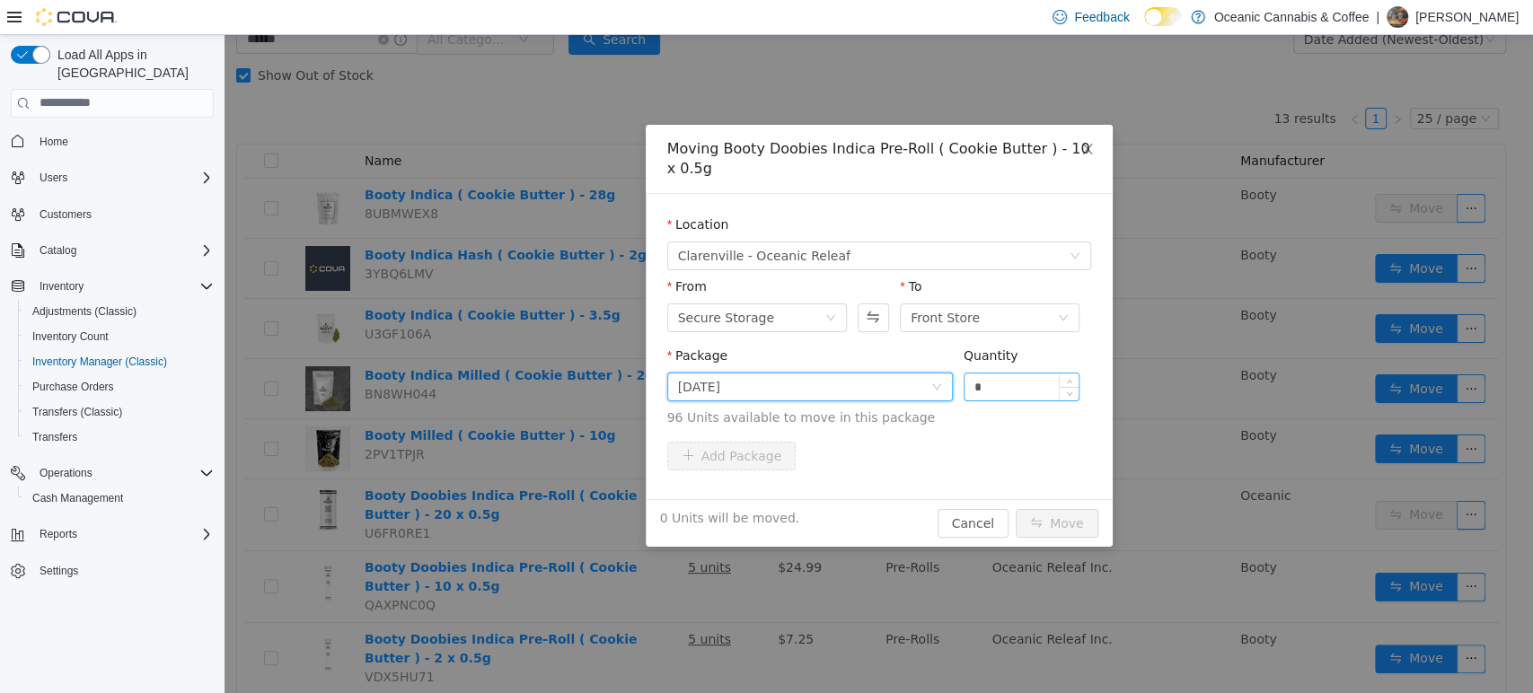
click at [1002, 390] on input "*" at bounding box center [1022, 386] width 115 height 27
type input "*"
click at [1048, 521] on button "Move" at bounding box center [1057, 522] width 83 height 29
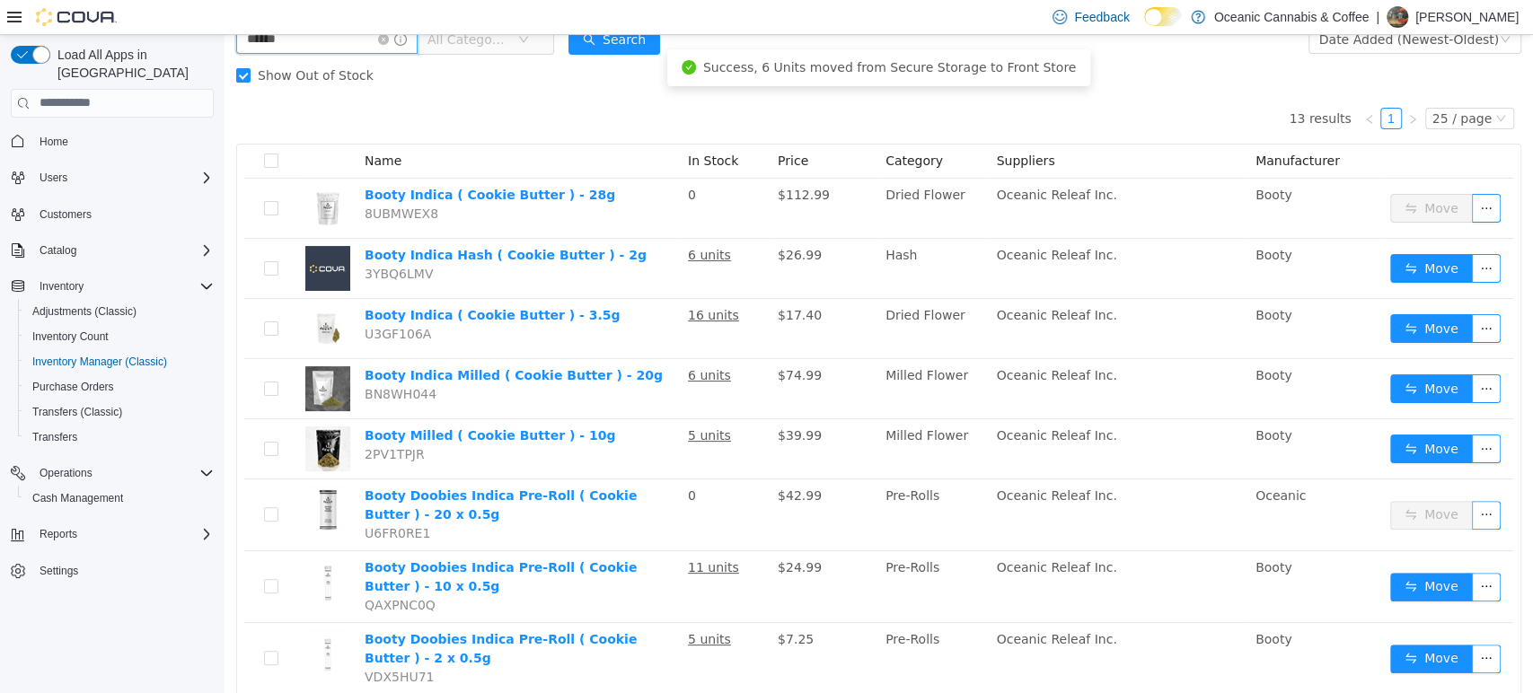
drag, startPoint x: 299, startPoint y: 42, endPoint x: 230, endPoint y: 37, distance: 69.4
click at [230, 37] on div "Oceanic Cannabis & Coffee / [GEOGRAPHIC_DATA] - Oceanic Releaf / Front Store / …" at bounding box center [879, 501] width 1309 height 1159
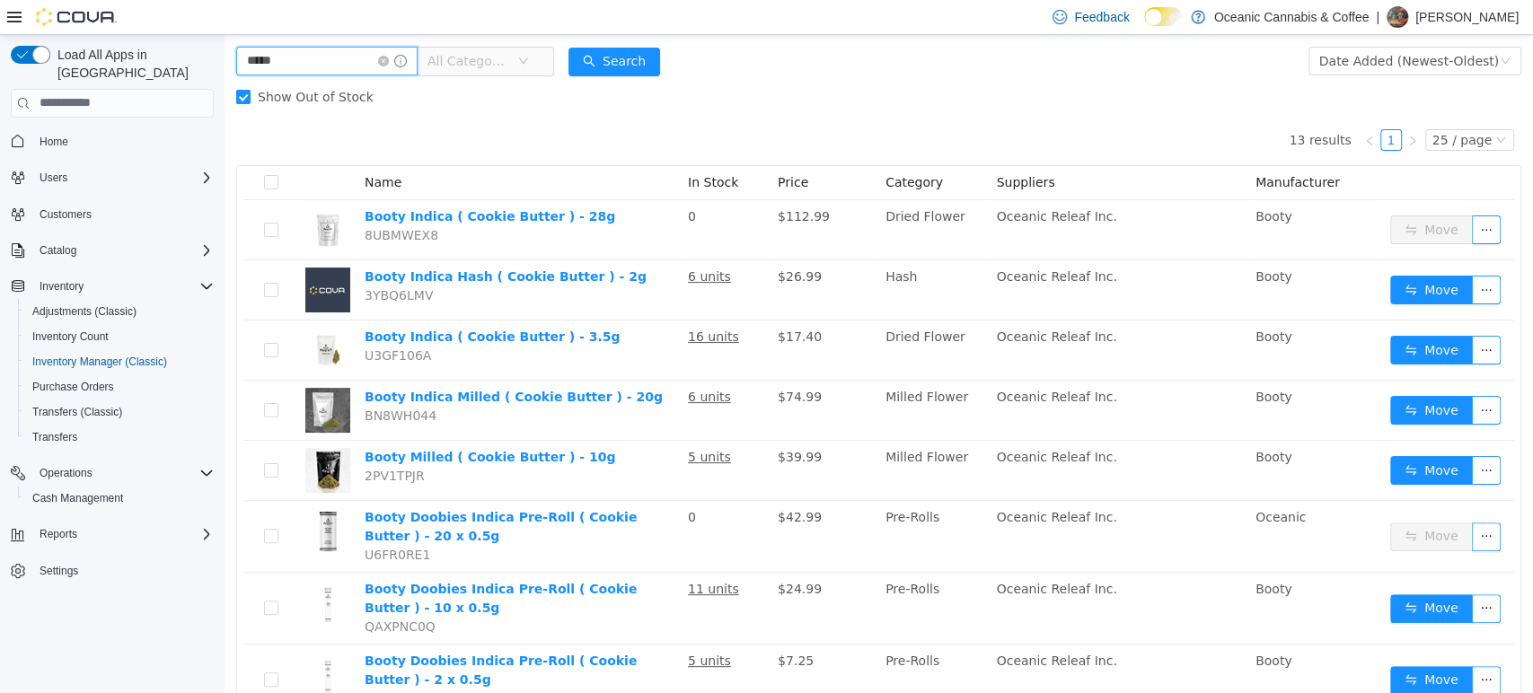
type input "*****"
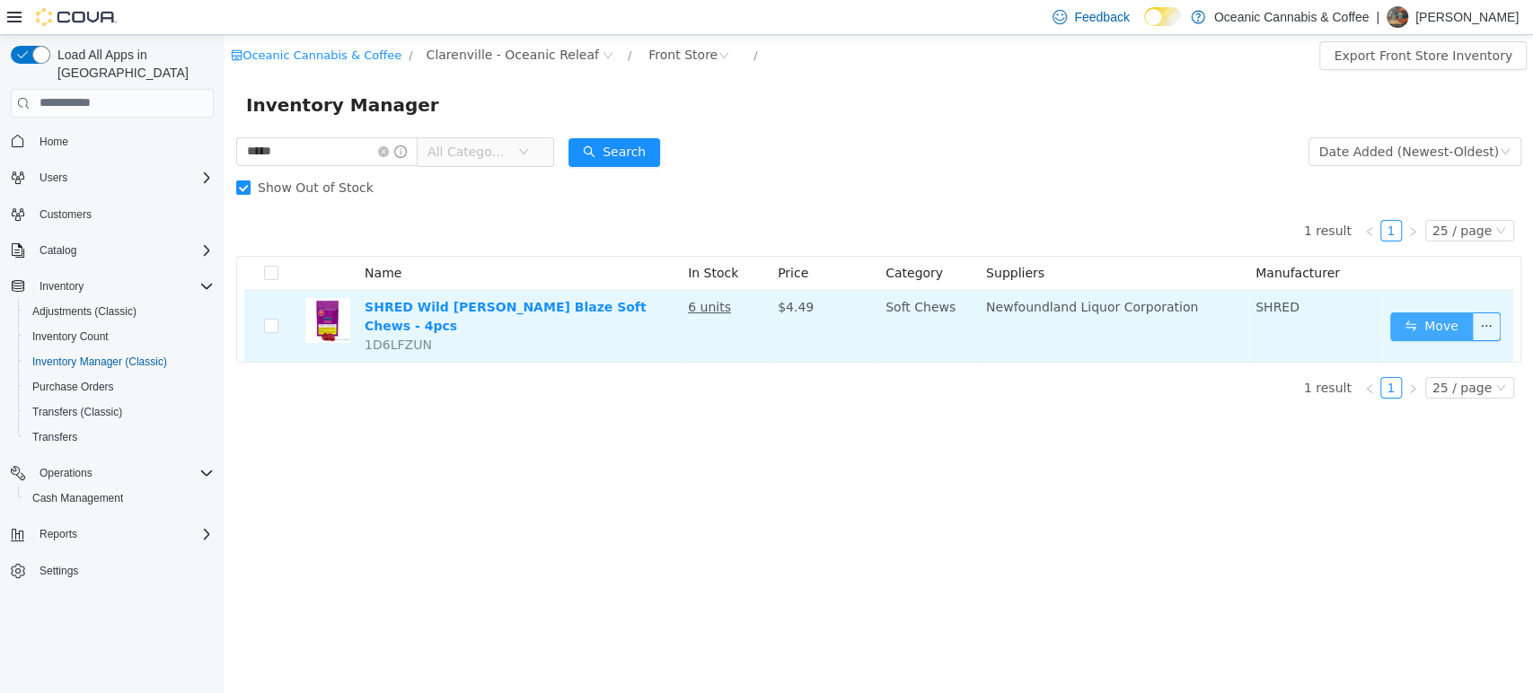
click at [1427, 323] on button "Move" at bounding box center [1431, 326] width 83 height 29
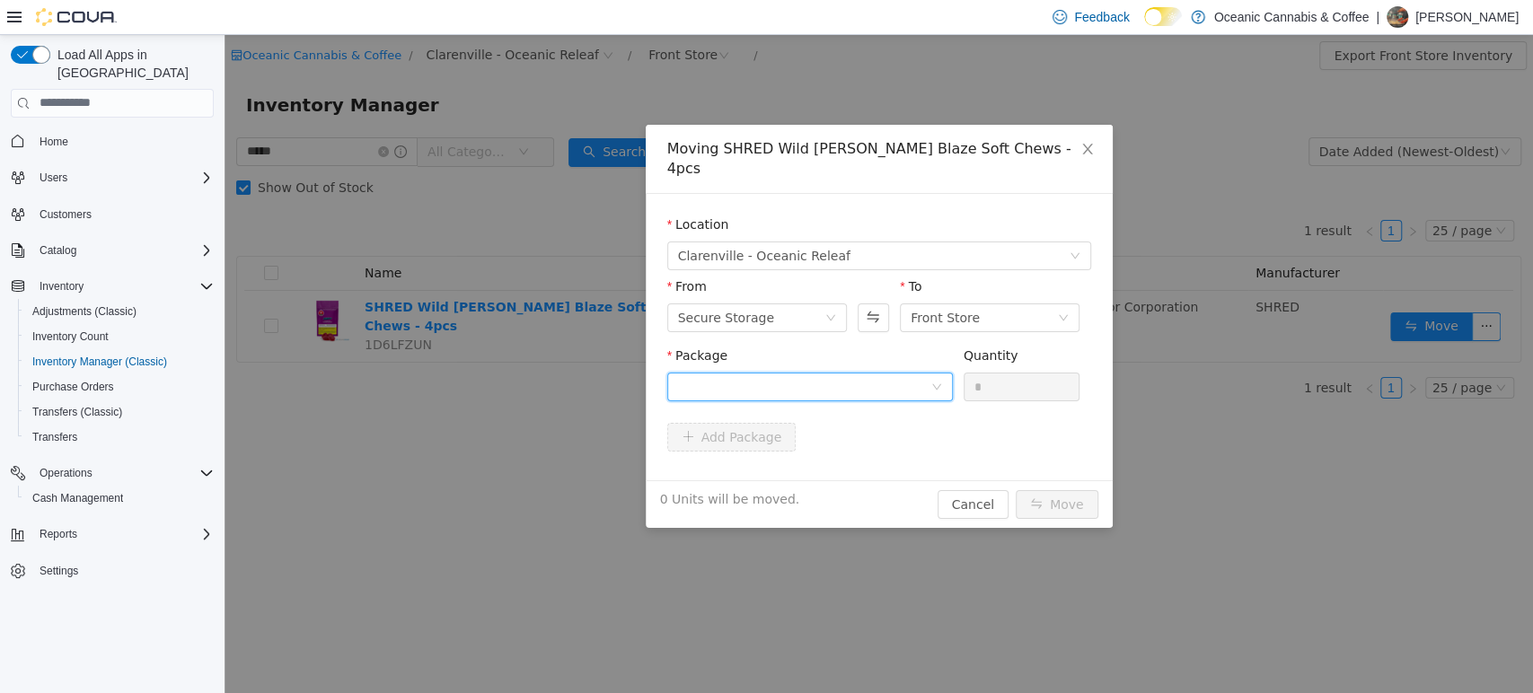
click at [873, 373] on div at bounding box center [804, 386] width 252 height 27
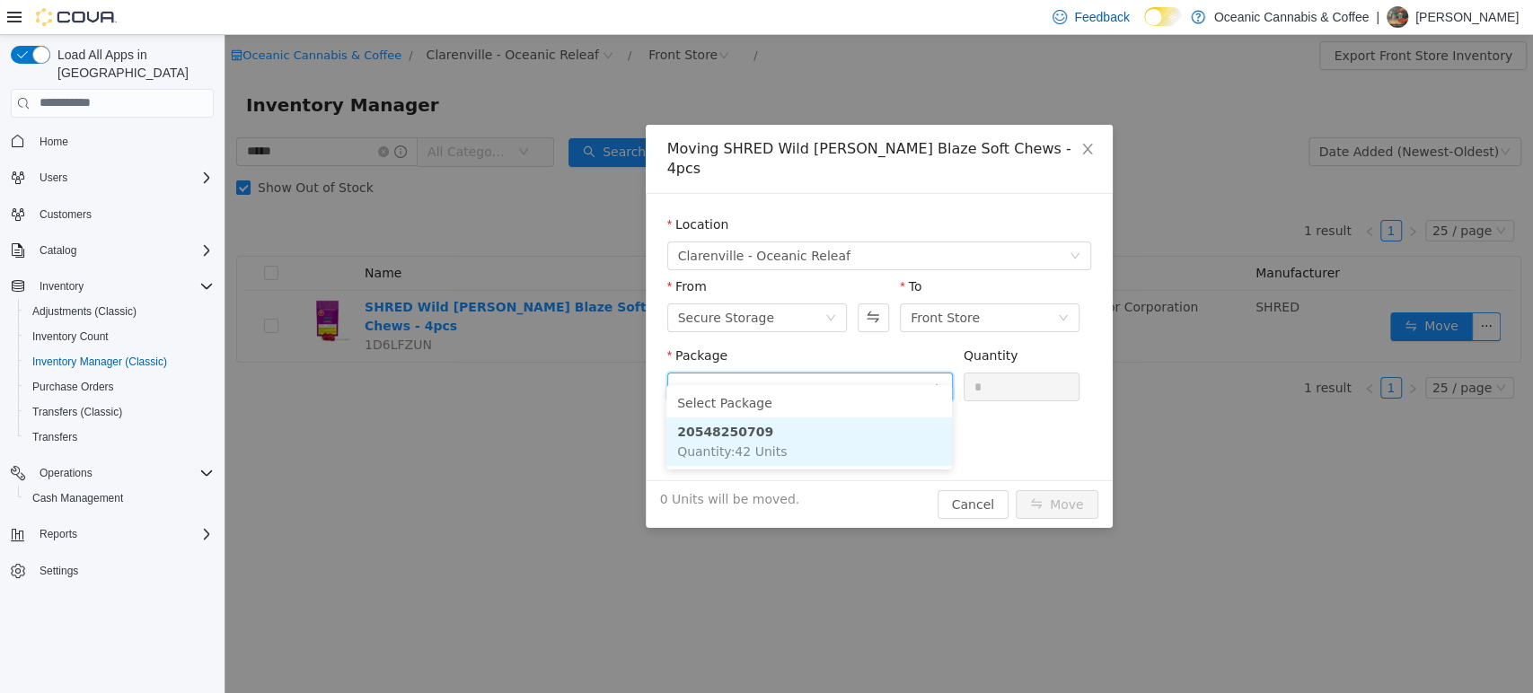
click at [808, 460] on li "20548250709 Quantity : 42 Units" at bounding box center [809, 441] width 286 height 49
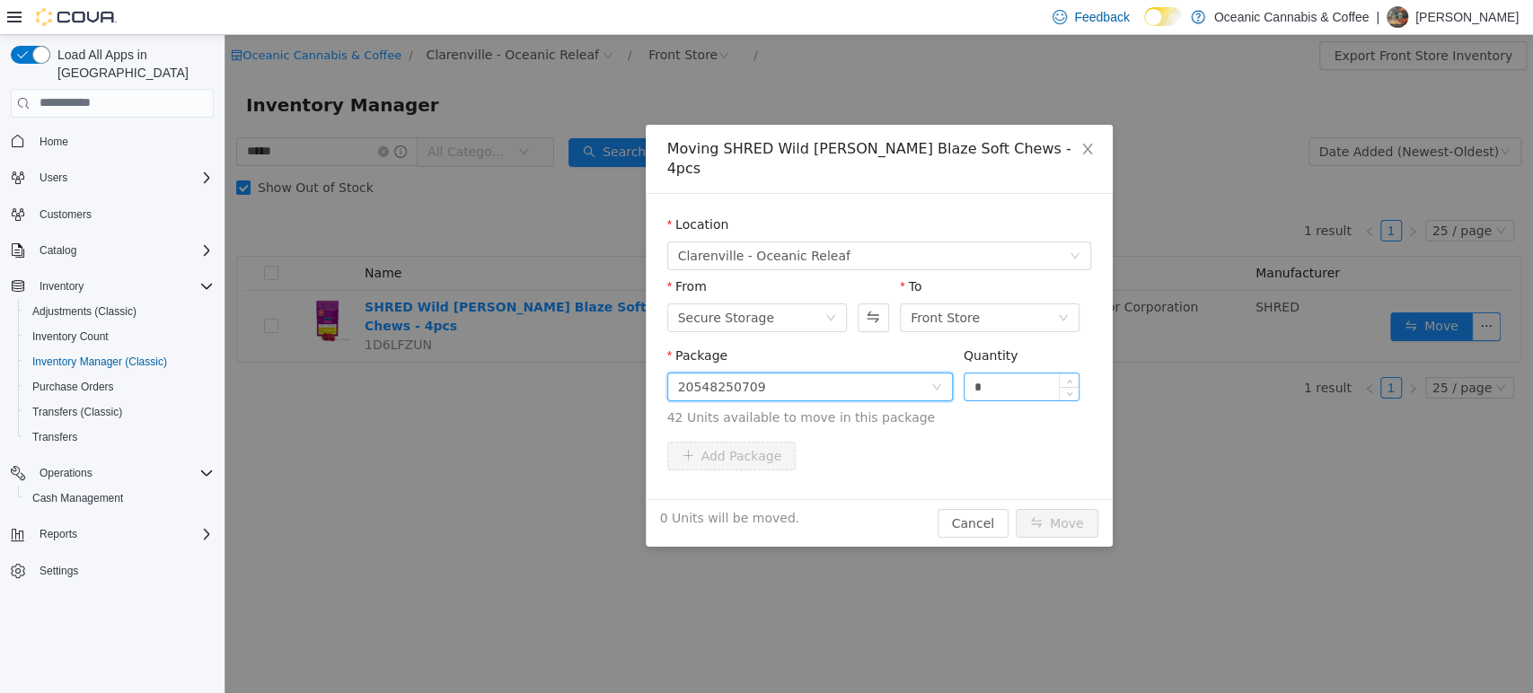
click at [1005, 373] on input "*" at bounding box center [1022, 386] width 115 height 27
type input "*"
click at [1070, 508] on button "Move" at bounding box center [1057, 522] width 83 height 29
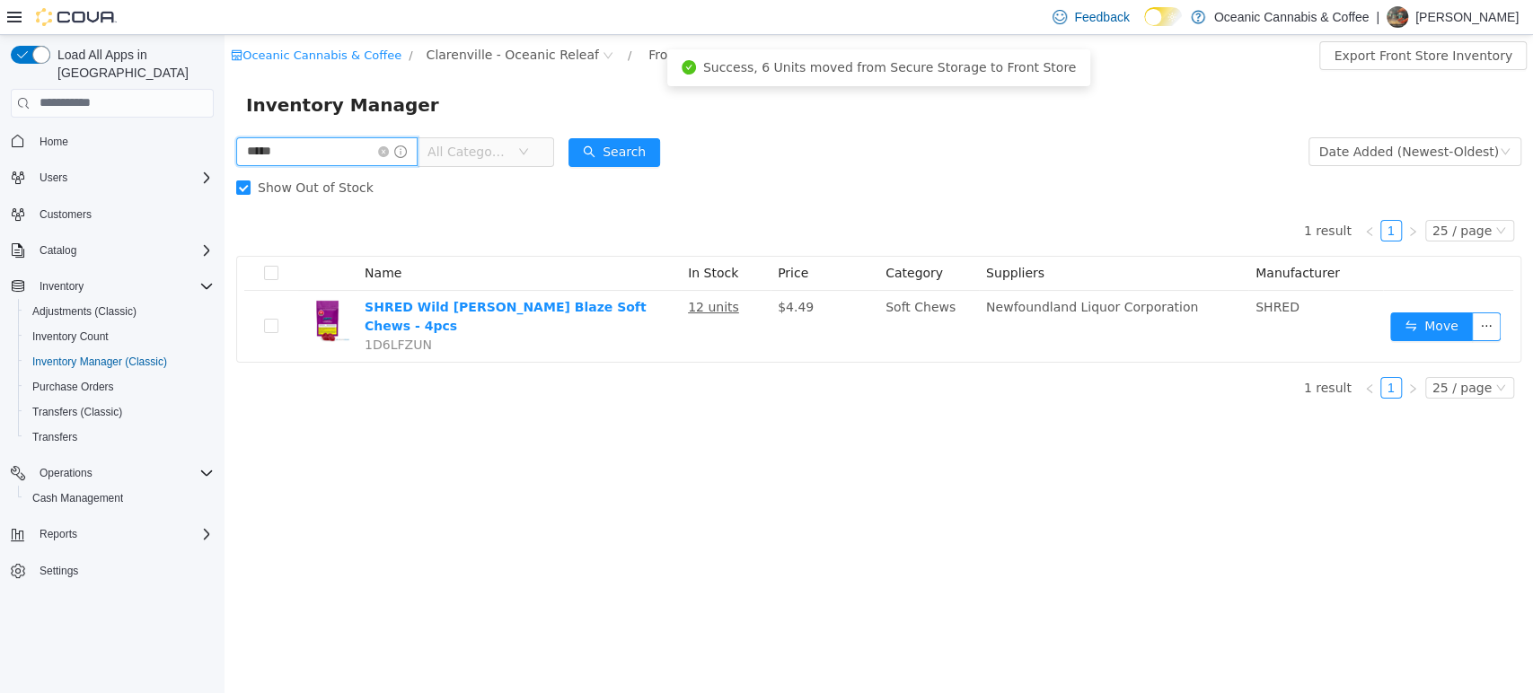
click at [290, 146] on input "*****" at bounding box center [326, 151] width 181 height 29
type input "*******"
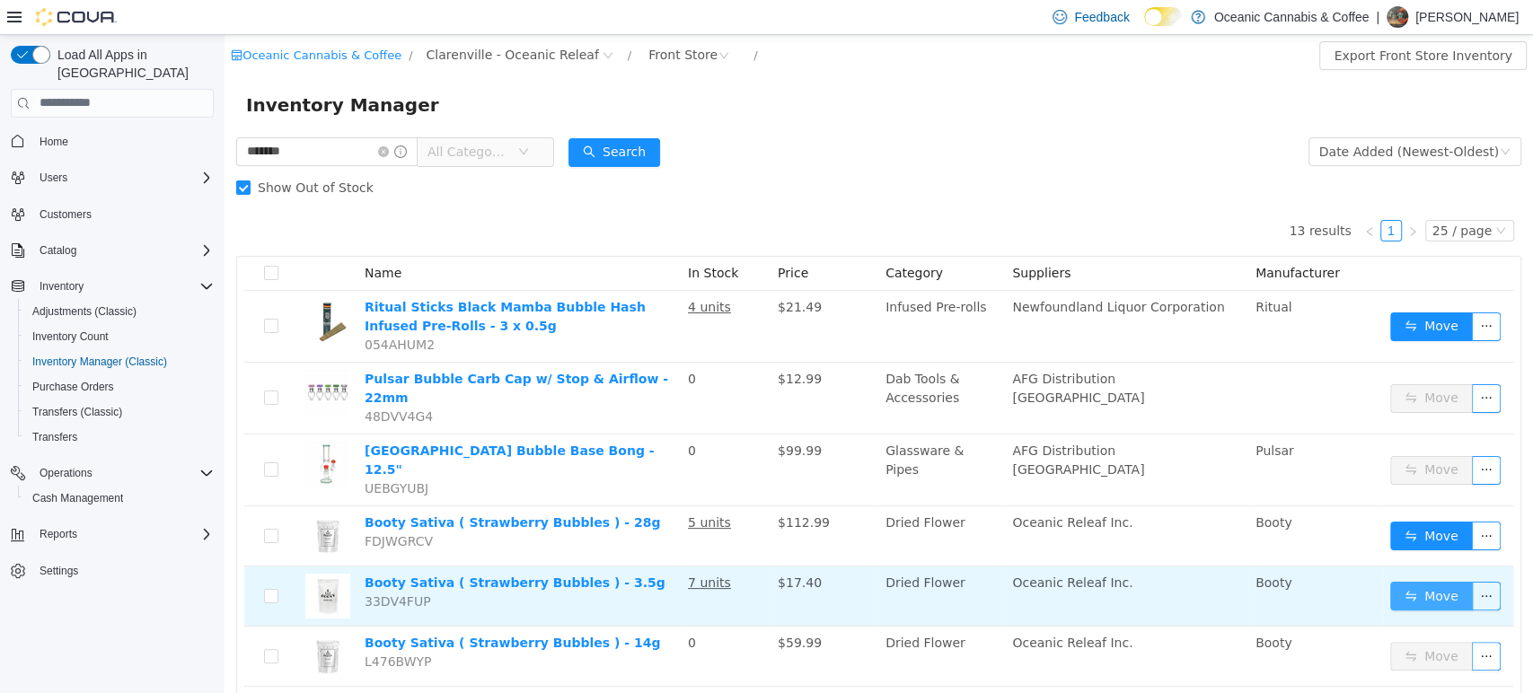
click at [1416, 581] on button "Move" at bounding box center [1431, 595] width 83 height 29
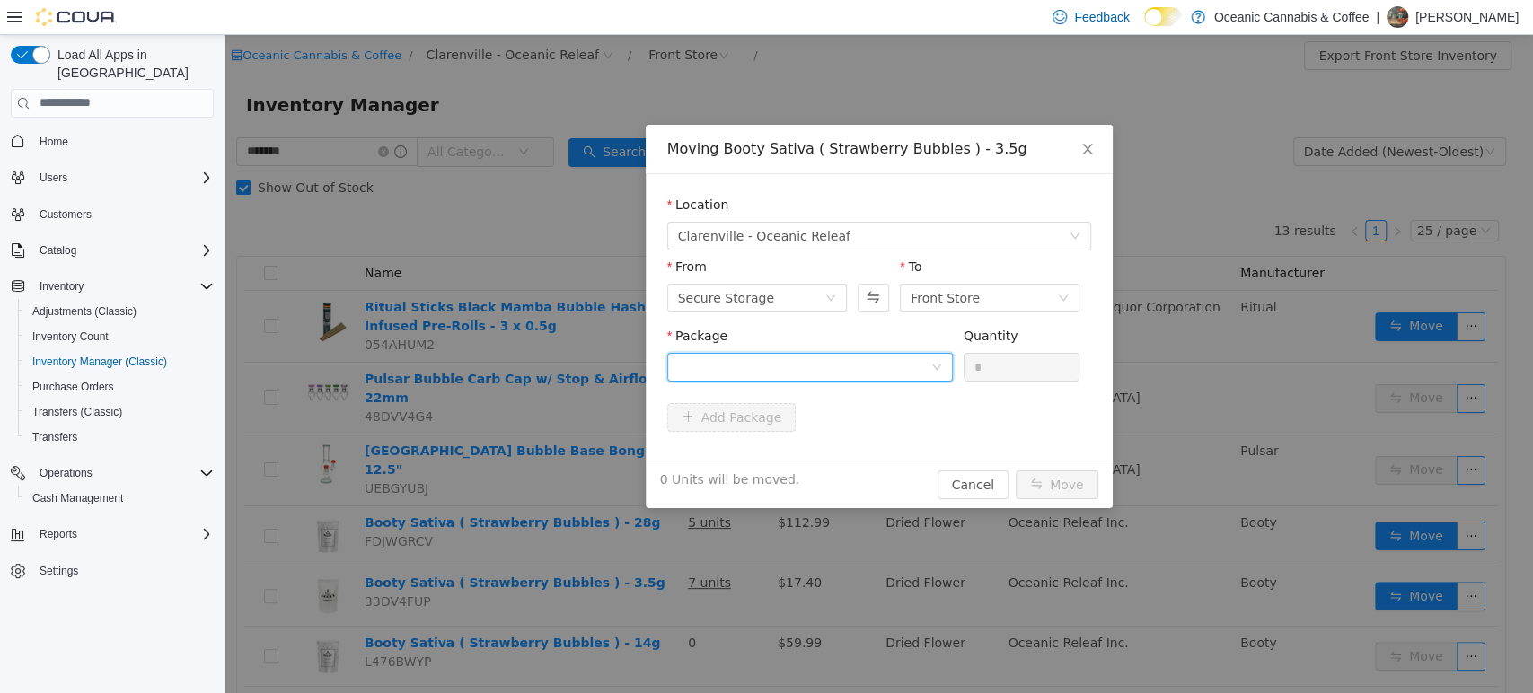
click at [741, 368] on div at bounding box center [804, 366] width 252 height 27
click at [758, 434] on li "SB0468 Quantity : 96 Units" at bounding box center [809, 441] width 286 height 49
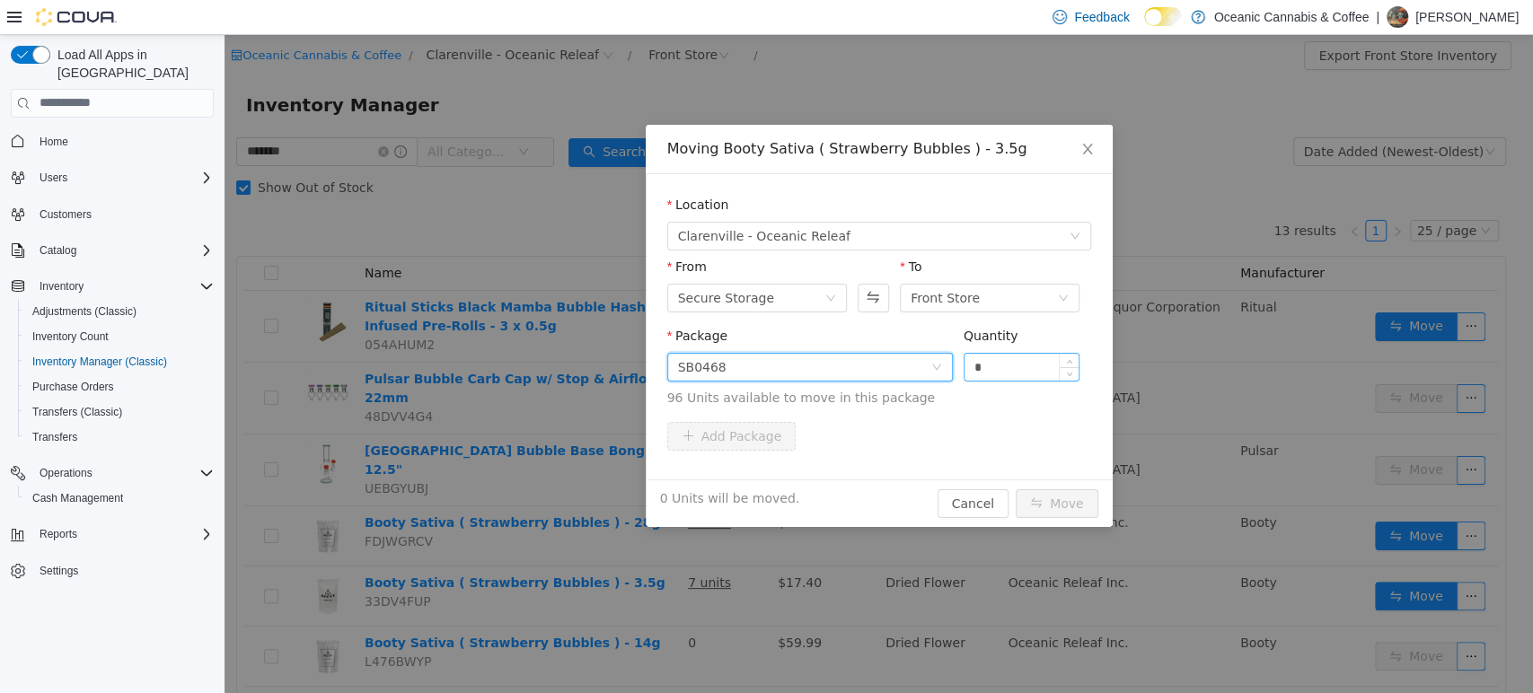
click at [1020, 366] on input "*" at bounding box center [1022, 366] width 115 height 27
type input "*"
click at [1069, 503] on button "Move" at bounding box center [1057, 503] width 83 height 29
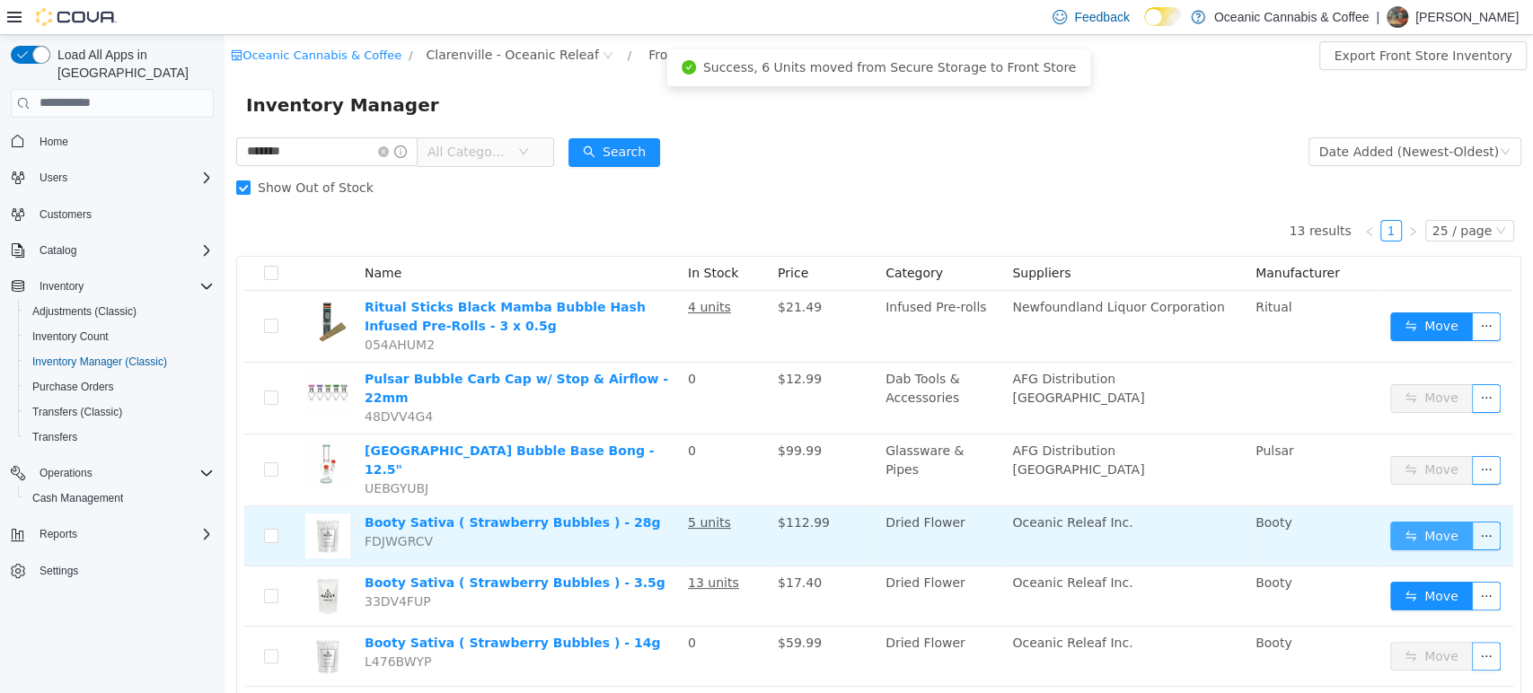
click at [1414, 521] on button "Move" at bounding box center [1431, 535] width 83 height 29
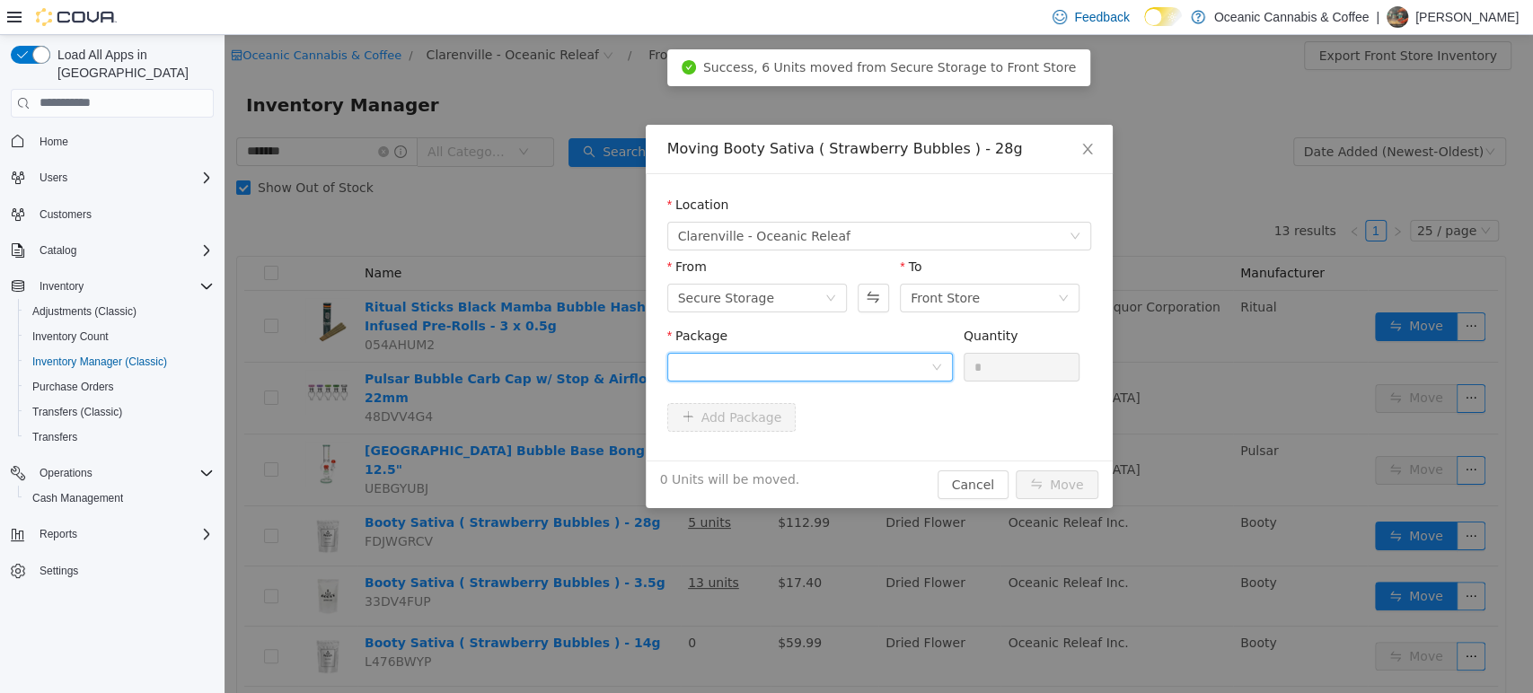
click at [843, 369] on div at bounding box center [804, 366] width 252 height 27
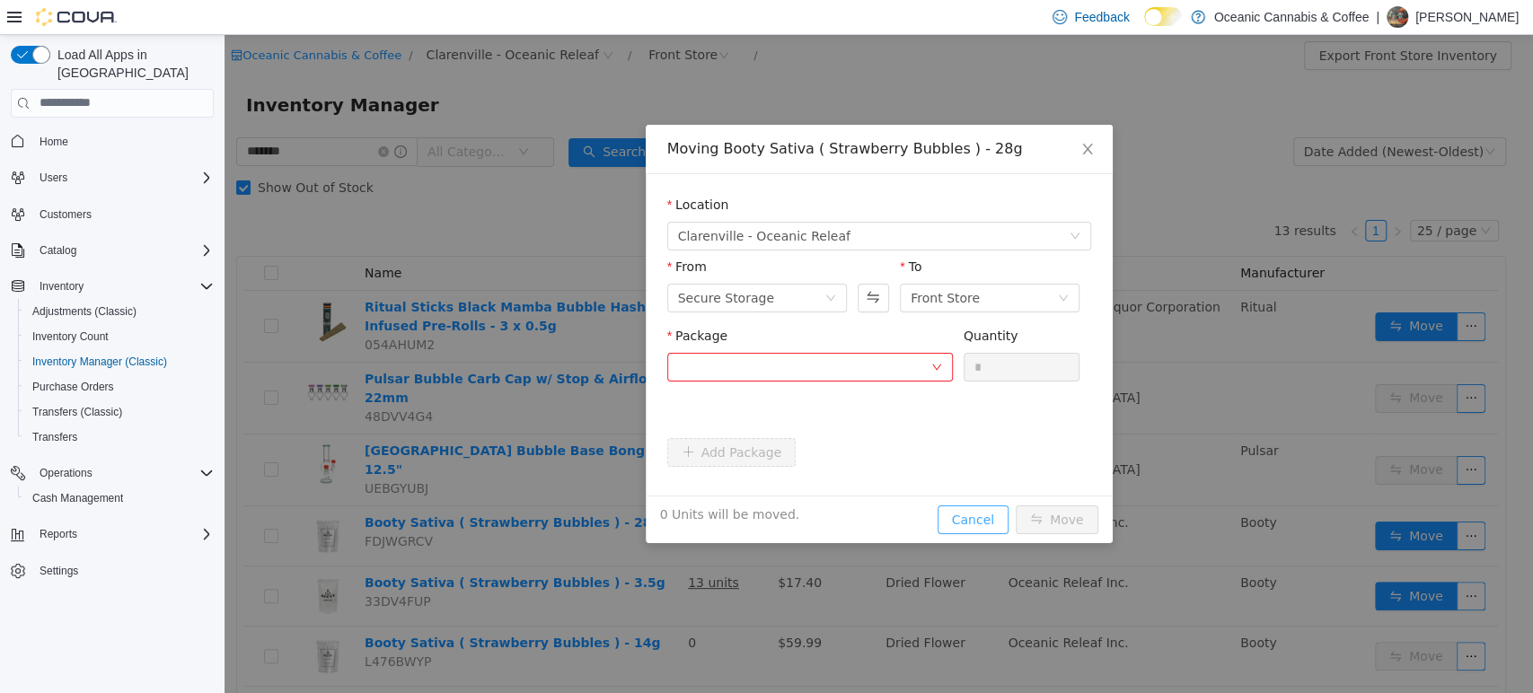
click at [995, 486] on div "Moving Booty Sativa ( Strawberry Bubbles ) - 28g Location [GEOGRAPHIC_DATA] - […" at bounding box center [879, 333] width 467 height 419
click at [984, 508] on button "Cancel" at bounding box center [973, 519] width 71 height 29
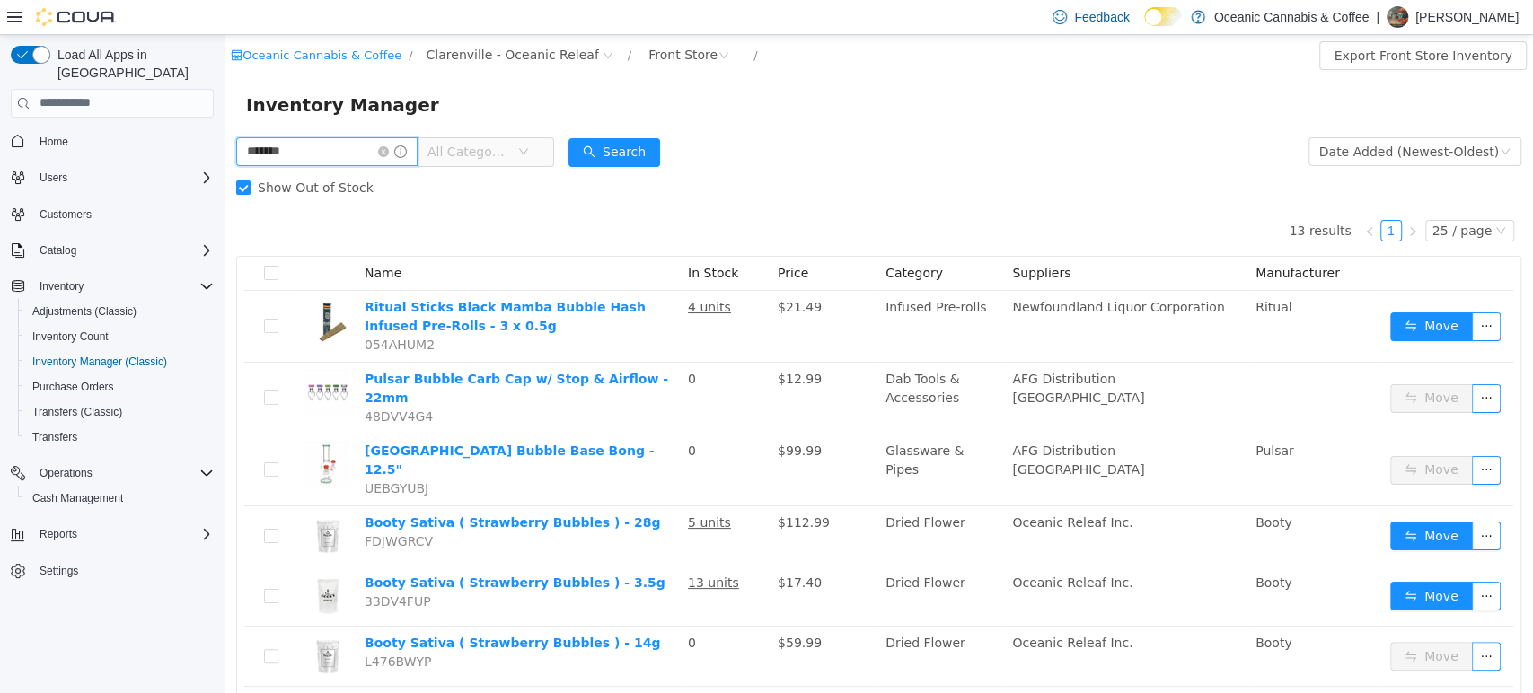
drag, startPoint x: 308, startPoint y: 158, endPoint x: 126, endPoint y: 150, distance: 182.5
click at [225, 150] on html "Oceanic Cannabis & Coffee / [GEOGRAPHIC_DATA] - Oceanic Releaf / Front Store / …" at bounding box center [879, 363] width 1309 height 658
